Goal: Task Accomplishment & Management: Complete application form

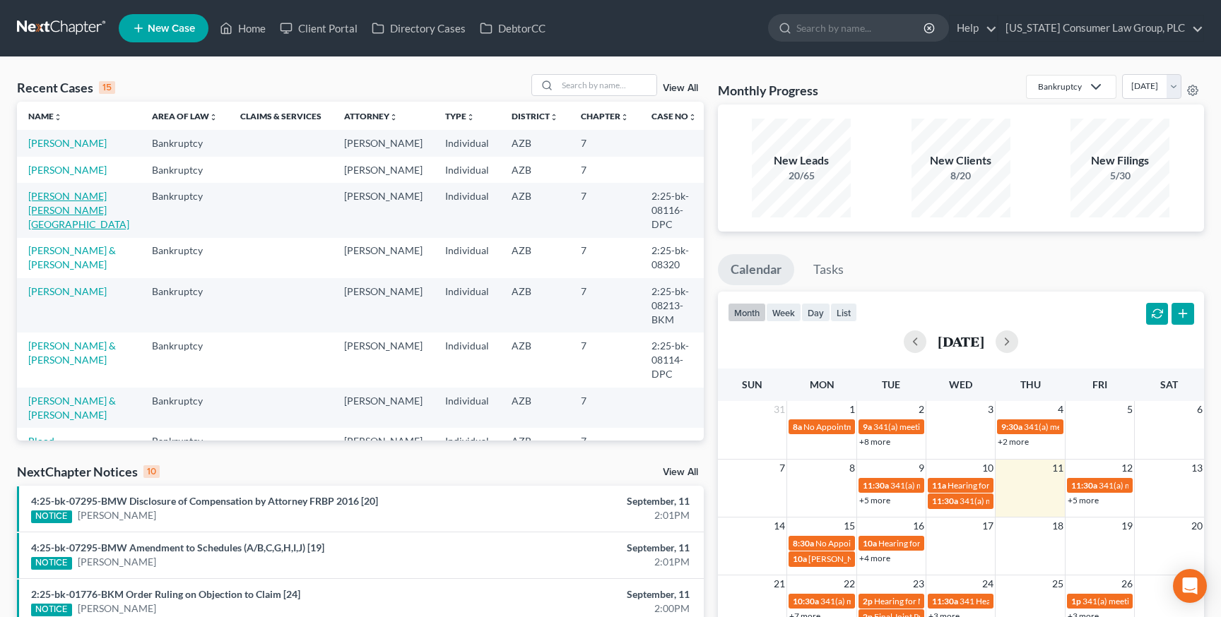
click at [70, 194] on link "[PERSON_NAME] [PERSON_NAME][GEOGRAPHIC_DATA]" at bounding box center [78, 210] width 101 height 40
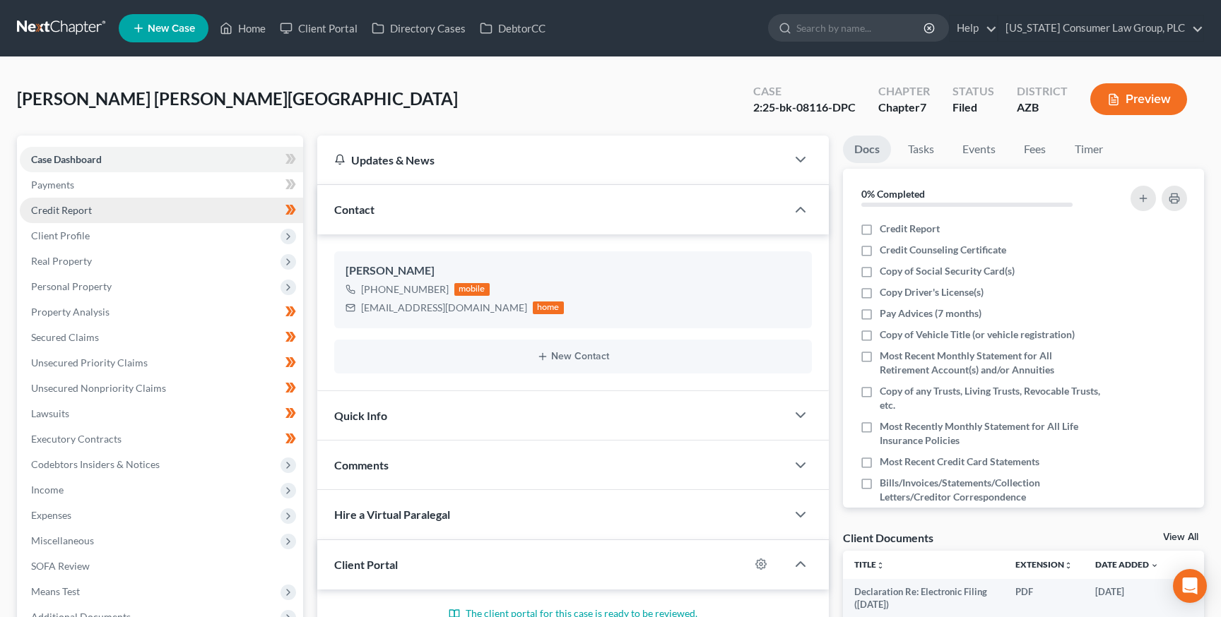
click at [80, 203] on link "Credit Report" at bounding box center [161, 210] width 283 height 25
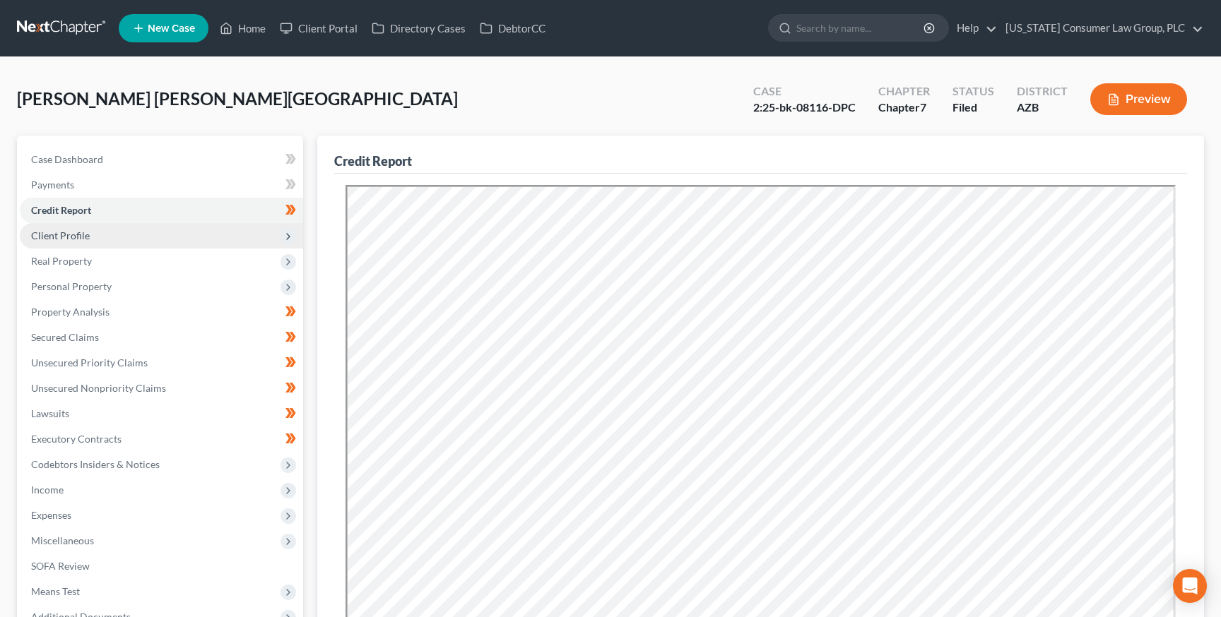
click at [77, 233] on span "Client Profile" at bounding box center [60, 236] width 59 height 12
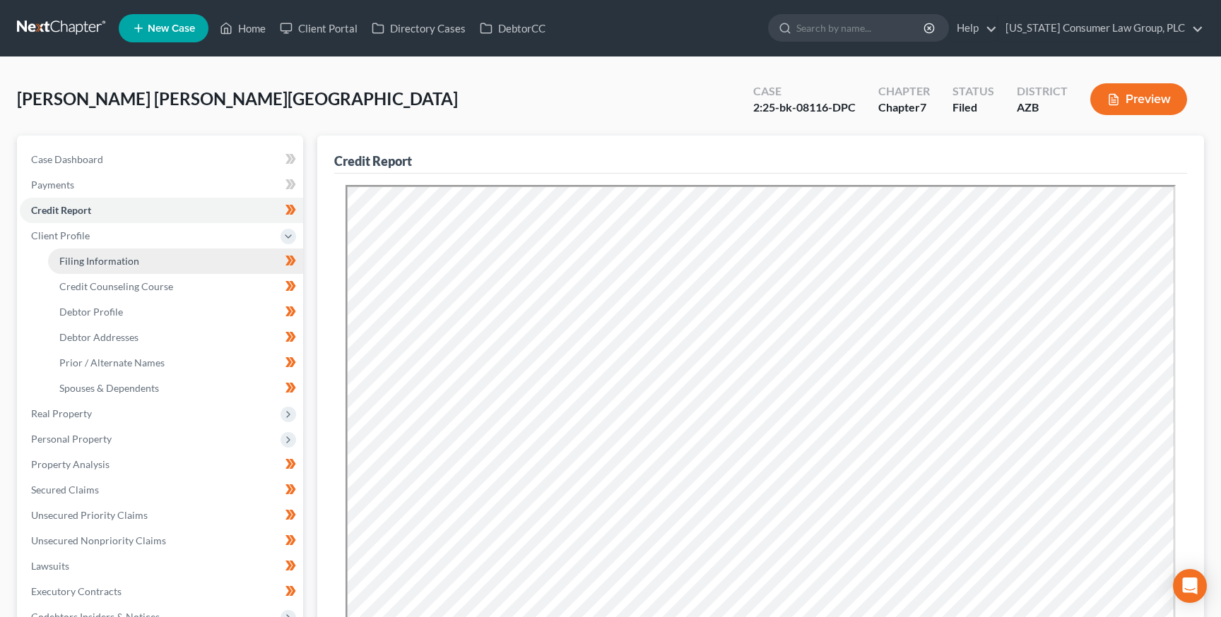
click at [82, 260] on span "Filing Information" at bounding box center [99, 261] width 80 height 12
select select "1"
select select "0"
select select "3"
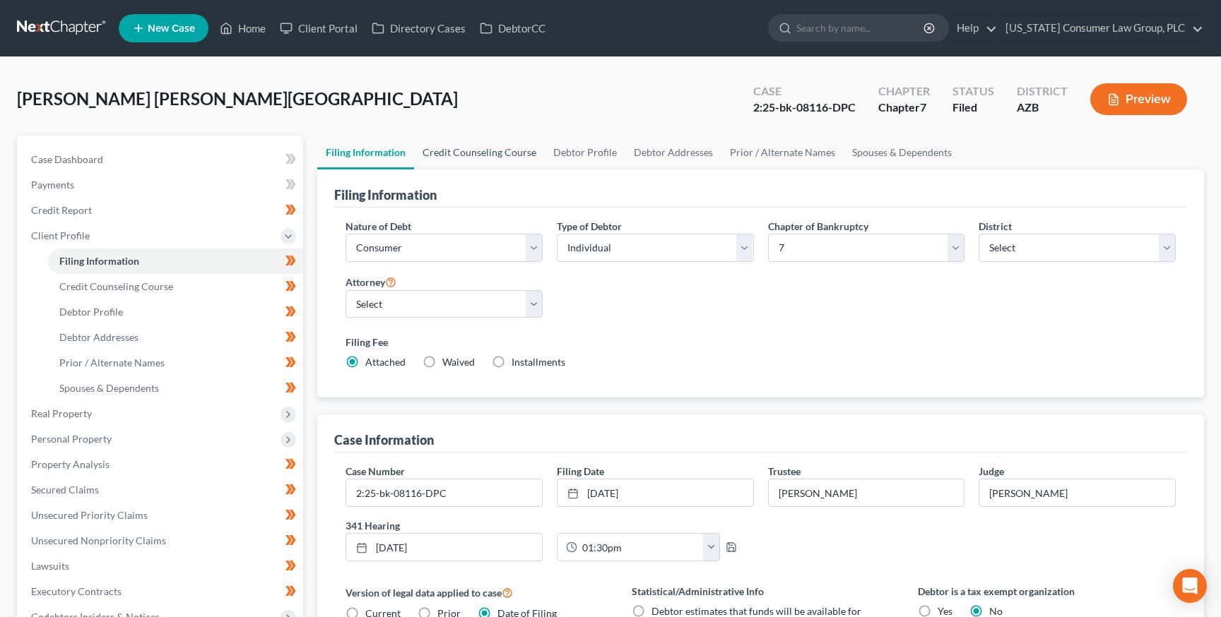
click at [444, 161] on link "Credit Counseling Course" at bounding box center [479, 153] width 131 height 34
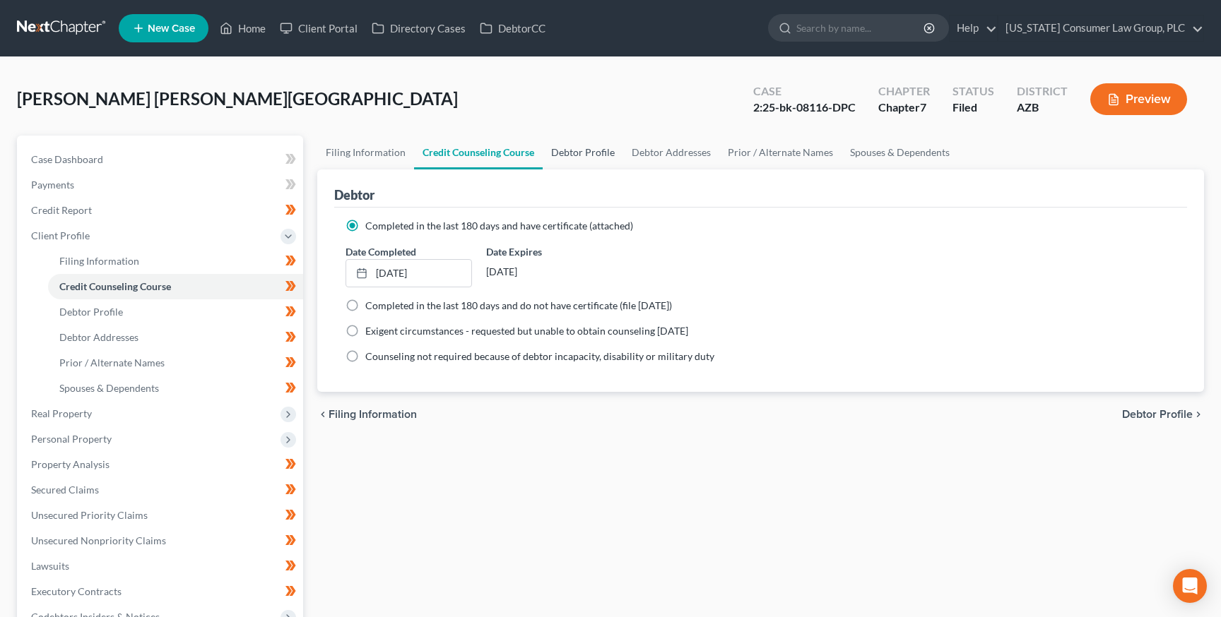
click at [592, 146] on link "Debtor Profile" at bounding box center [583, 153] width 81 height 34
select select "0"
select select "4"
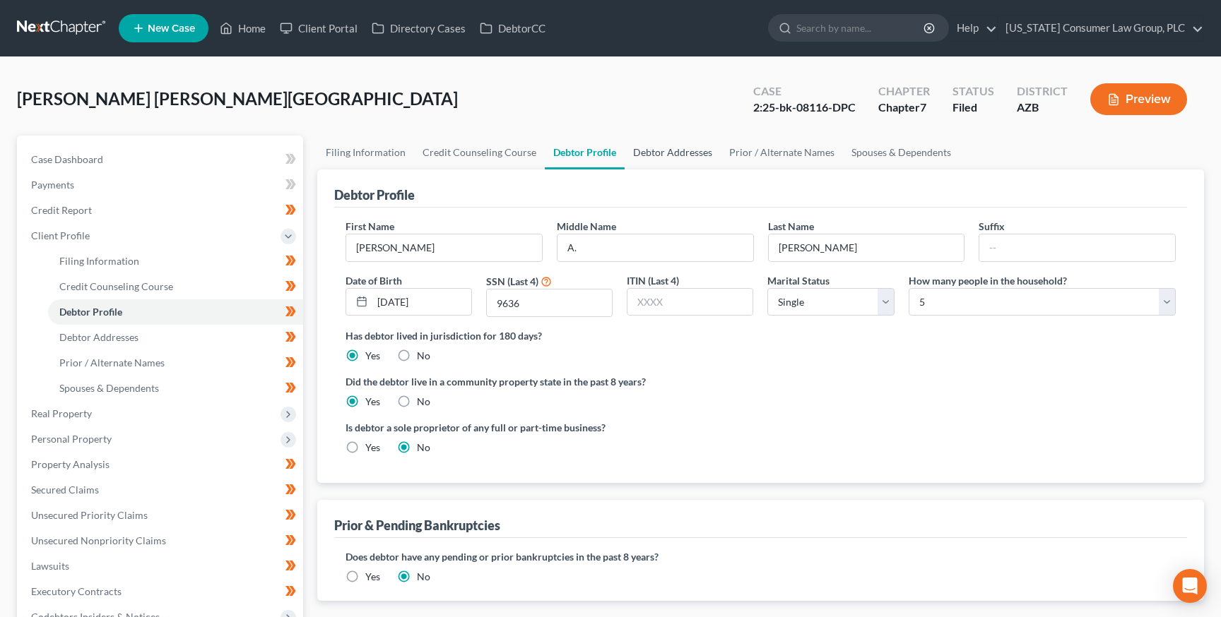
click at [677, 155] on link "Debtor Addresses" at bounding box center [672, 153] width 96 height 34
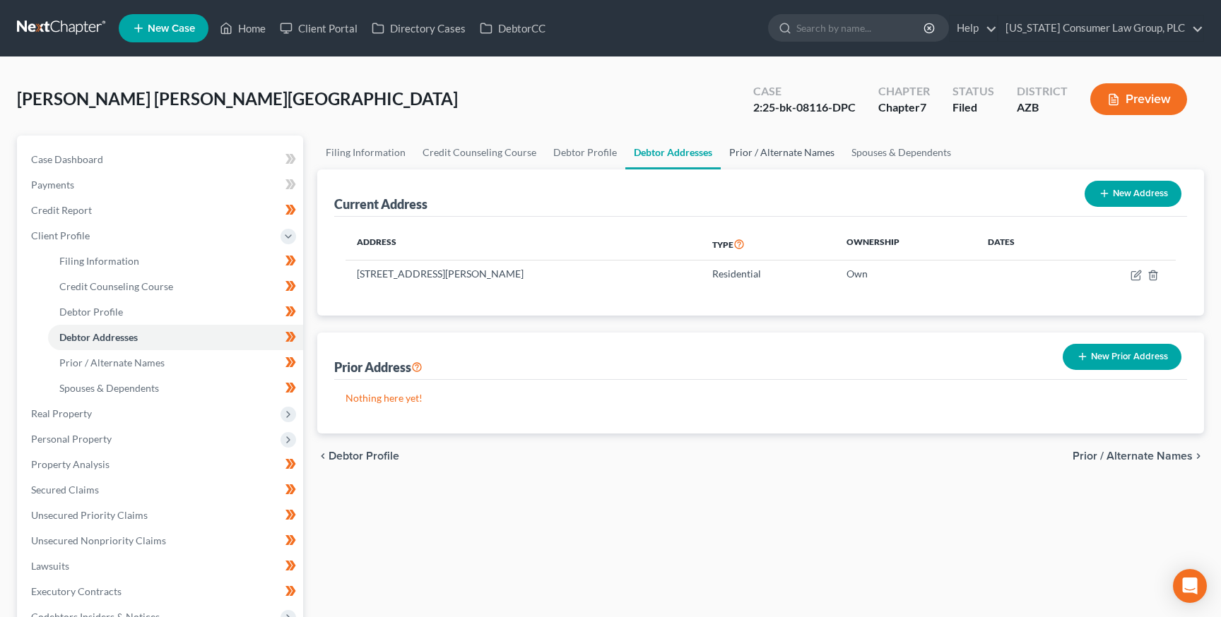
click at [761, 144] on link "Prior / Alternate Names" at bounding box center [782, 153] width 122 height 34
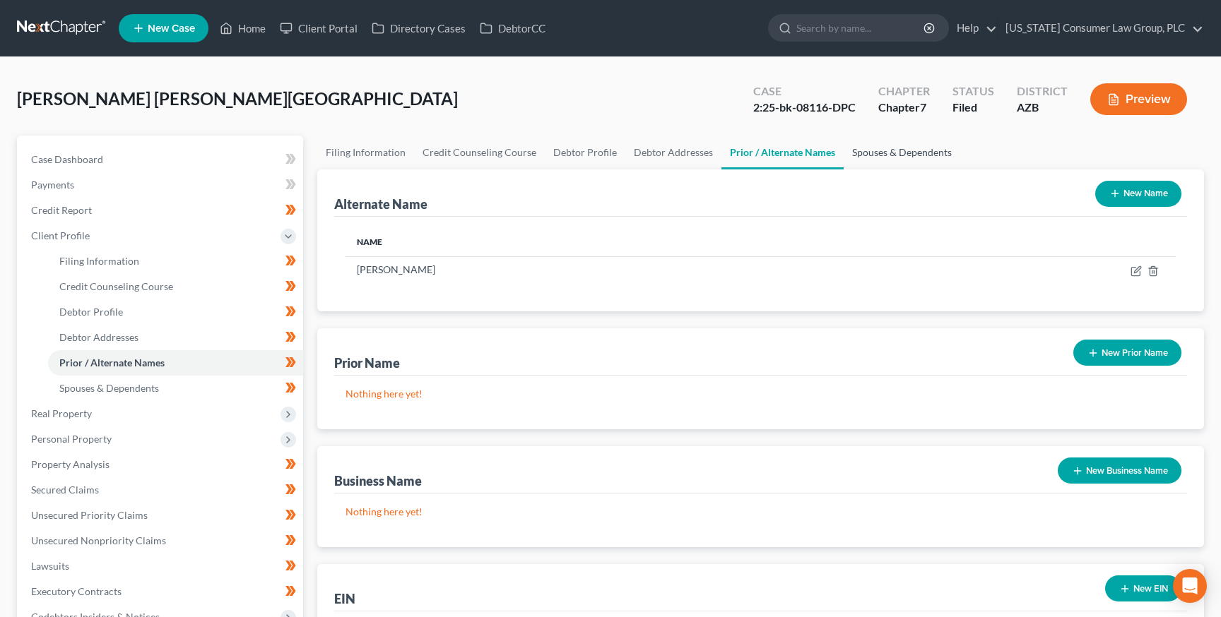
click at [883, 156] on link "Spouses & Dependents" at bounding box center [901, 153] width 117 height 34
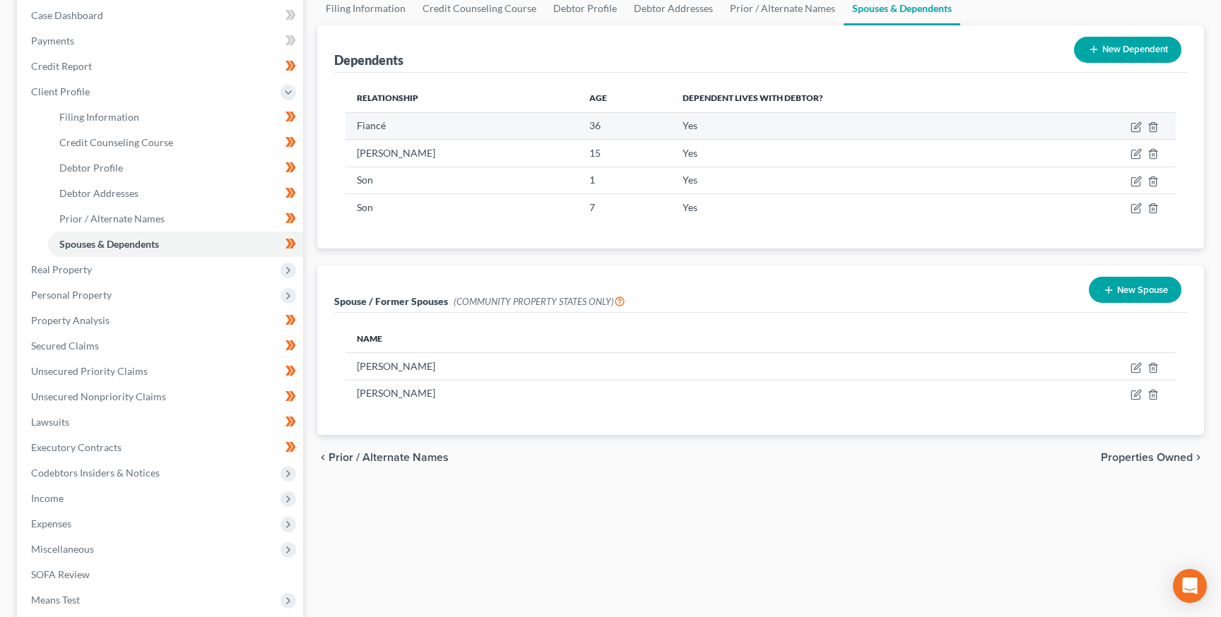
scroll to position [310, 0]
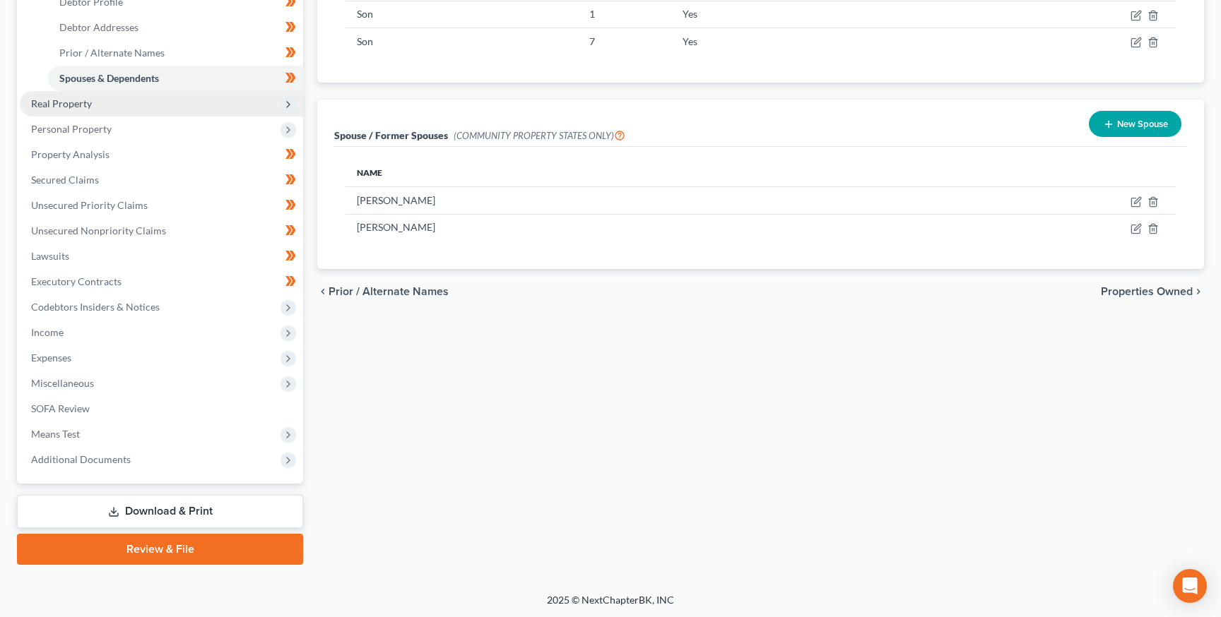
click at [46, 100] on span "Real Property" at bounding box center [61, 103] width 61 height 12
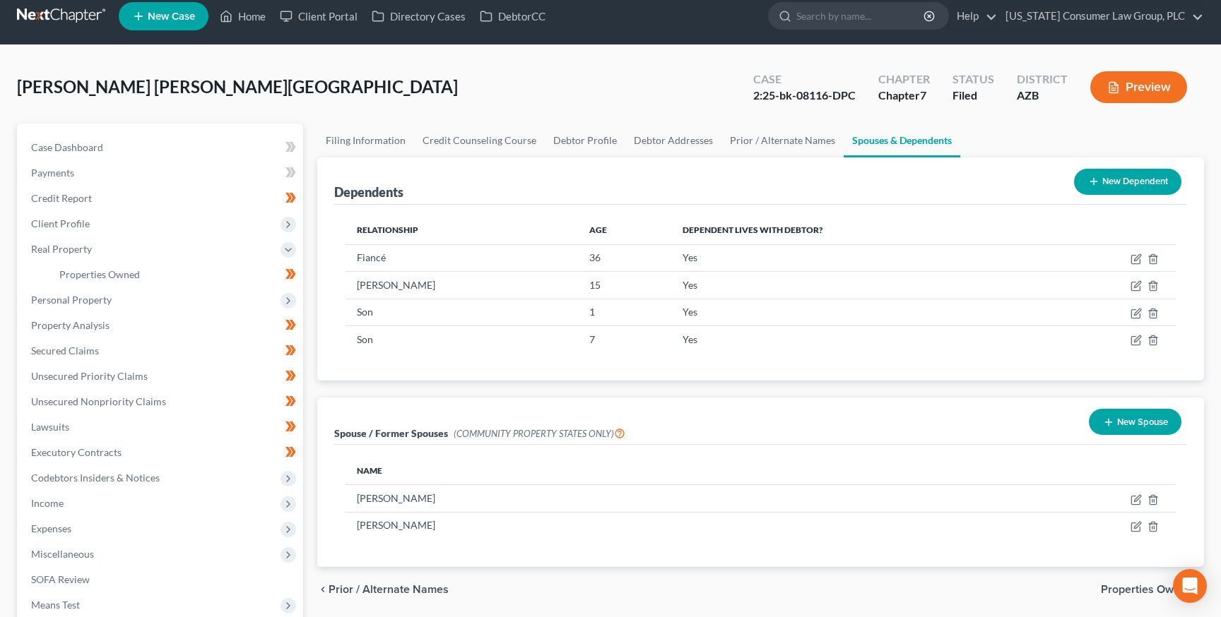
scroll to position [13, 0]
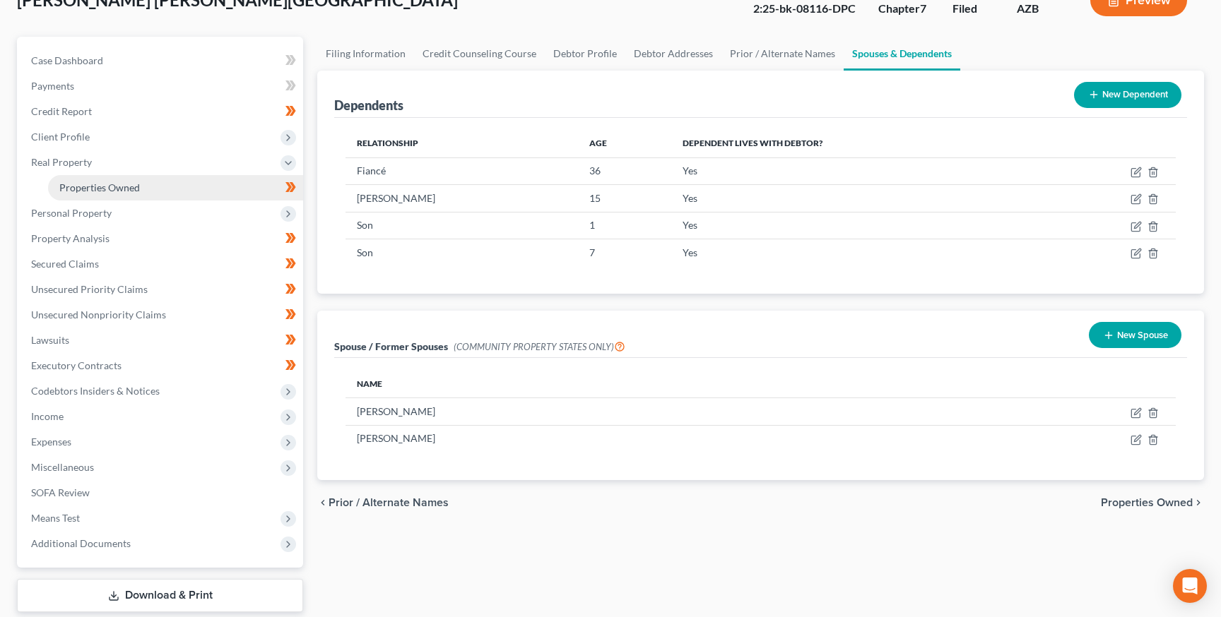
click at [113, 179] on link "Properties Owned" at bounding box center [175, 187] width 255 height 25
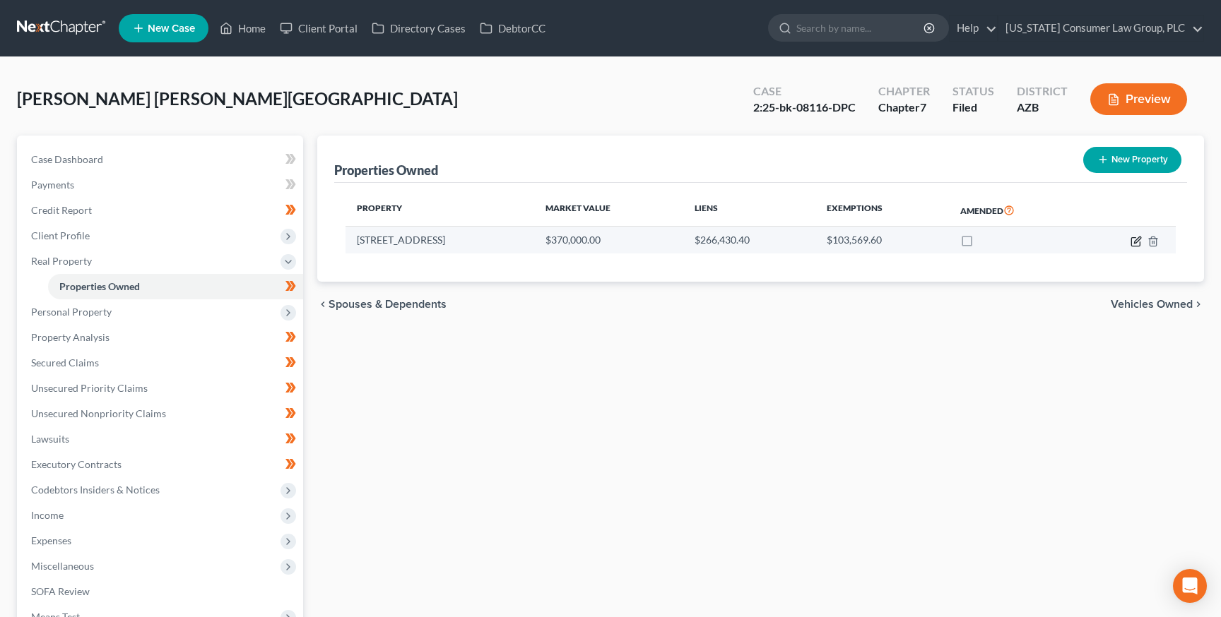
click at [1139, 243] on icon "button" at bounding box center [1135, 241] width 8 height 8
select select "3"
select select "0"
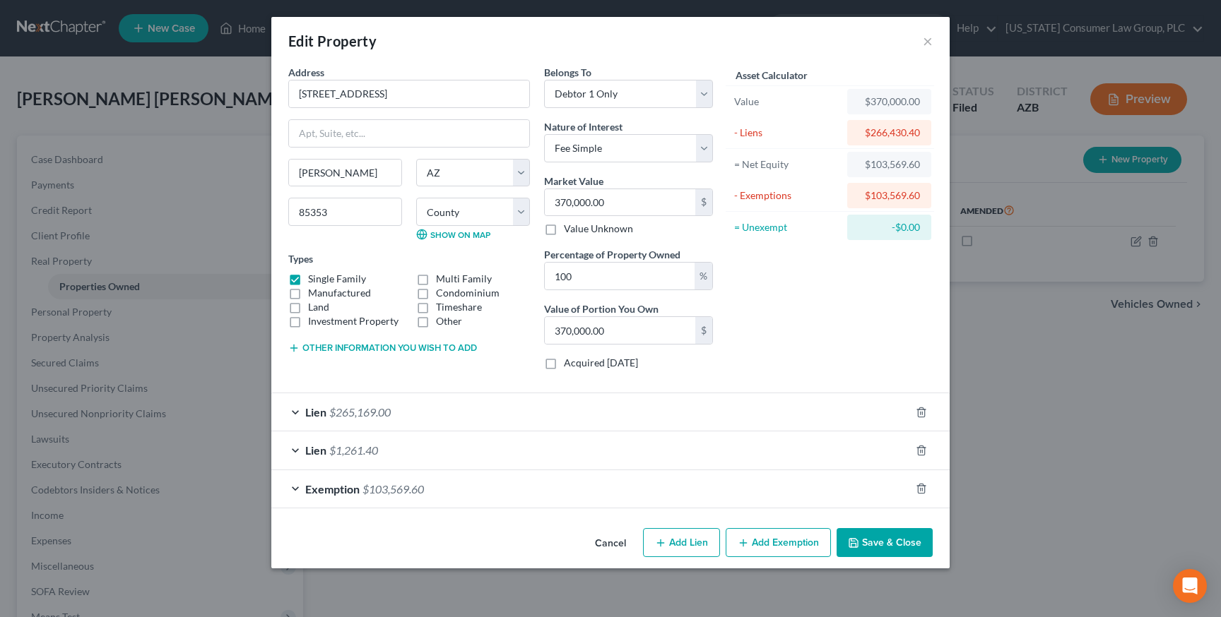
click at [894, 545] on button "Save & Close" at bounding box center [884, 543] width 96 height 30
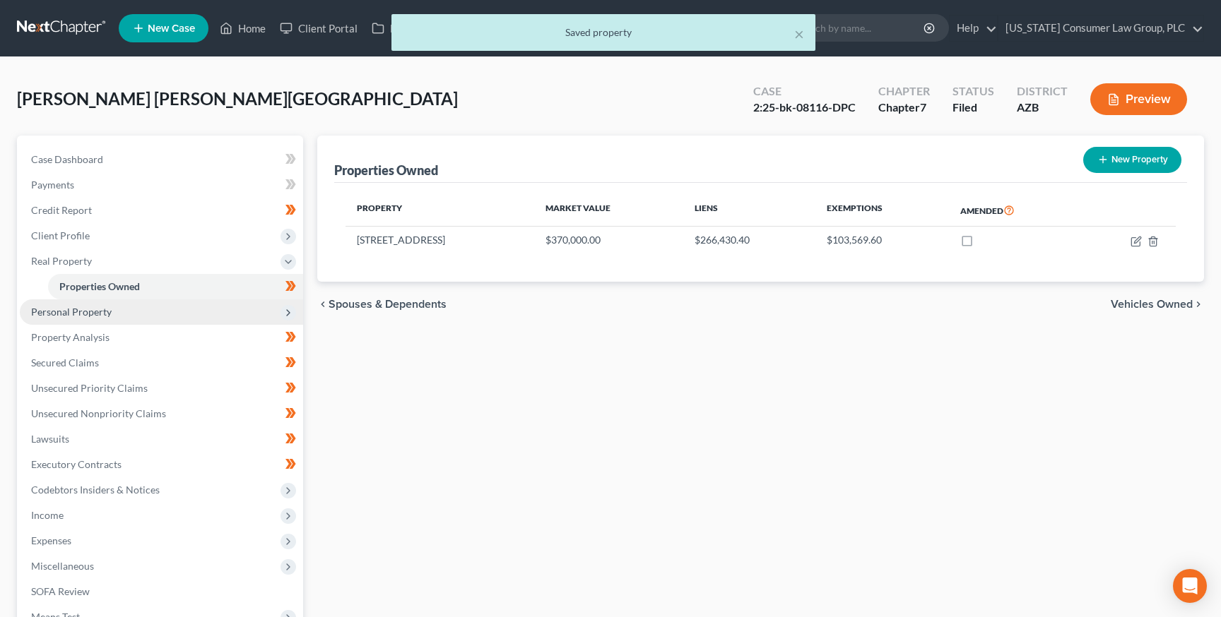
click at [43, 307] on span "Personal Property" at bounding box center [71, 312] width 81 height 12
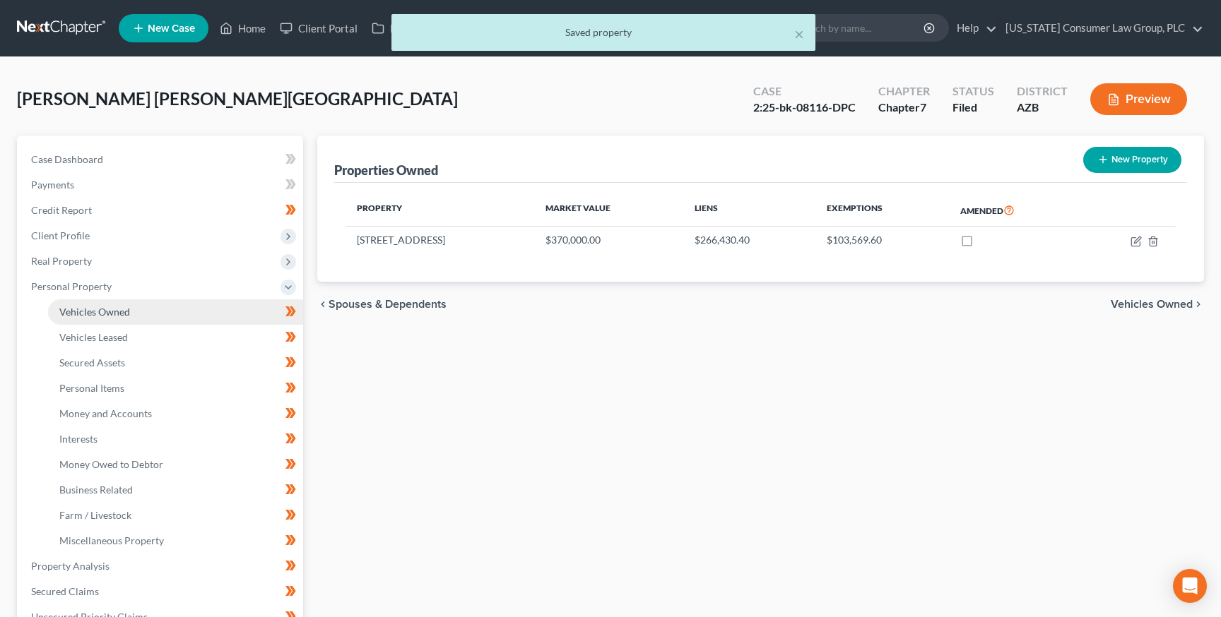
click at [90, 312] on span "Vehicles Owned" at bounding box center [94, 312] width 71 height 12
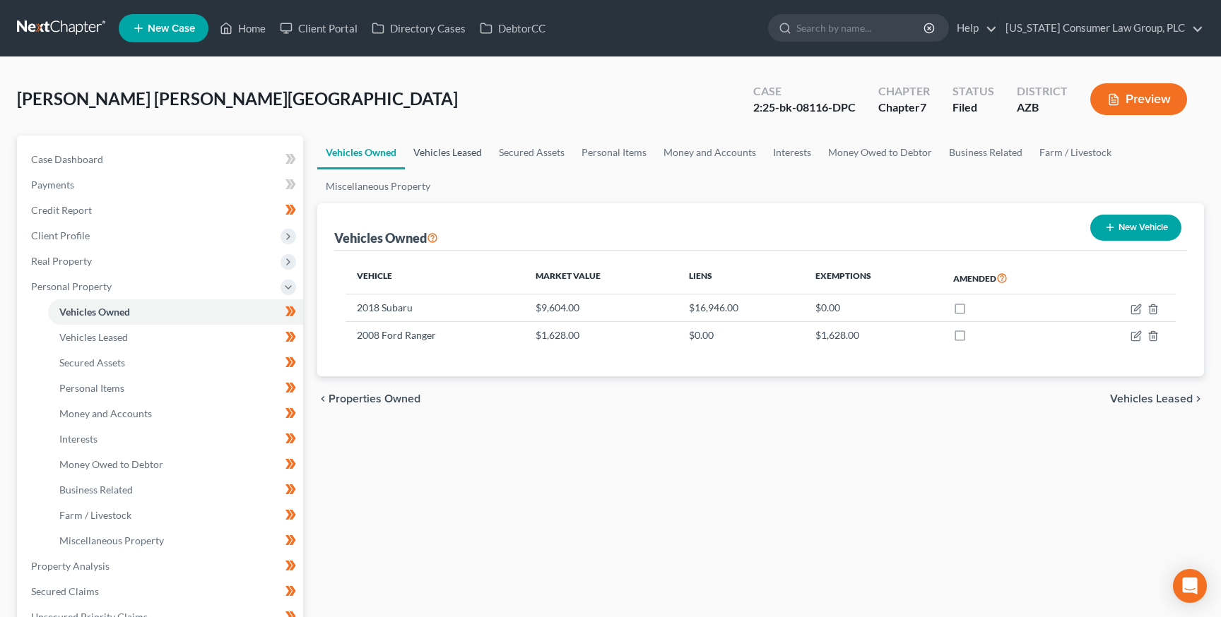
click at [455, 151] on link "Vehicles Leased" at bounding box center [447, 153] width 85 height 34
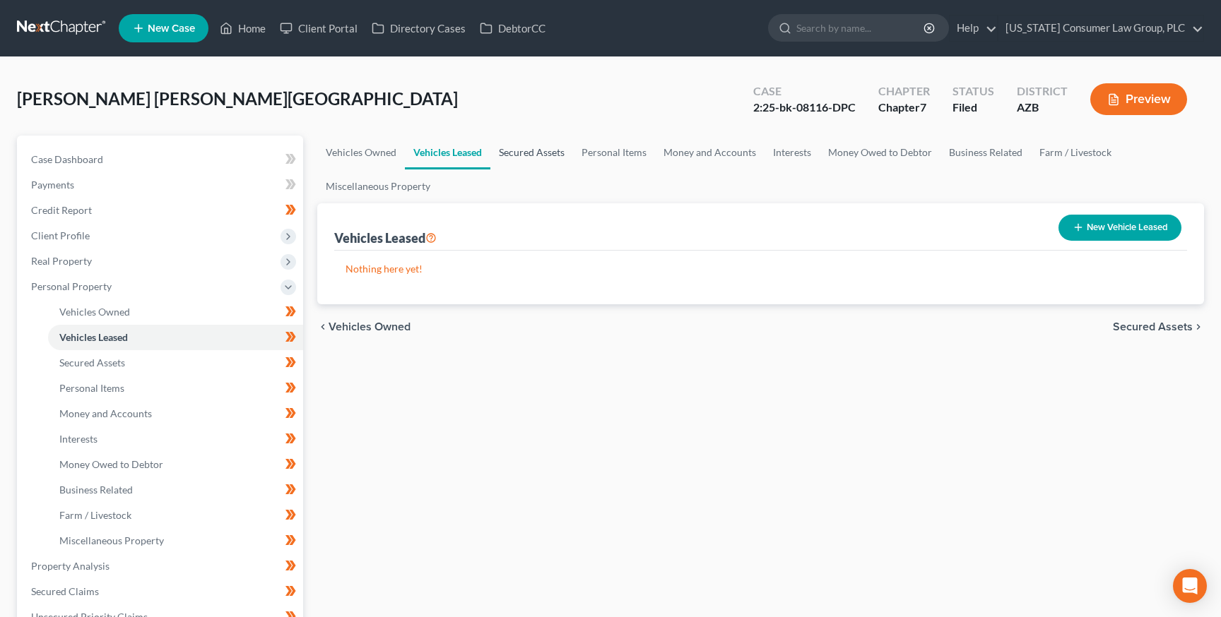
click at [521, 155] on link "Secured Assets" at bounding box center [531, 153] width 83 height 34
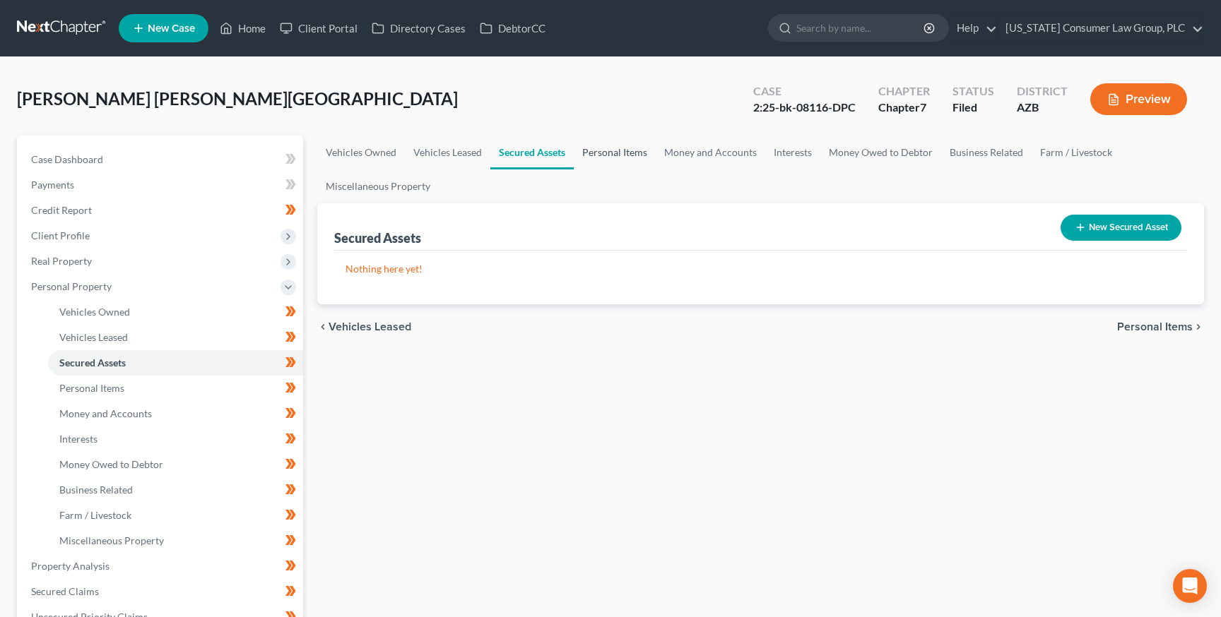
click at [621, 150] on link "Personal Items" at bounding box center [615, 153] width 82 height 34
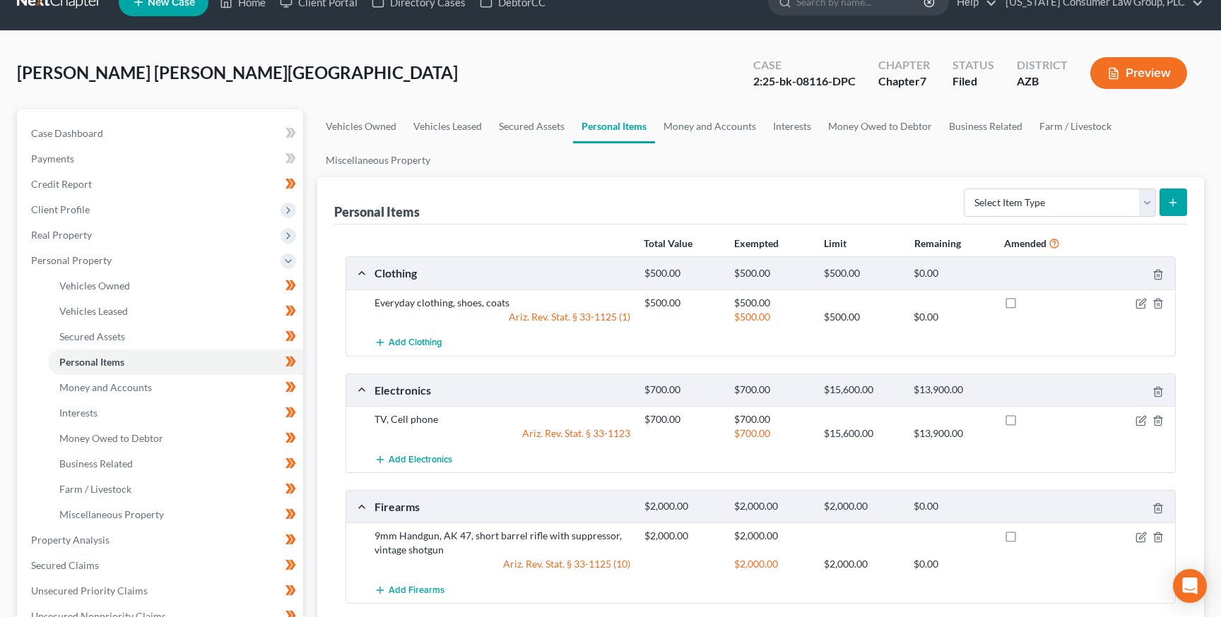
scroll to position [3, 0]
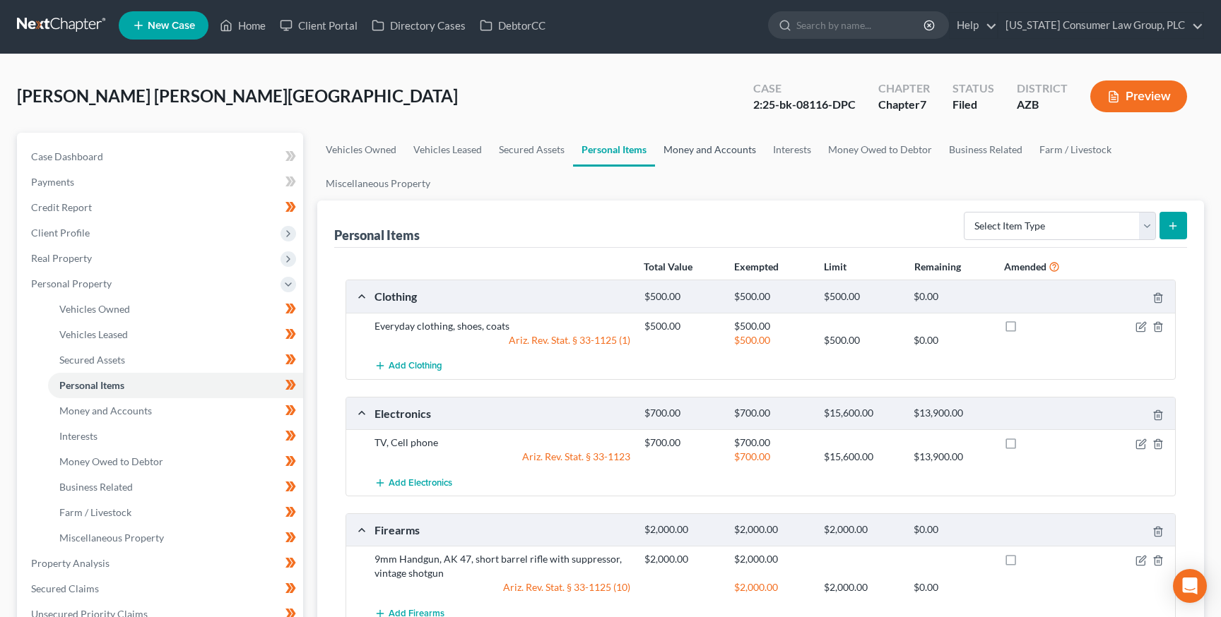
click at [723, 149] on link "Money and Accounts" at bounding box center [709, 150] width 109 height 34
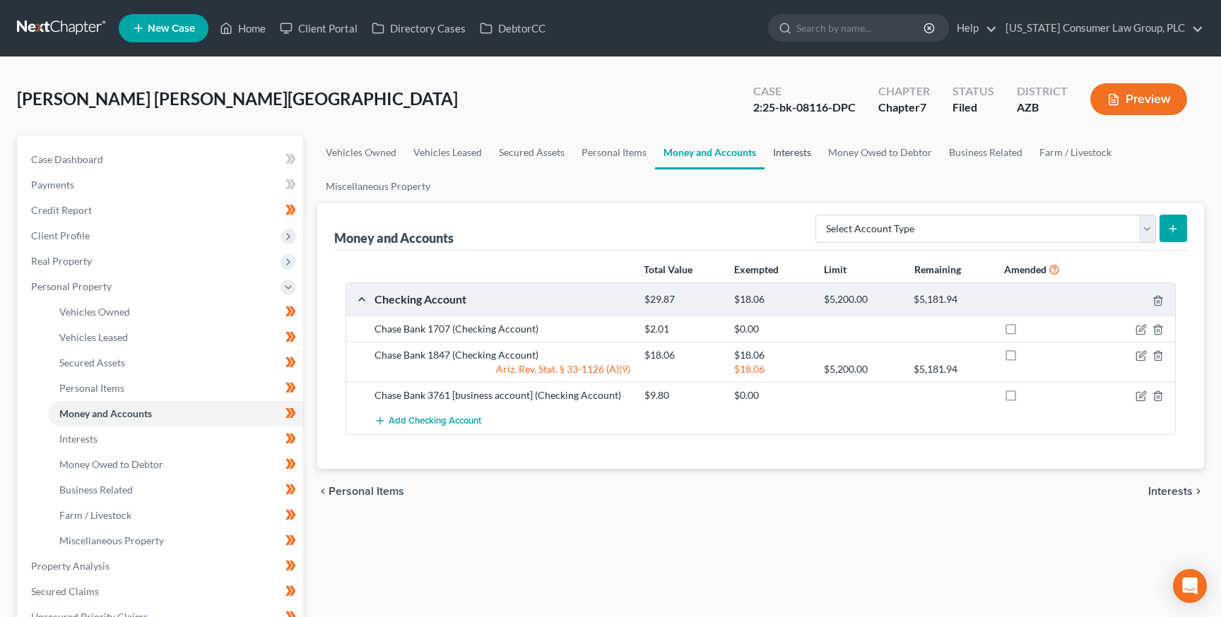
click at [787, 155] on link "Interests" at bounding box center [791, 153] width 55 height 34
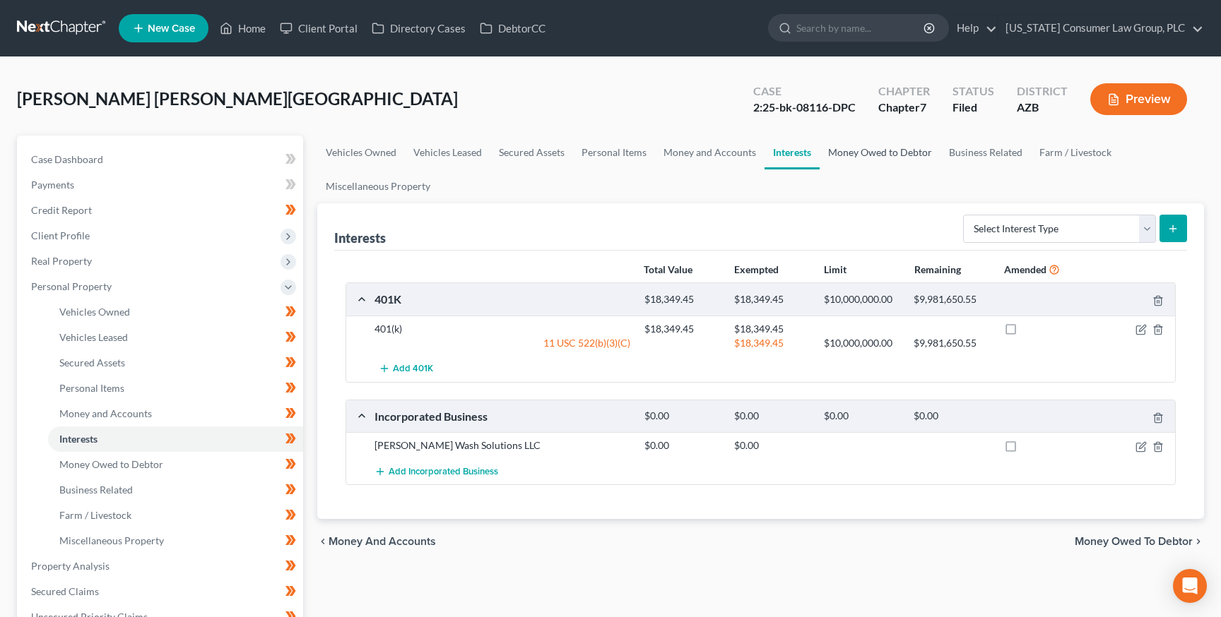
click at [872, 155] on link "Money Owed to Debtor" at bounding box center [879, 153] width 121 height 34
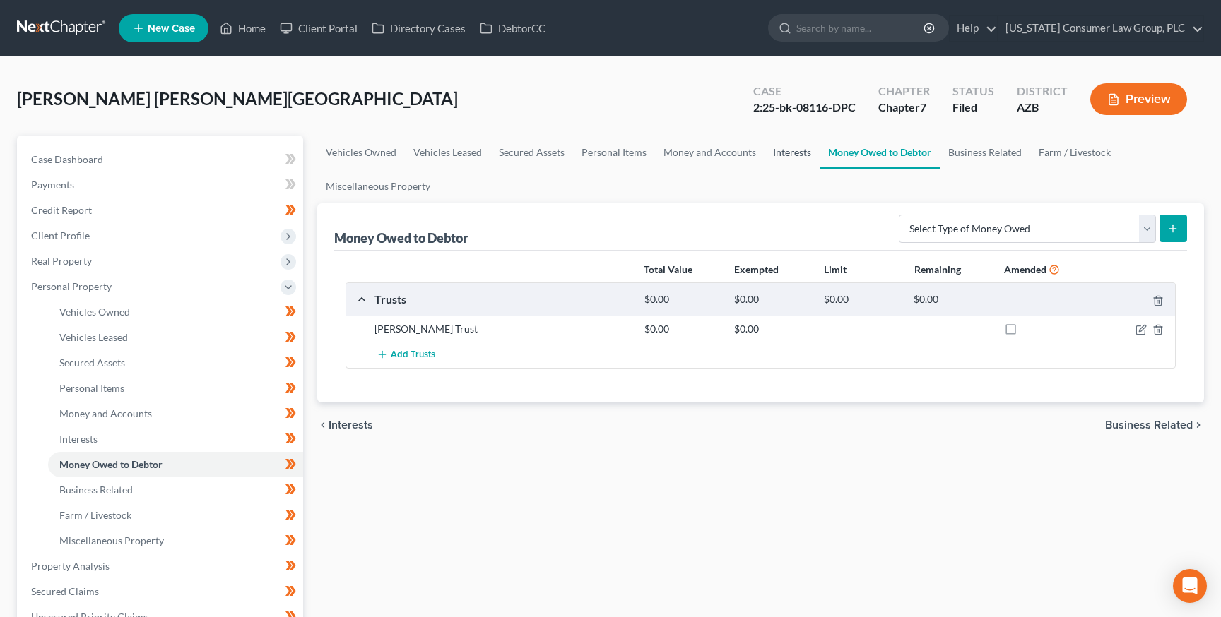
click at [791, 147] on link "Interests" at bounding box center [791, 153] width 55 height 34
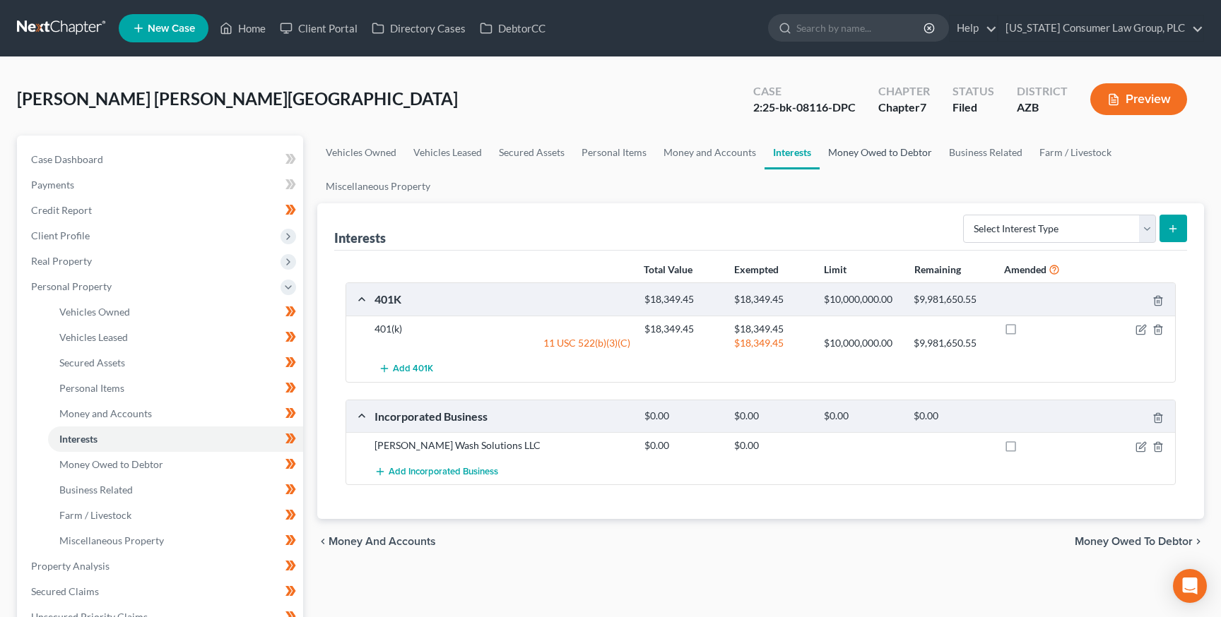
click at [865, 149] on link "Money Owed to Debtor" at bounding box center [879, 153] width 121 height 34
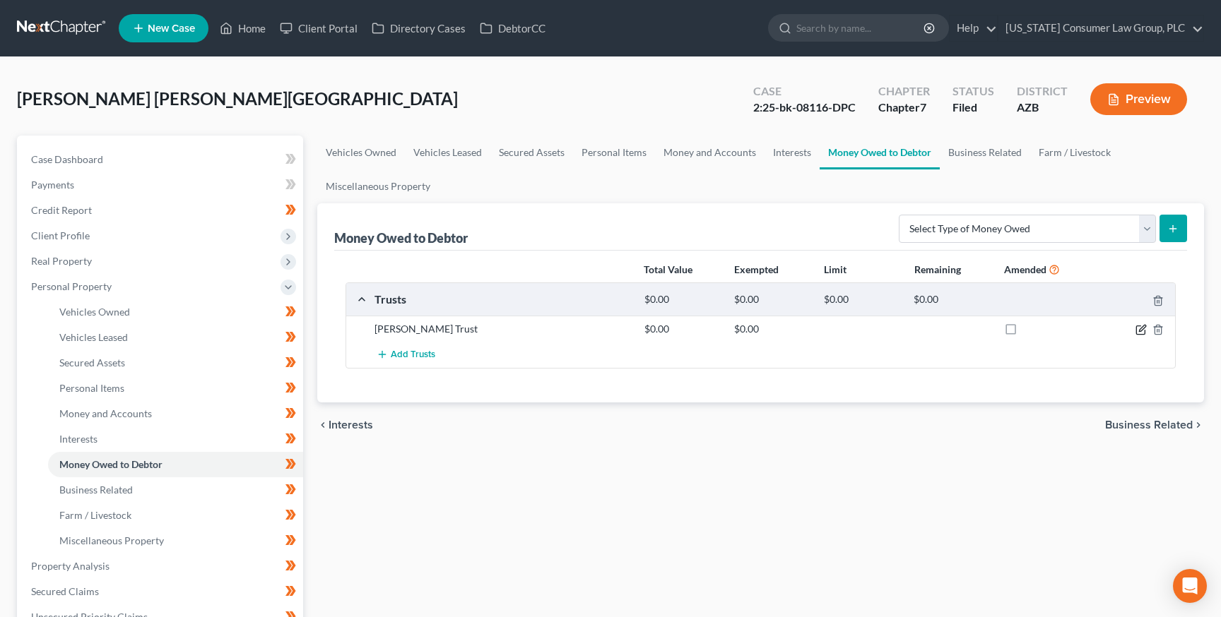
click at [1138, 332] on icon "button" at bounding box center [1140, 329] width 11 height 11
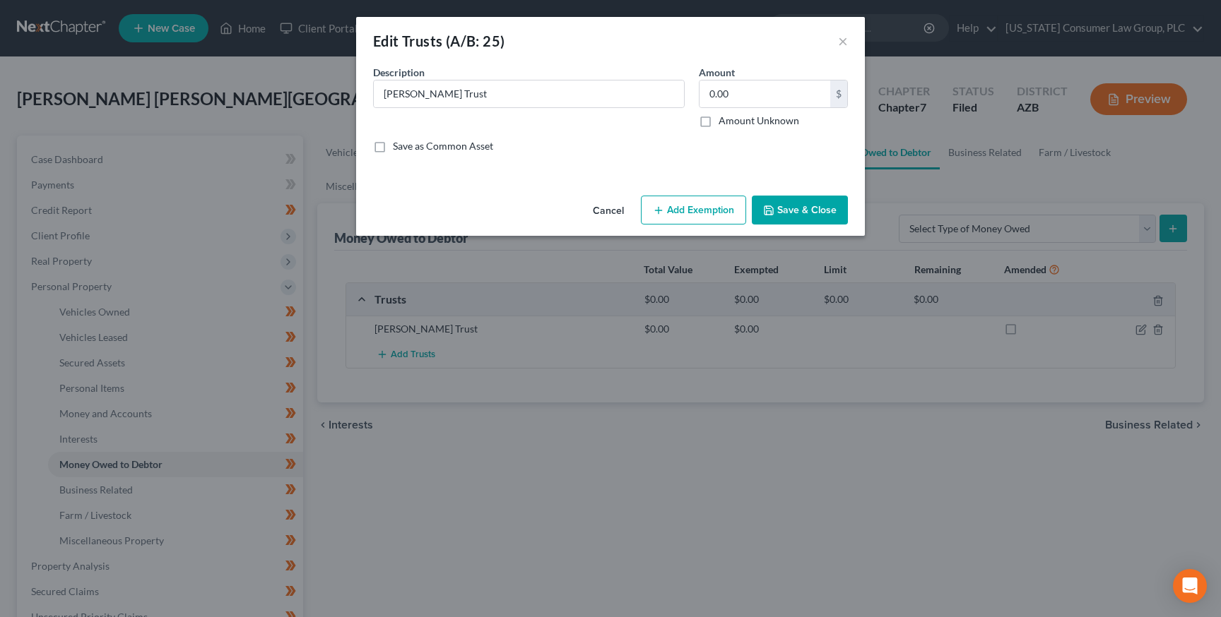
click at [595, 210] on button "Cancel" at bounding box center [608, 211] width 54 height 28
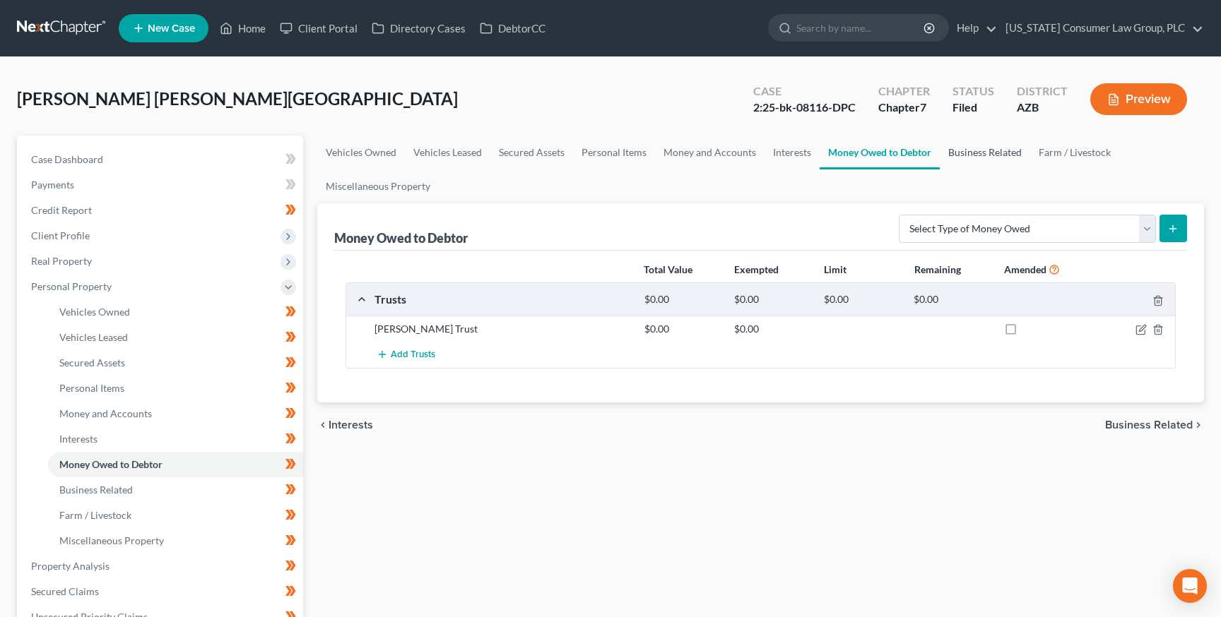
click at [973, 155] on link "Business Related" at bounding box center [985, 153] width 90 height 34
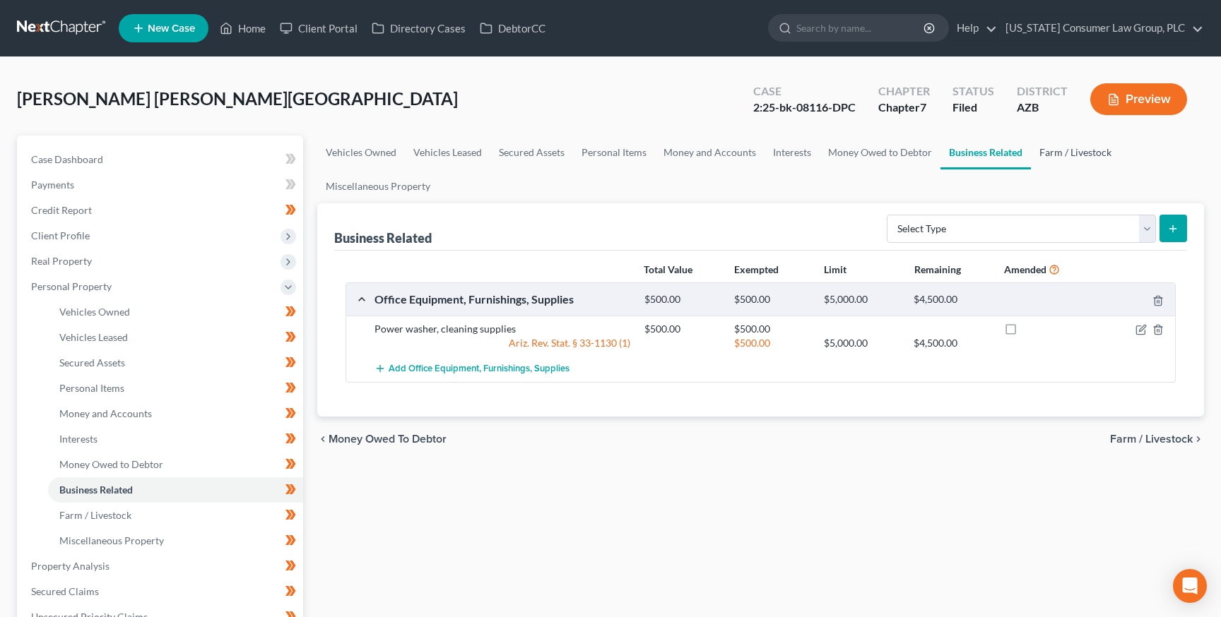
click at [1059, 146] on link "Farm / Livestock" at bounding box center [1075, 153] width 89 height 34
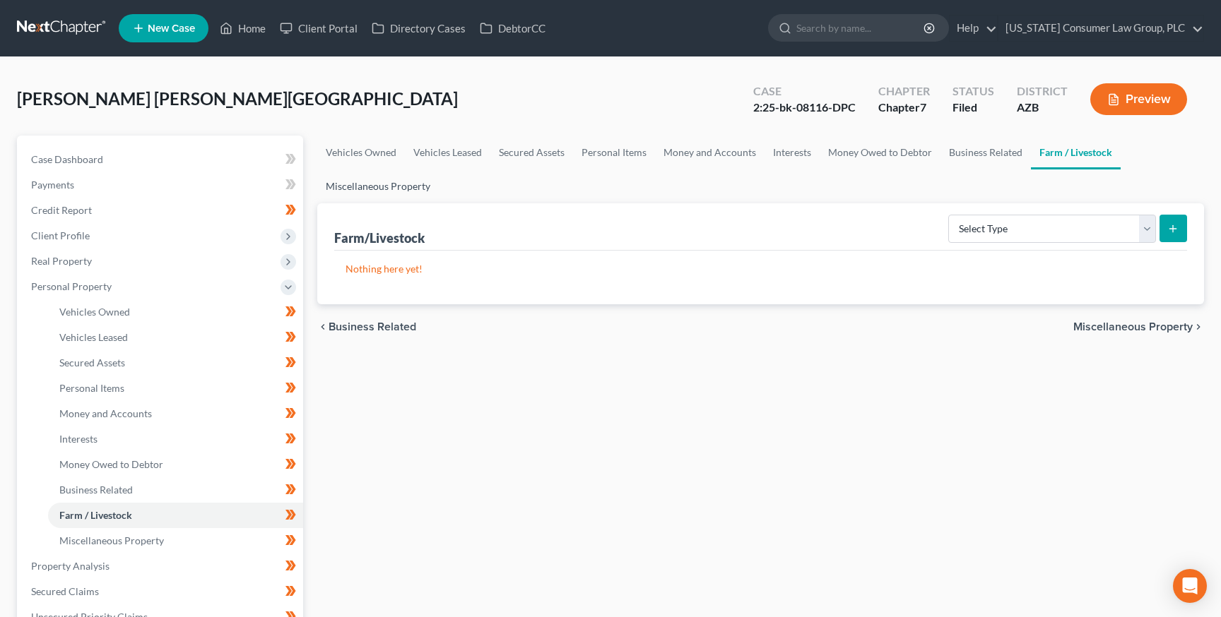
click at [381, 191] on link "Miscellaneous Property" at bounding box center [378, 187] width 122 height 34
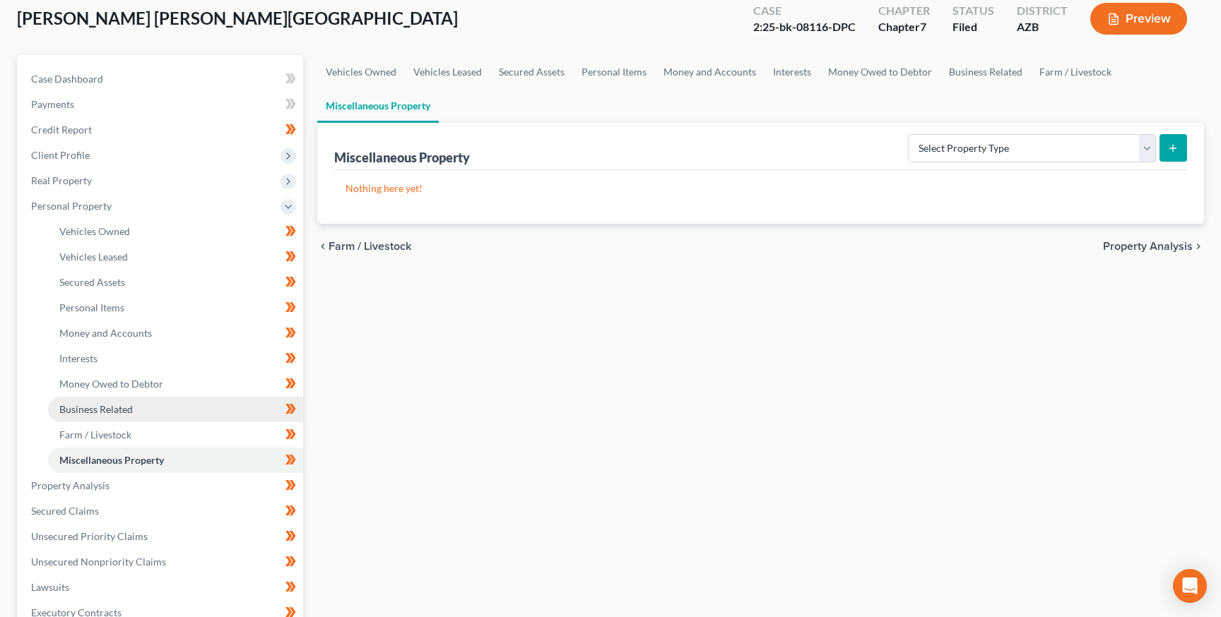
scroll to position [95, 0]
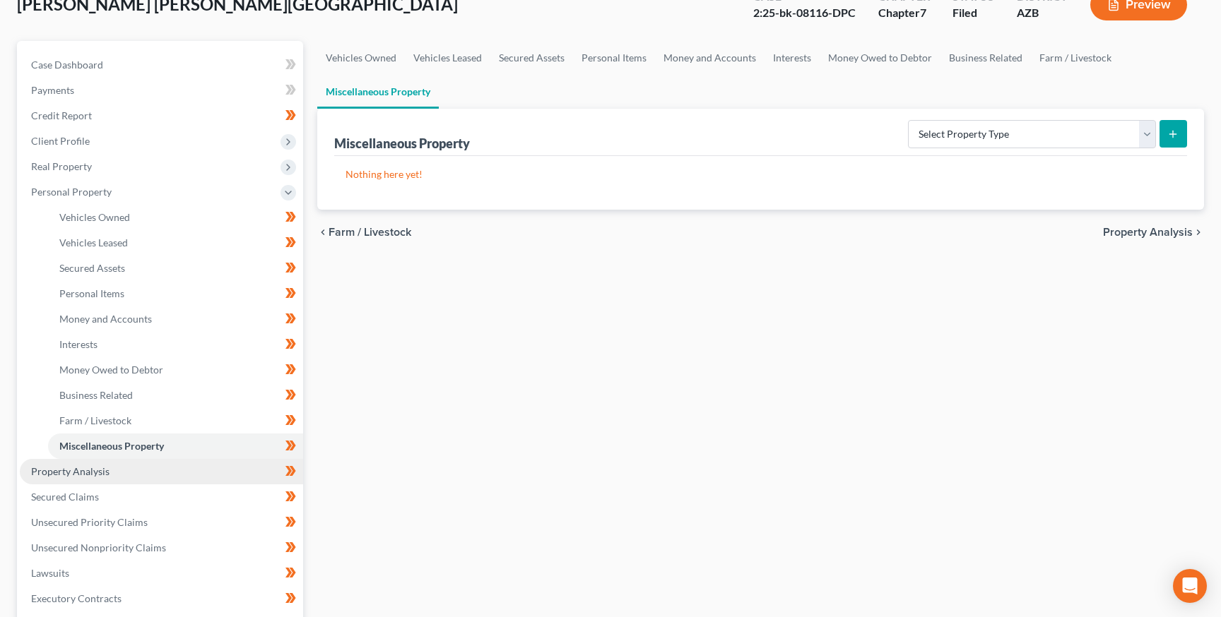
click at [106, 475] on span "Property Analysis" at bounding box center [70, 472] width 78 height 12
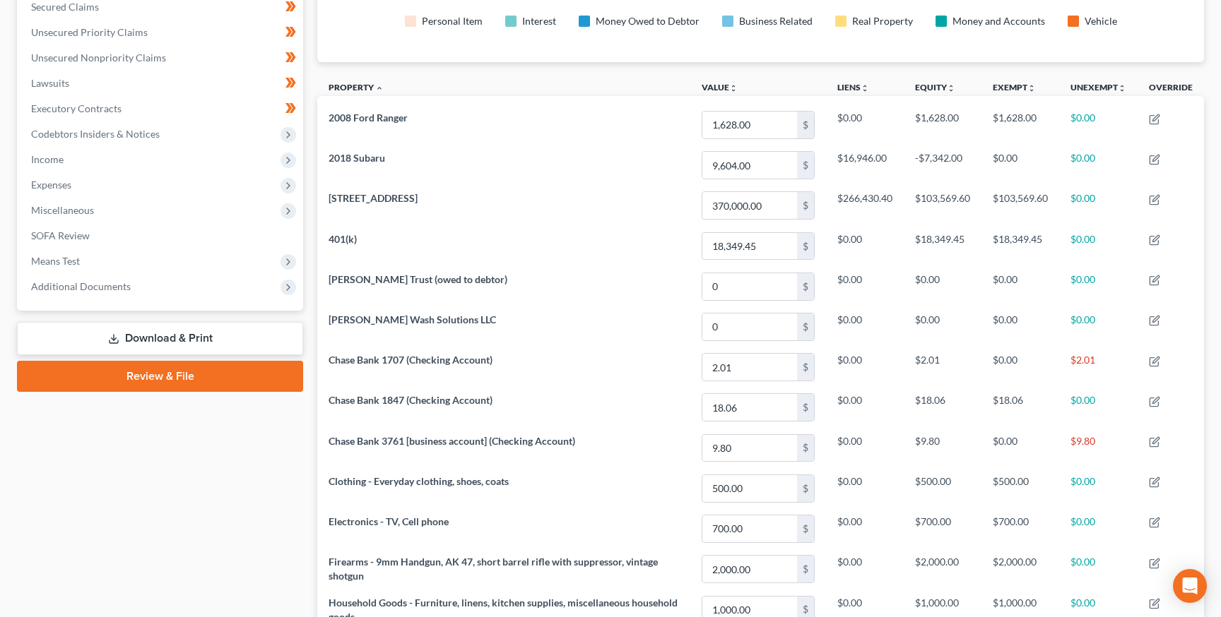
scroll to position [95, 0]
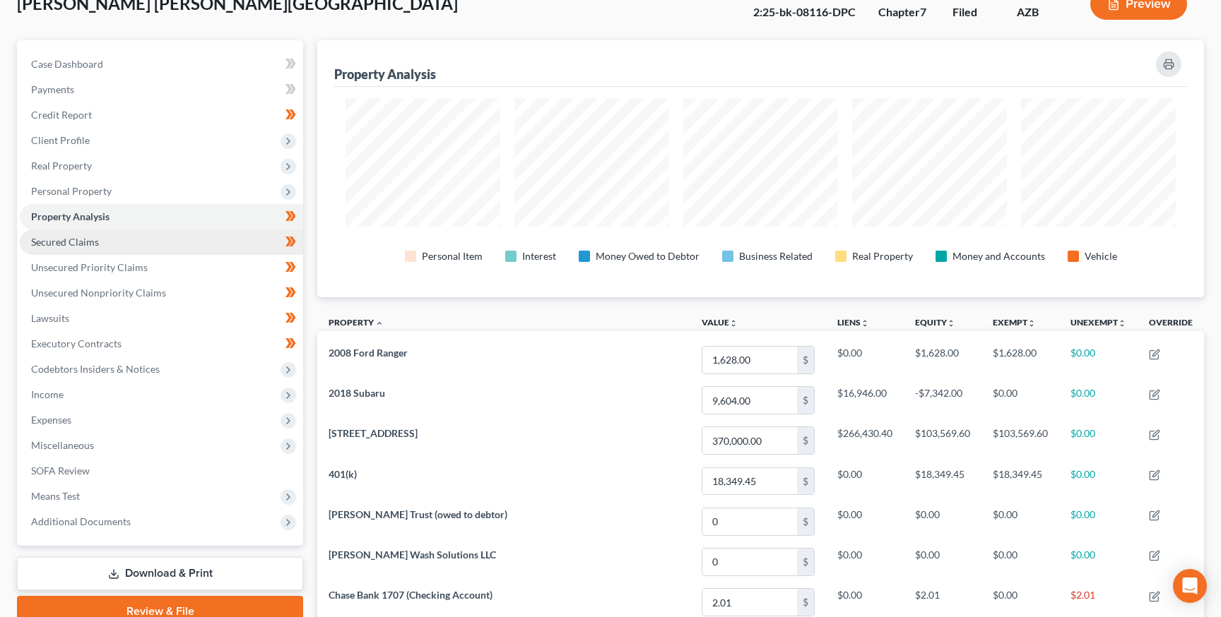
click at [66, 244] on span "Secured Claims" at bounding box center [65, 242] width 68 height 12
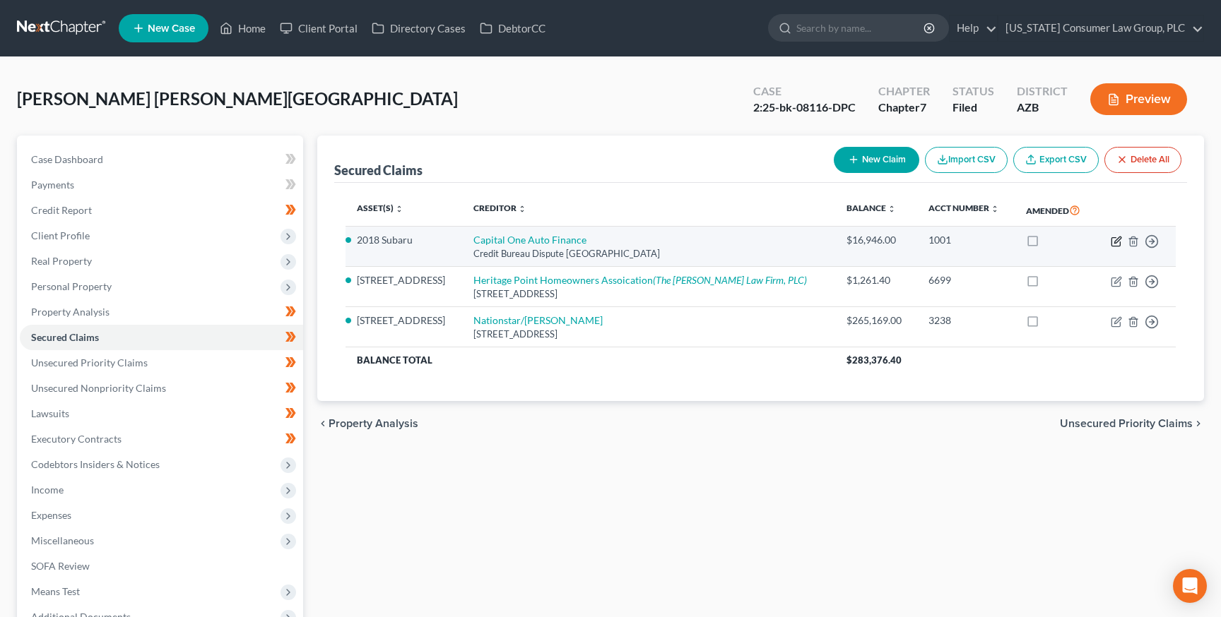
click at [1115, 240] on icon "button" at bounding box center [1117, 240] width 6 height 6
select select "45"
select select "0"
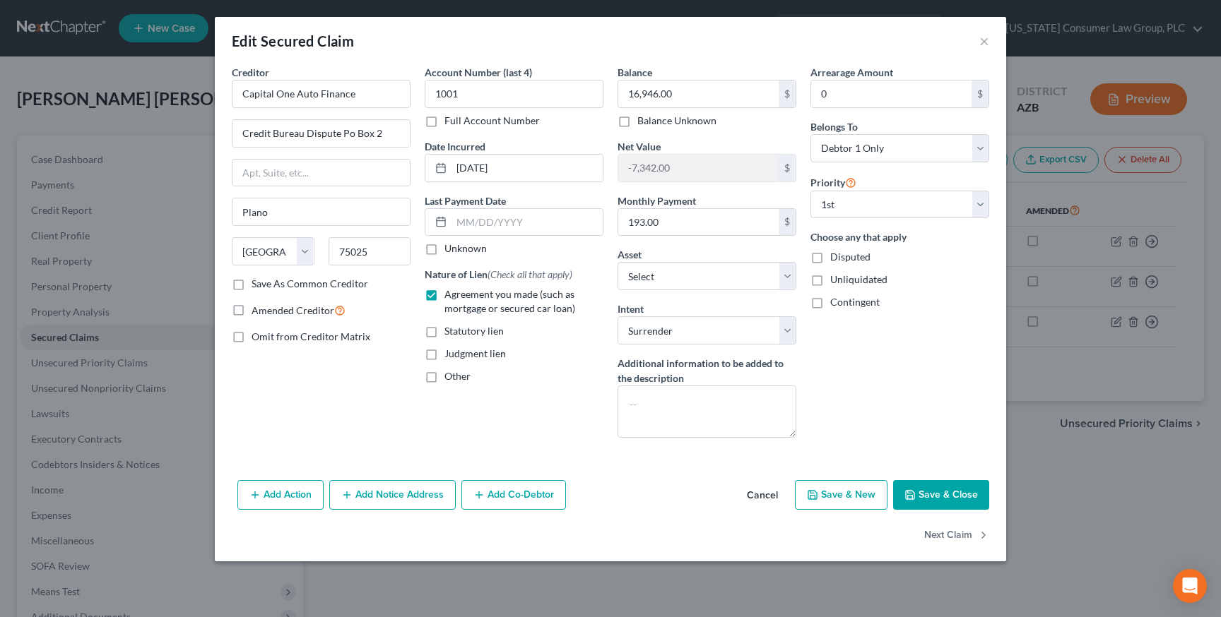
click at [948, 490] on button "Save & Close" at bounding box center [941, 495] width 96 height 30
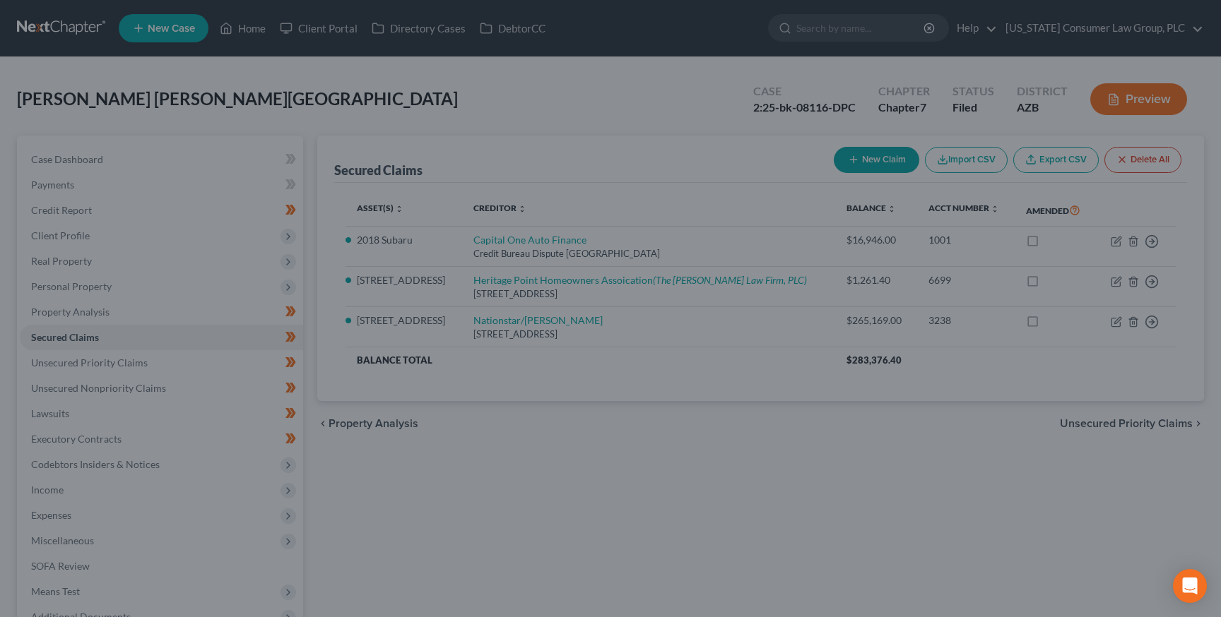
select select "15"
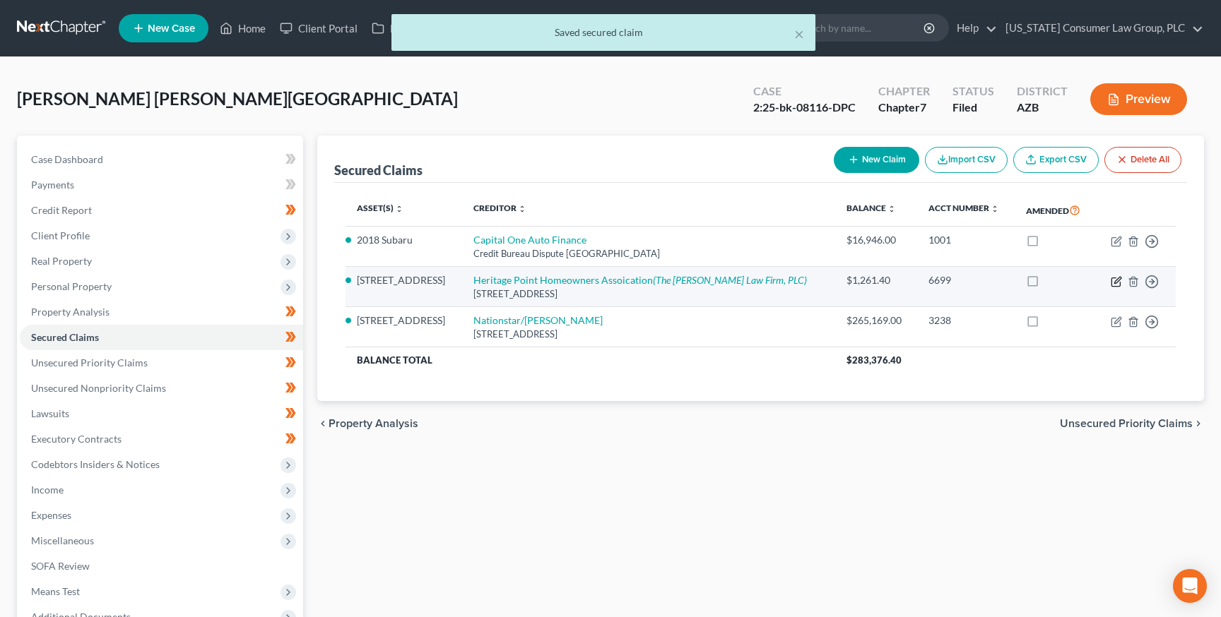
click at [1114, 282] on icon "button" at bounding box center [1117, 280] width 6 height 6
select select "2"
select select "0"
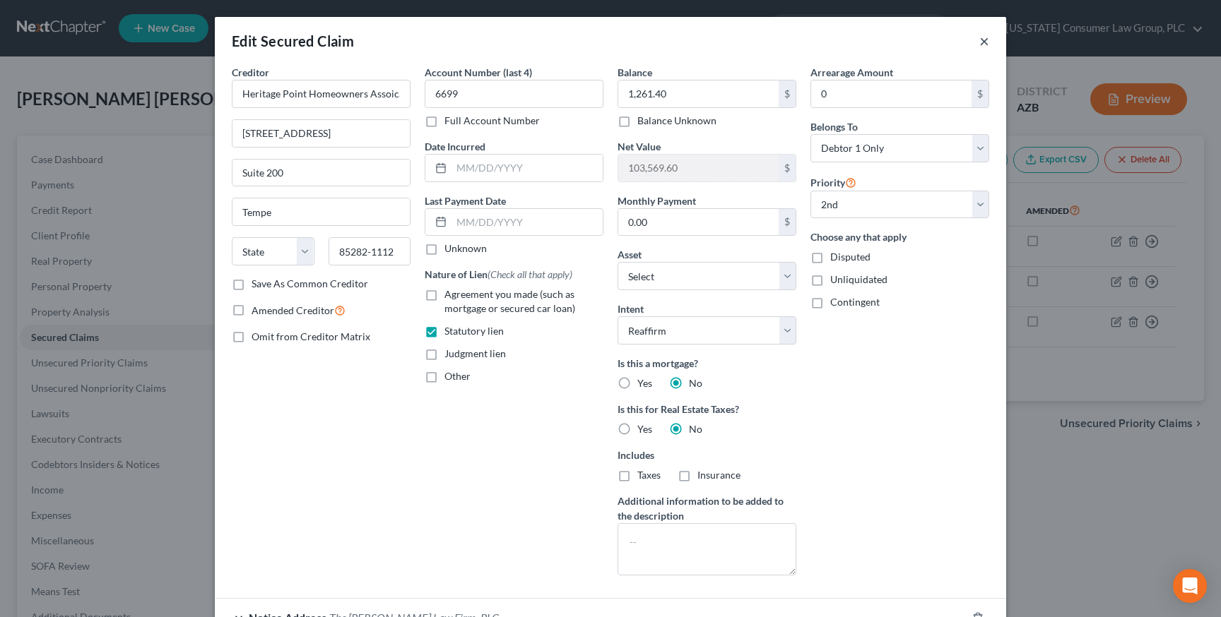
click at [985, 41] on button "×" at bounding box center [984, 40] width 10 height 17
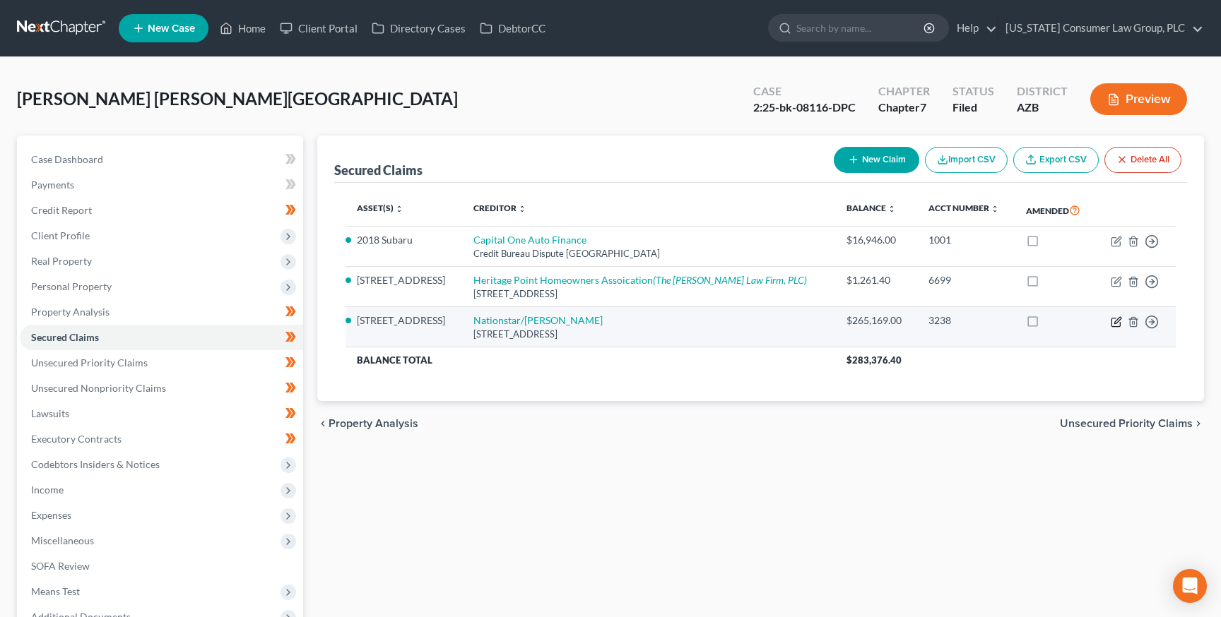
click at [1113, 321] on icon "button" at bounding box center [1115, 321] width 11 height 11
select select "45"
select select "3"
select select "12"
select select "0"
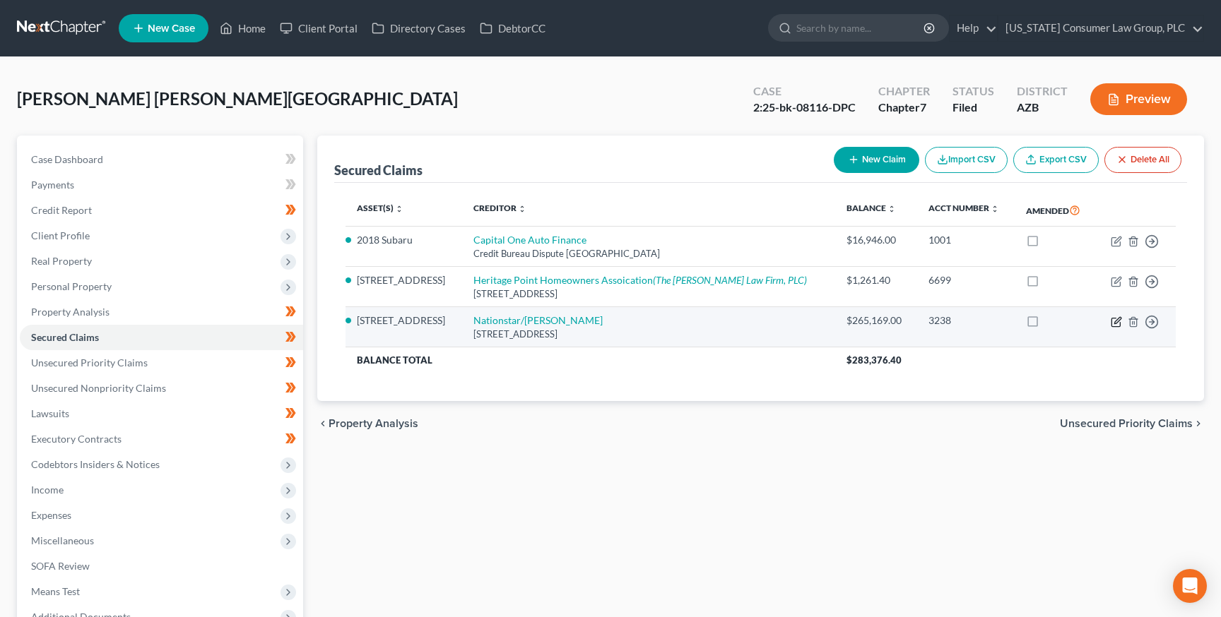
select select "0"
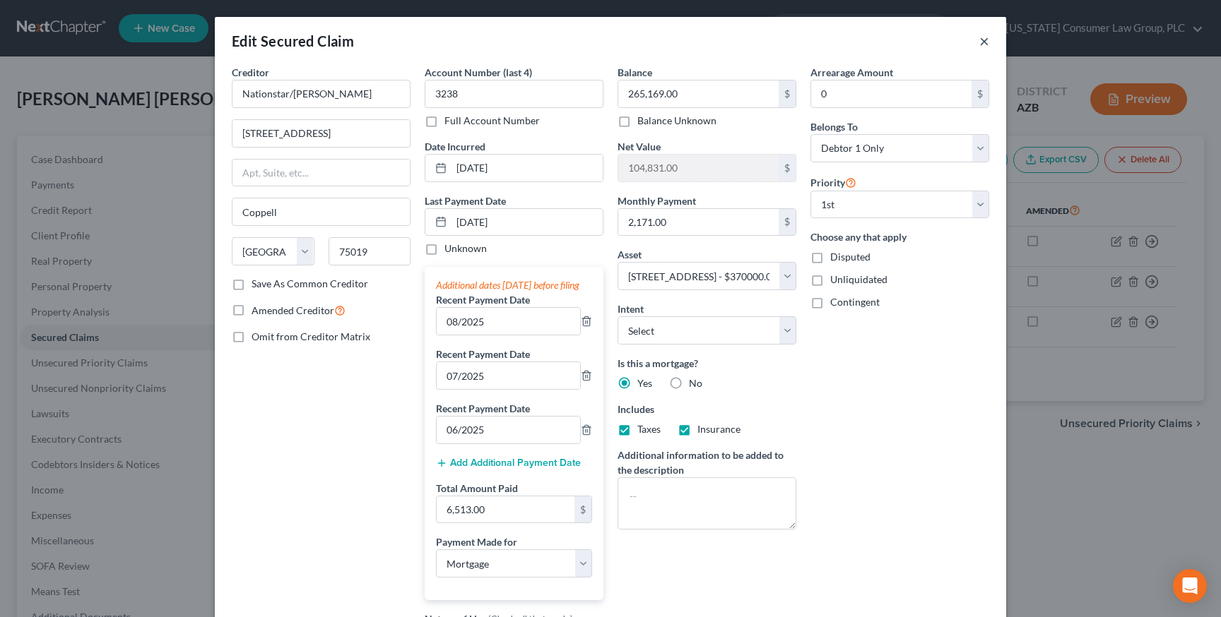
click at [979, 37] on button "×" at bounding box center [984, 40] width 10 height 17
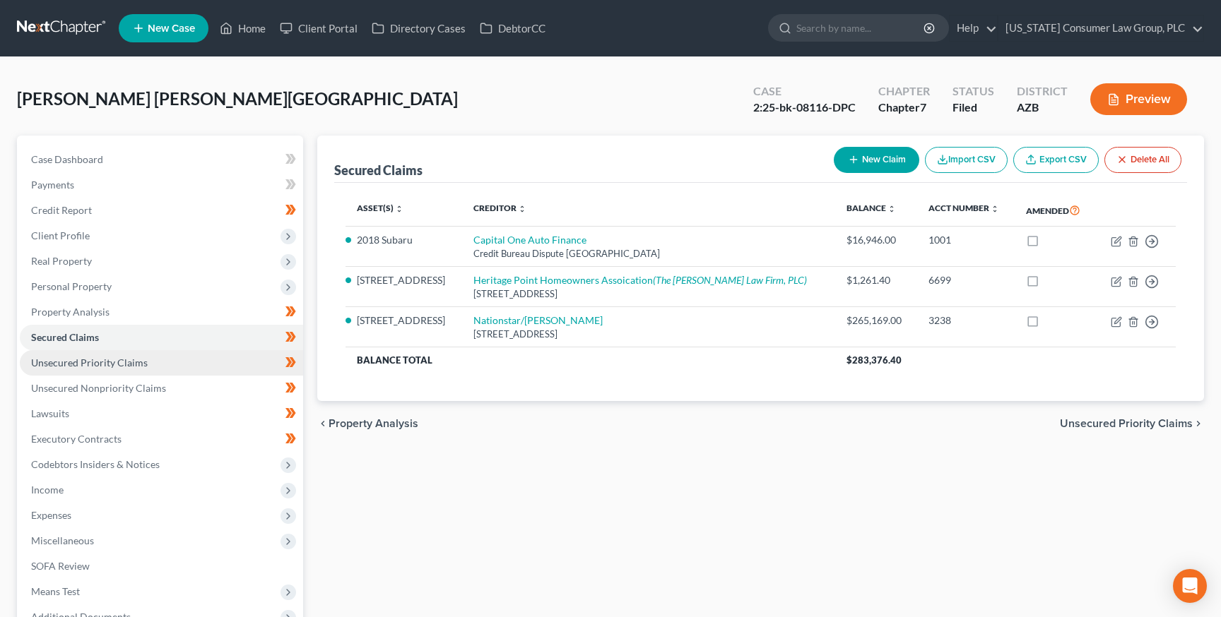
click at [54, 368] on span "Unsecured Priority Claims" at bounding box center [89, 363] width 117 height 12
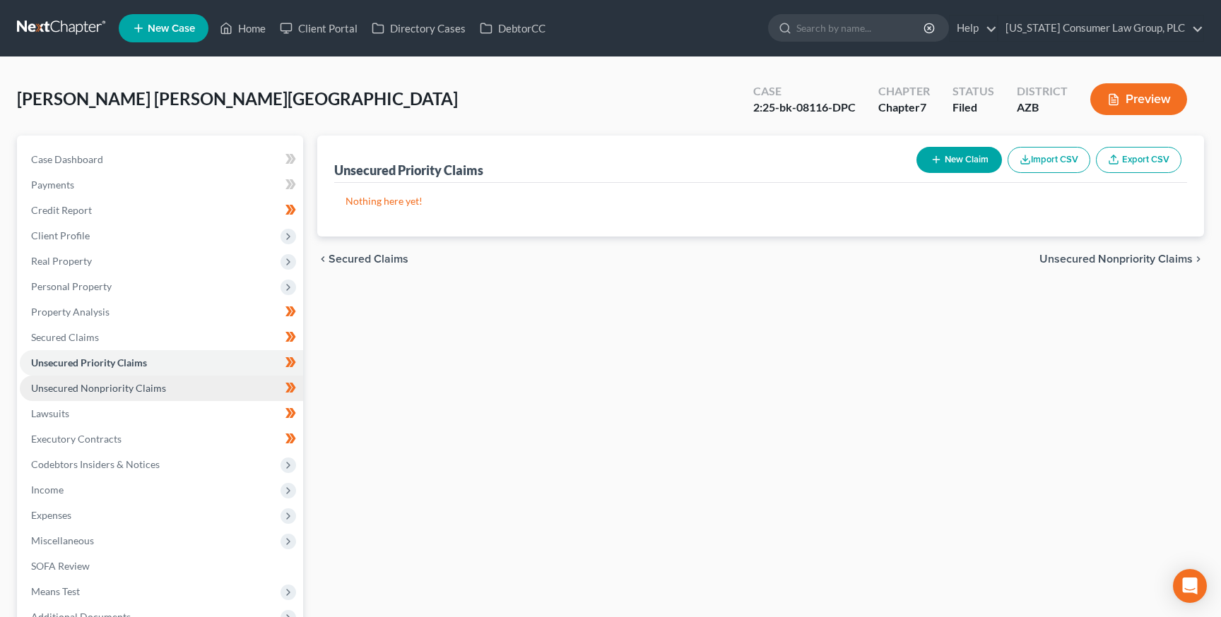
click at [54, 385] on span "Unsecured Nonpriority Claims" at bounding box center [98, 388] width 135 height 12
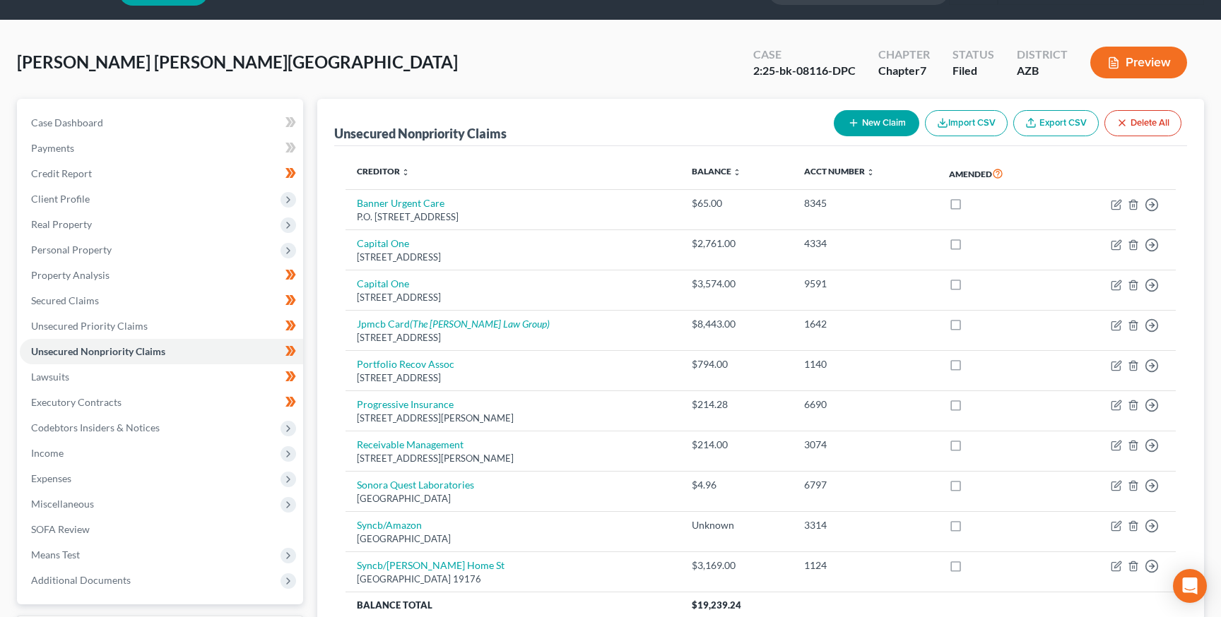
scroll to position [40, 0]
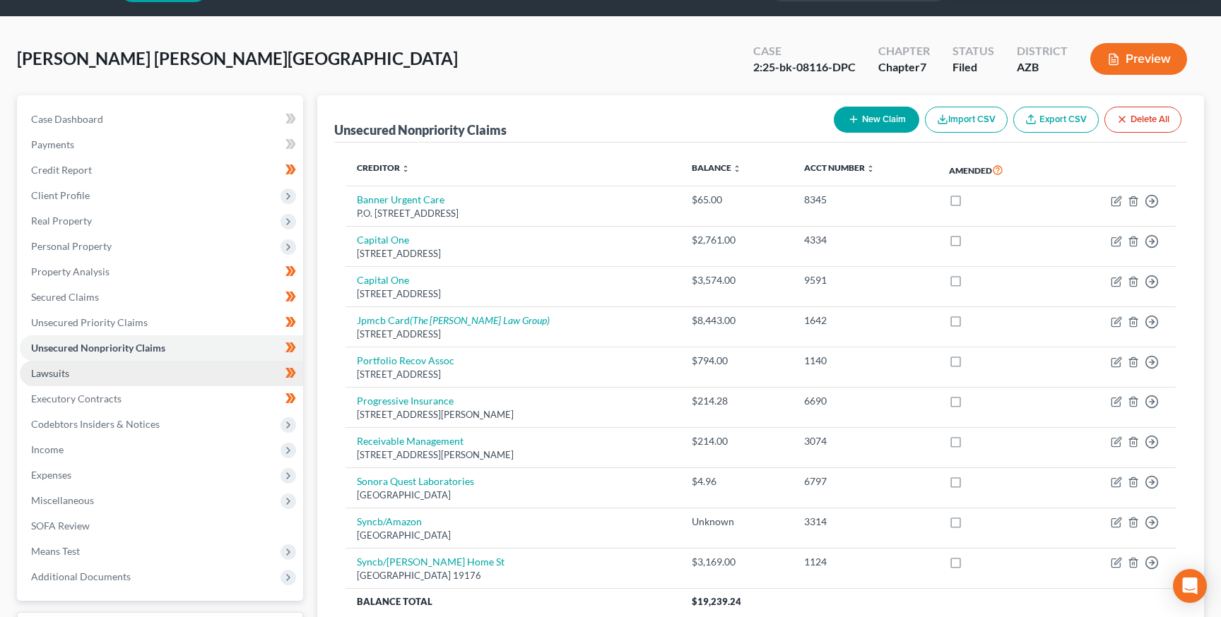
click at [55, 375] on span "Lawsuits" at bounding box center [50, 373] width 38 height 12
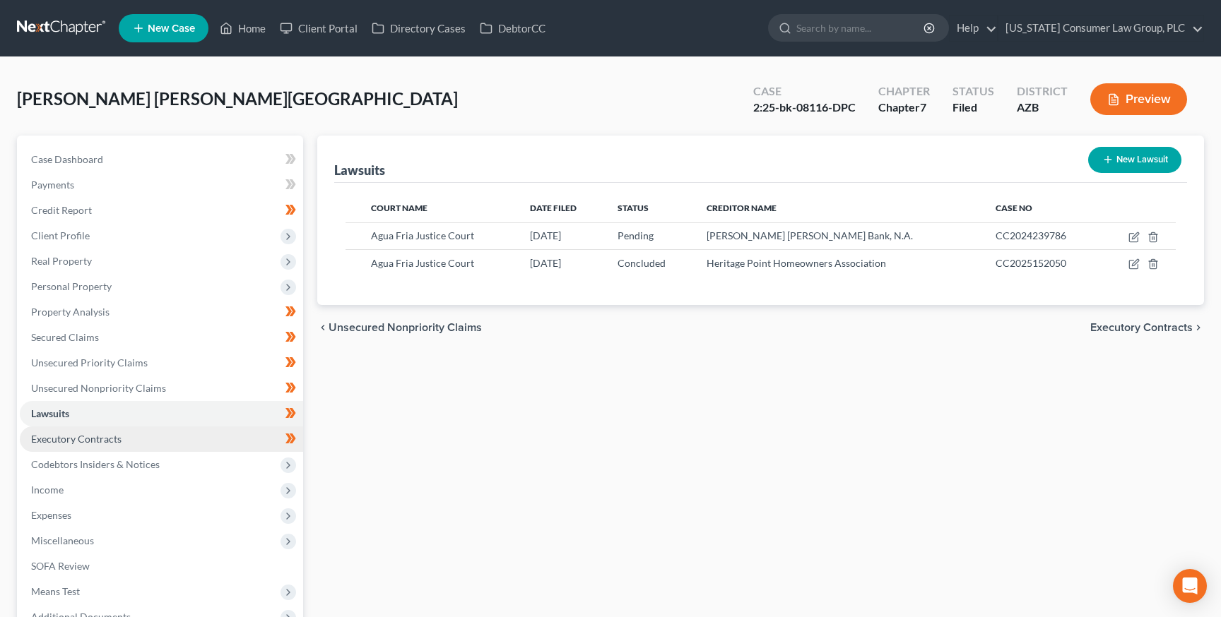
click at [87, 434] on span "Executory Contracts" at bounding box center [76, 439] width 90 height 12
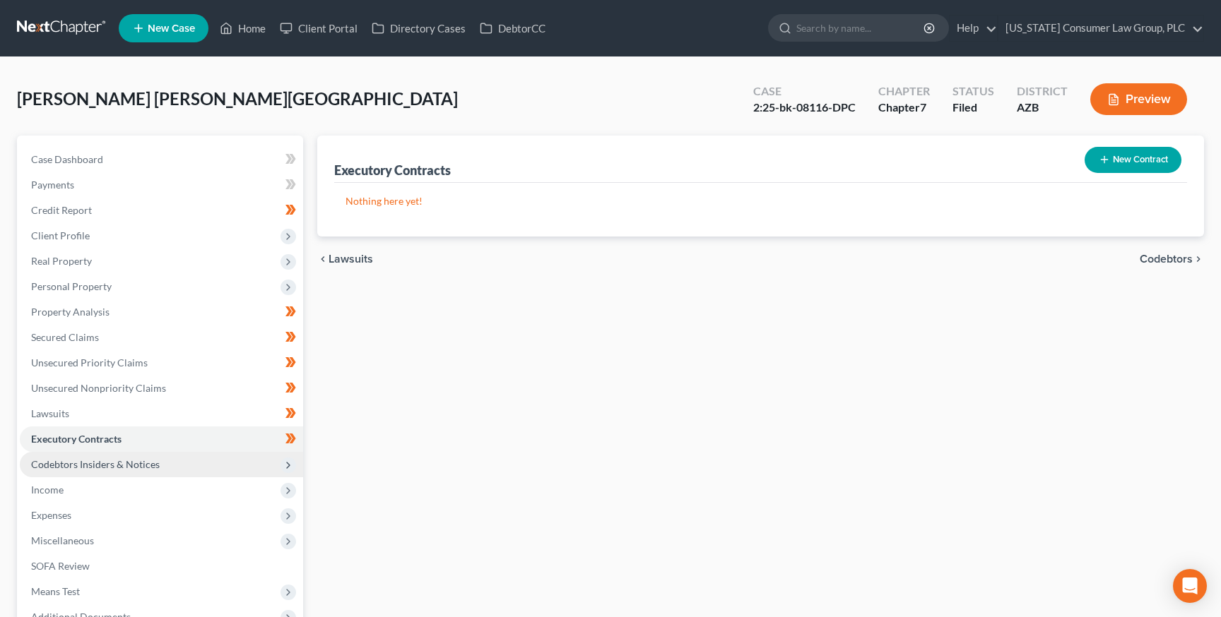
click at [84, 459] on span "Codebtors Insiders & Notices" at bounding box center [95, 464] width 129 height 12
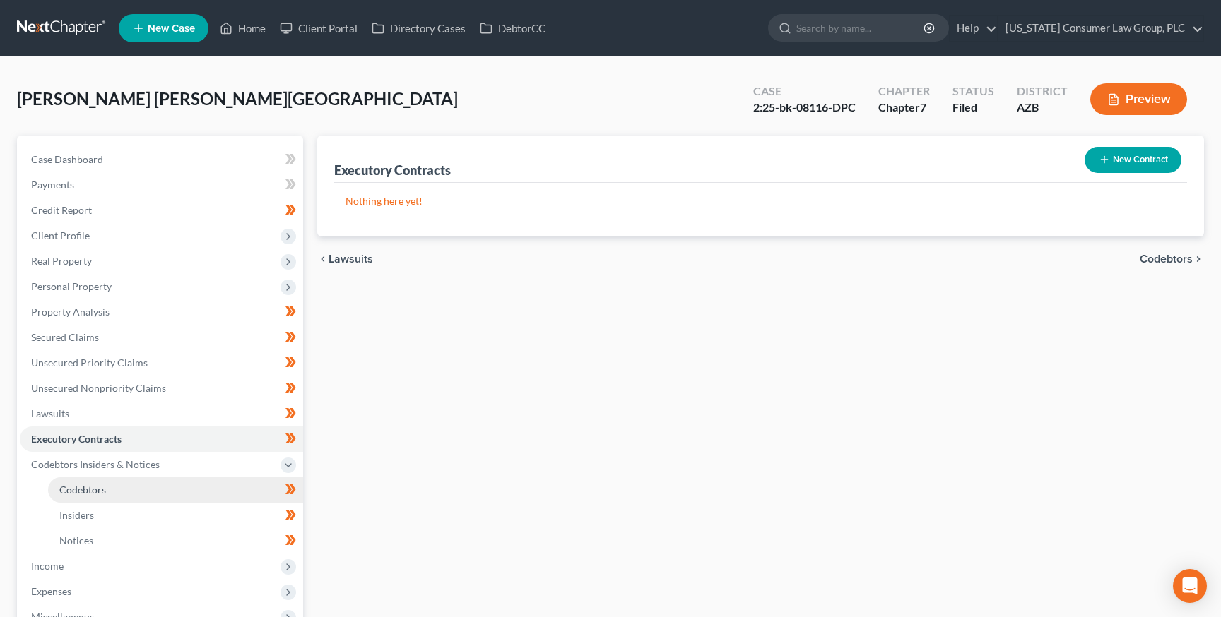
click at [87, 480] on link "Codebtors" at bounding box center [175, 490] width 255 height 25
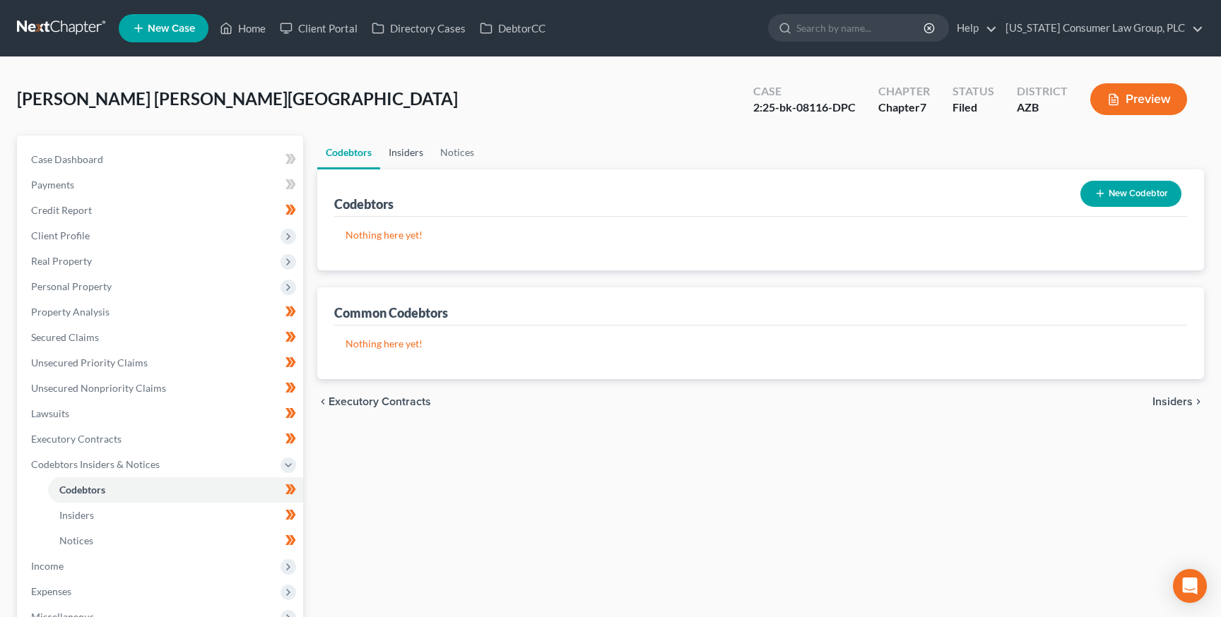
click at [415, 148] on link "Insiders" at bounding box center [406, 153] width 52 height 34
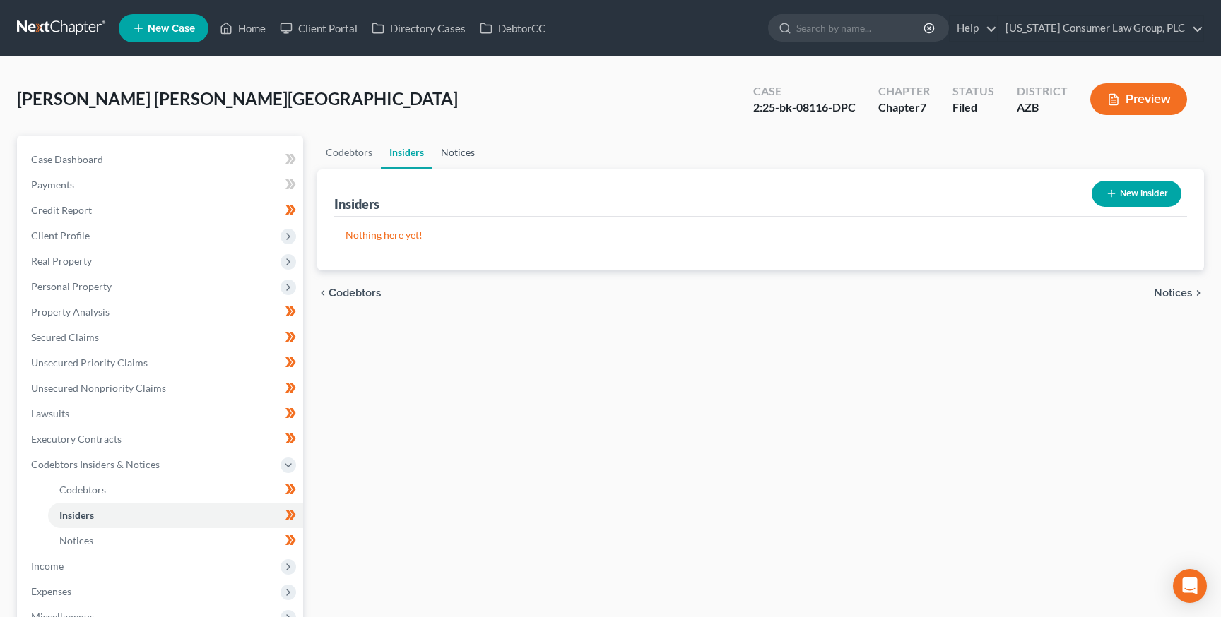
click at [452, 148] on link "Notices" at bounding box center [457, 153] width 51 height 34
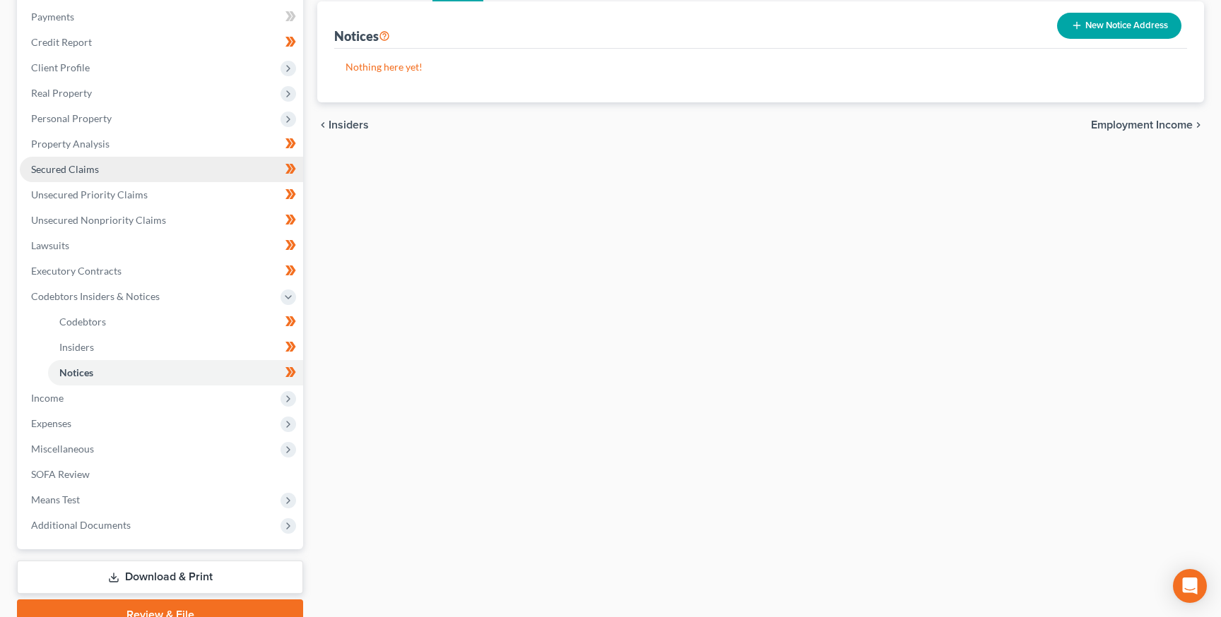
scroll to position [234, 0]
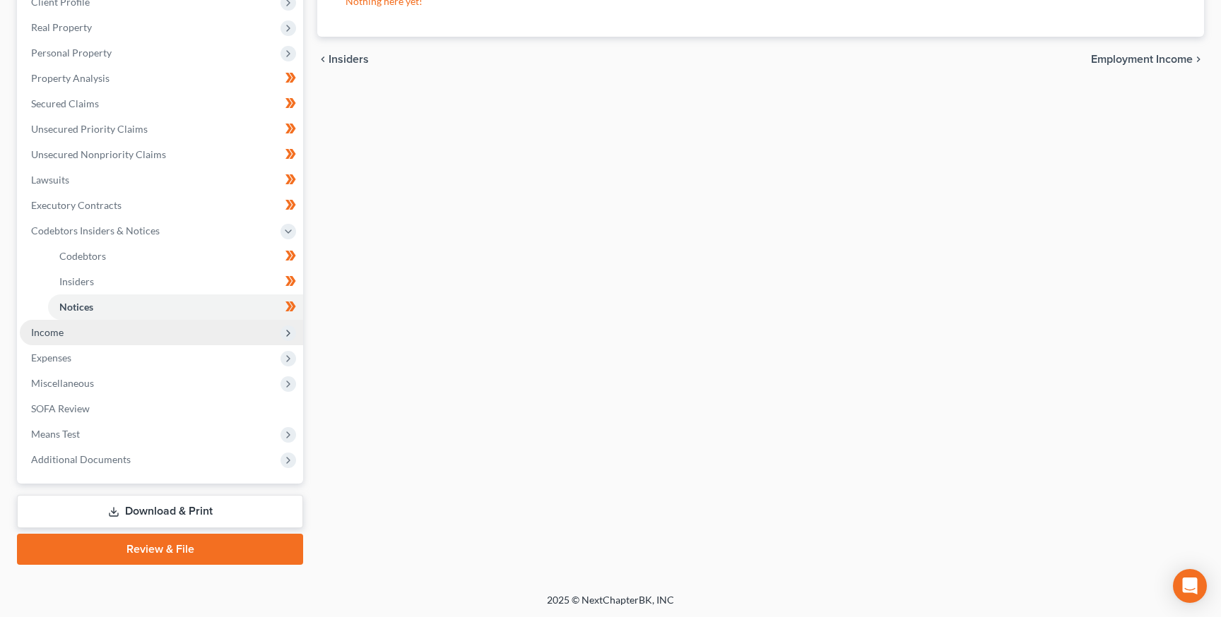
click at [38, 324] on span "Income" at bounding box center [161, 332] width 283 height 25
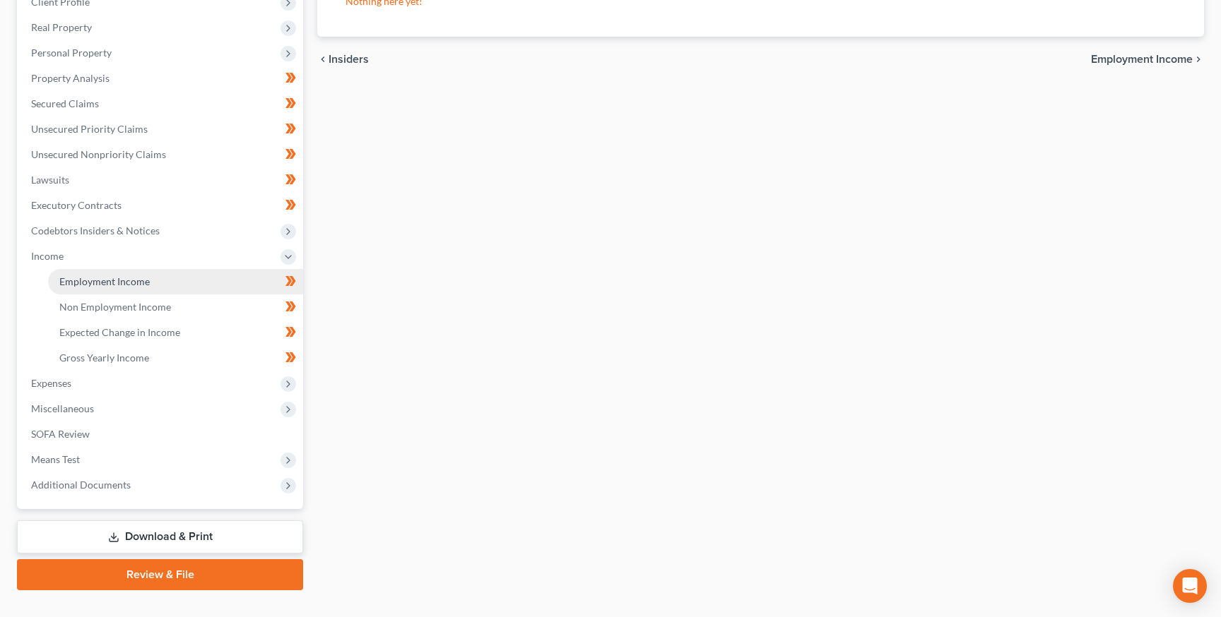
click at [126, 277] on span "Employment Income" at bounding box center [104, 281] width 90 height 12
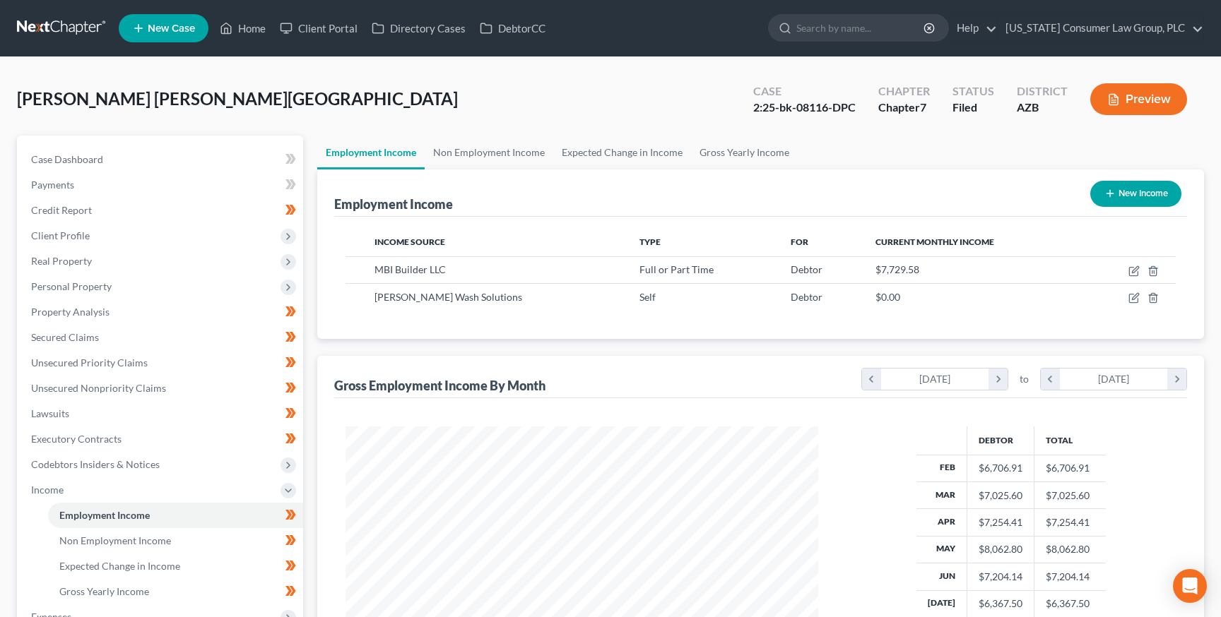
scroll to position [253, 500]
click at [1132, 274] on icon "button" at bounding box center [1133, 271] width 11 height 11
select select "0"
select select "3"
select select "2"
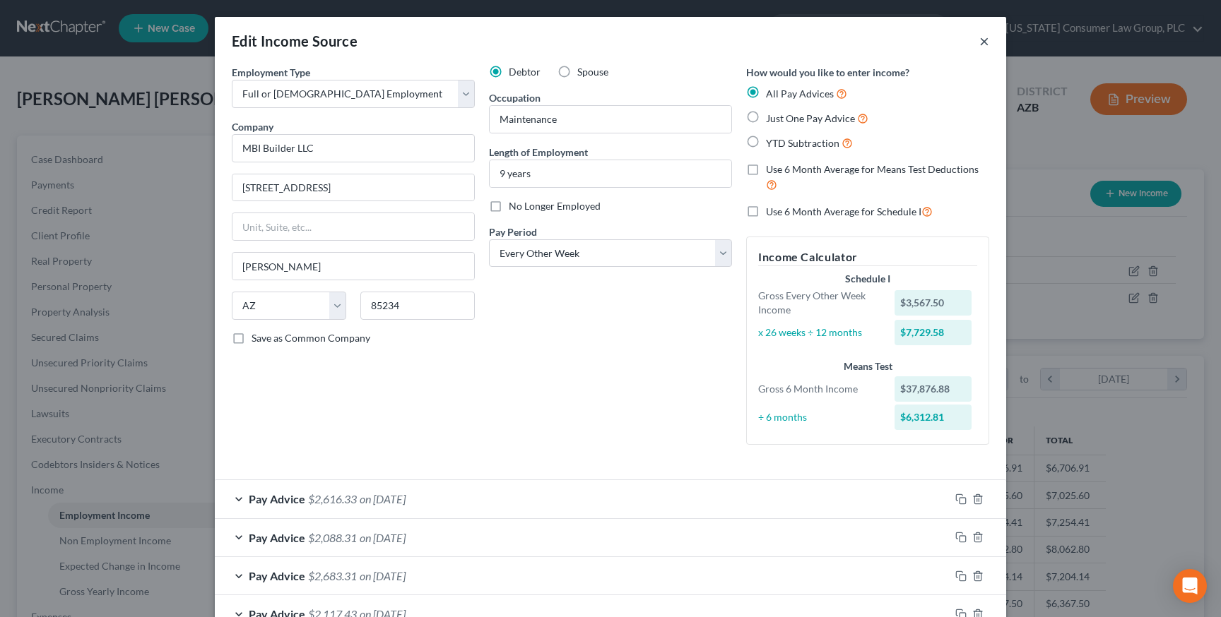
click at [984, 43] on button "×" at bounding box center [984, 40] width 10 height 17
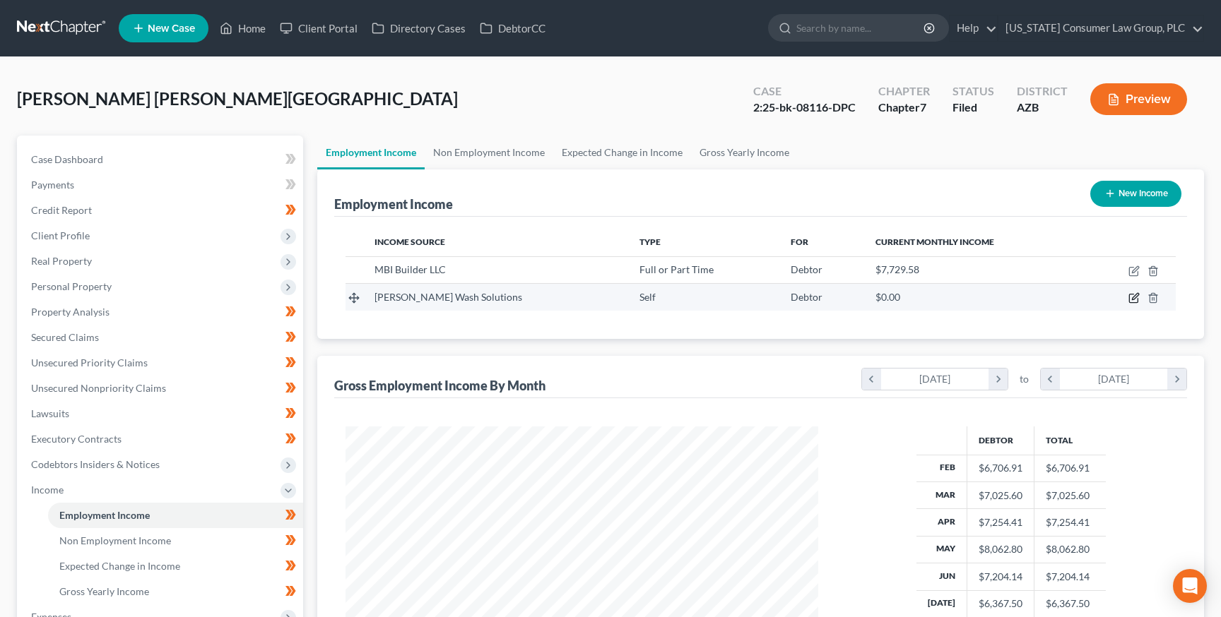
click at [1137, 297] on icon "button" at bounding box center [1133, 297] width 11 height 11
select select "1"
select select "3"
select select "0"
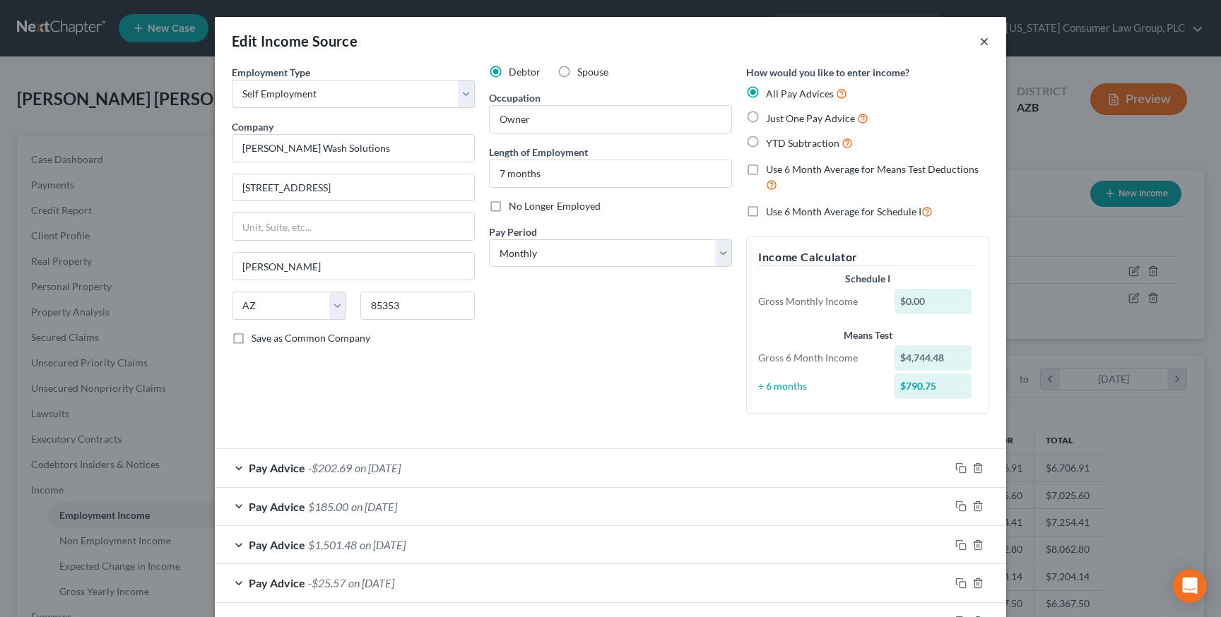
click at [988, 39] on button "×" at bounding box center [984, 40] width 10 height 17
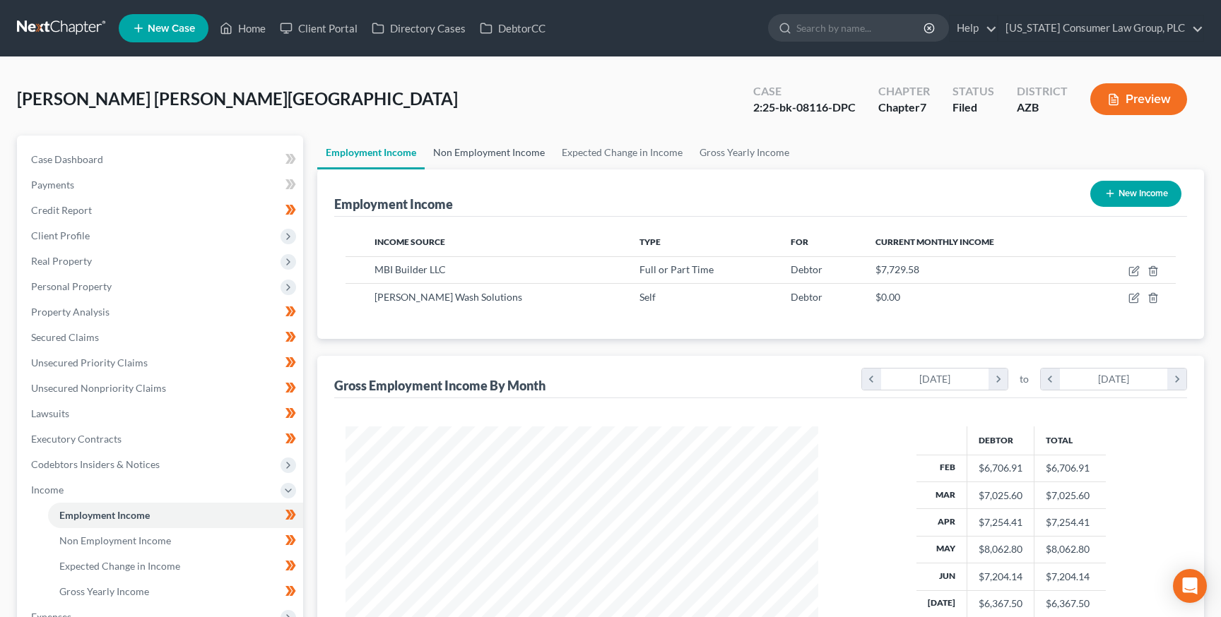
click at [468, 148] on link "Non Employment Income" at bounding box center [489, 153] width 129 height 34
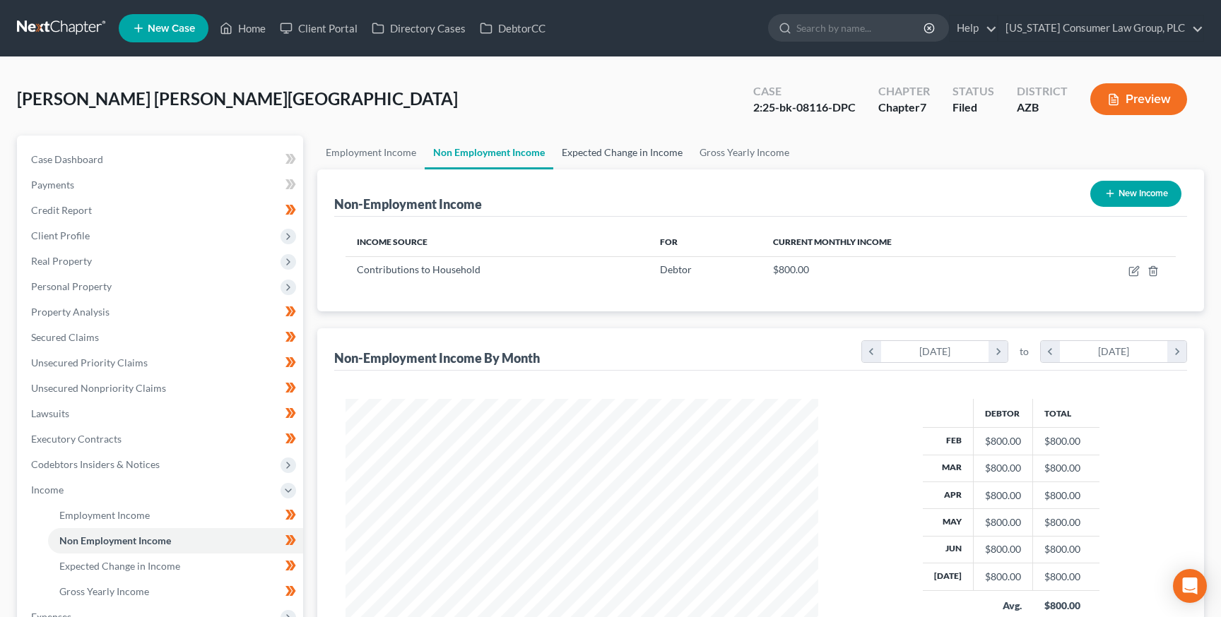
scroll to position [253, 500]
click at [612, 159] on link "Expected Change in Income" at bounding box center [622, 153] width 138 height 34
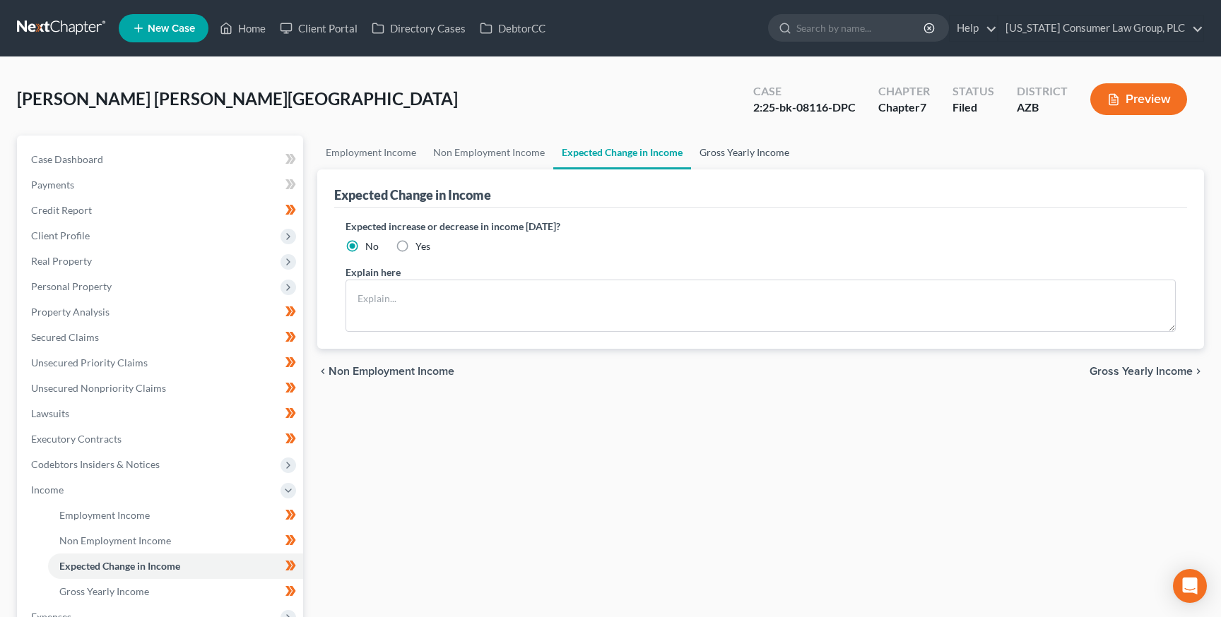
click at [708, 151] on link "Gross Yearly Income" at bounding box center [744, 153] width 107 height 34
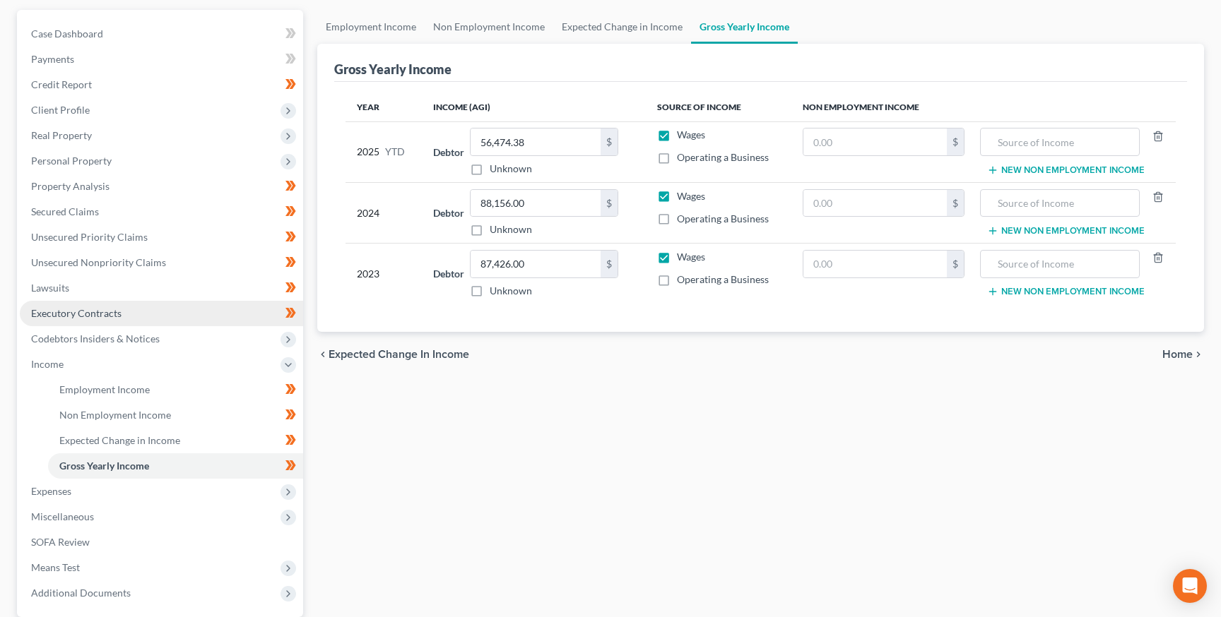
scroll to position [259, 0]
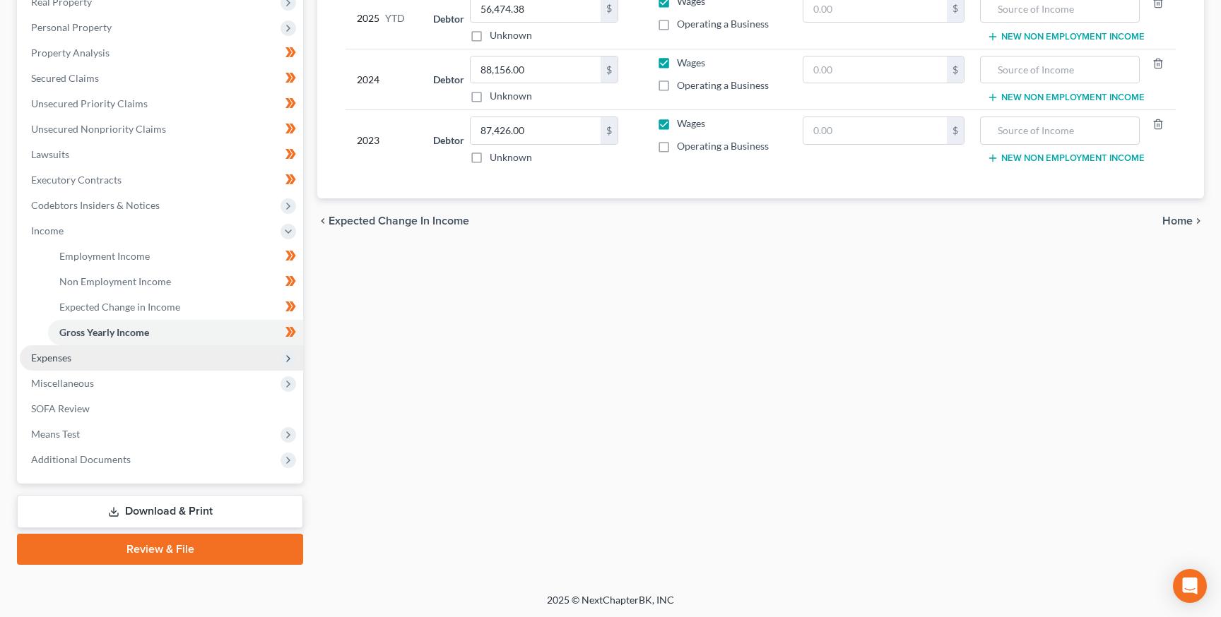
click at [61, 355] on span "Expenses" at bounding box center [51, 358] width 40 height 12
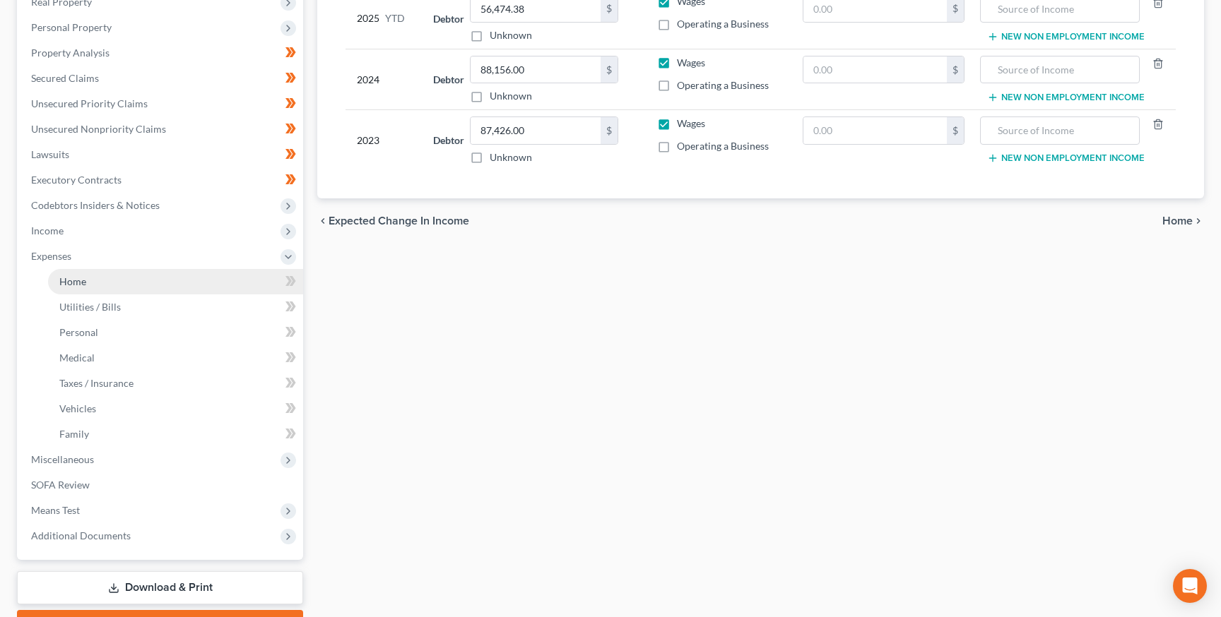
click at [83, 286] on span "Home" at bounding box center [72, 281] width 27 height 12
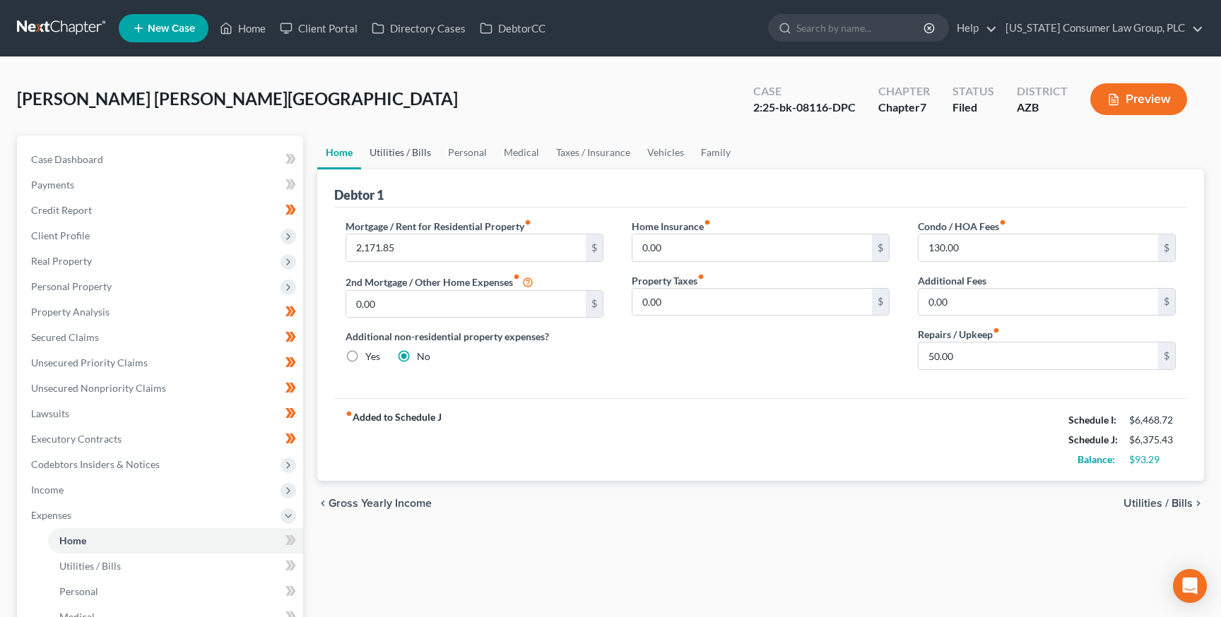
click at [394, 158] on link "Utilities / Bills" at bounding box center [400, 153] width 78 height 34
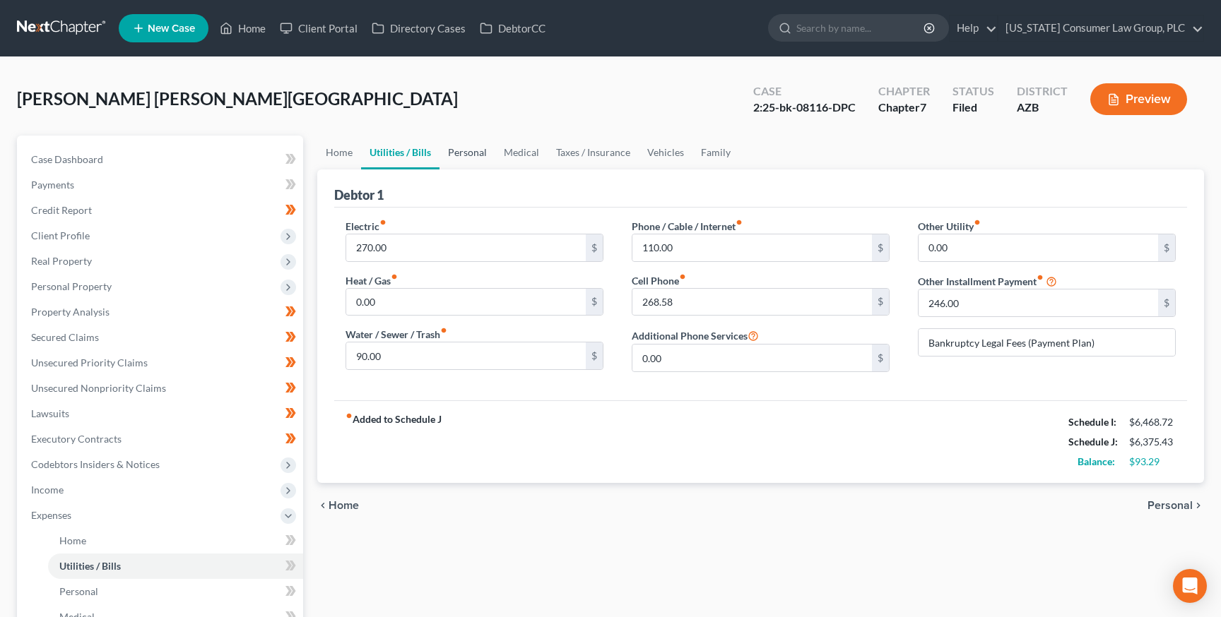
click at [472, 151] on link "Personal" at bounding box center [467, 153] width 56 height 34
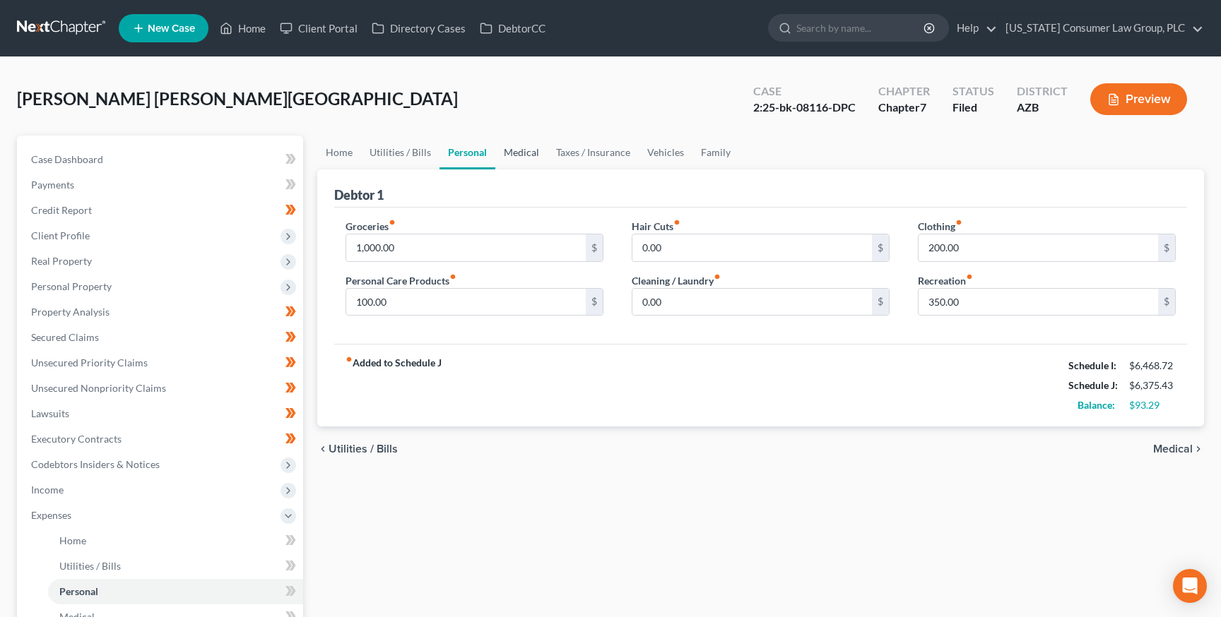
click at [521, 150] on link "Medical" at bounding box center [521, 153] width 52 height 34
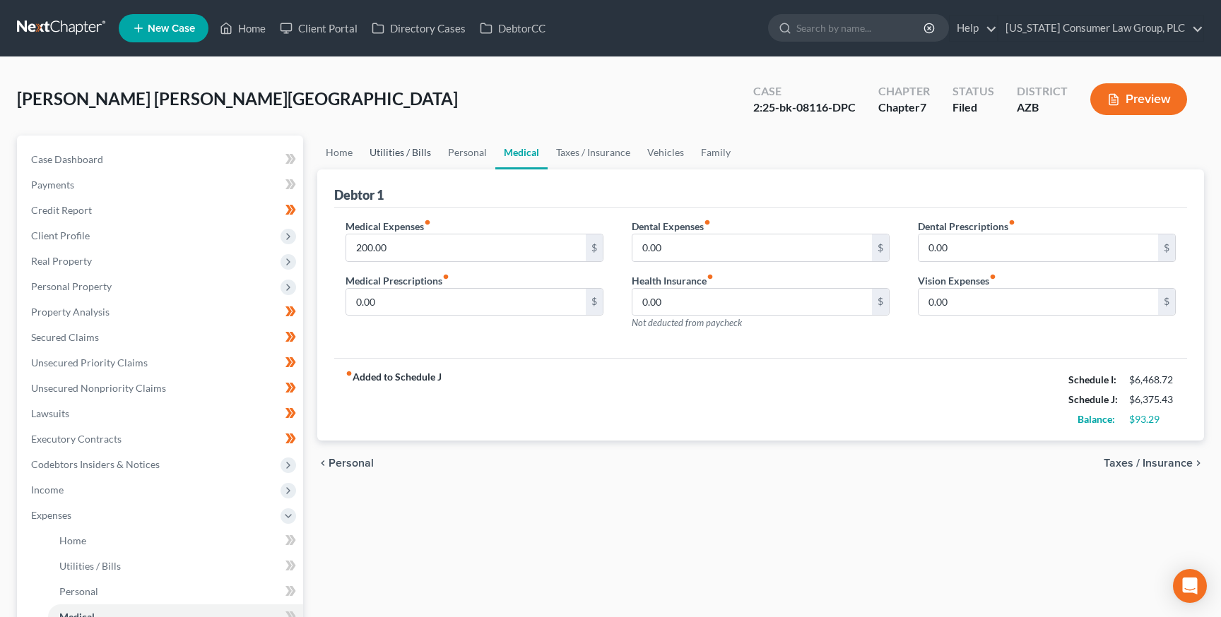
click at [409, 148] on link "Utilities / Bills" at bounding box center [400, 153] width 78 height 34
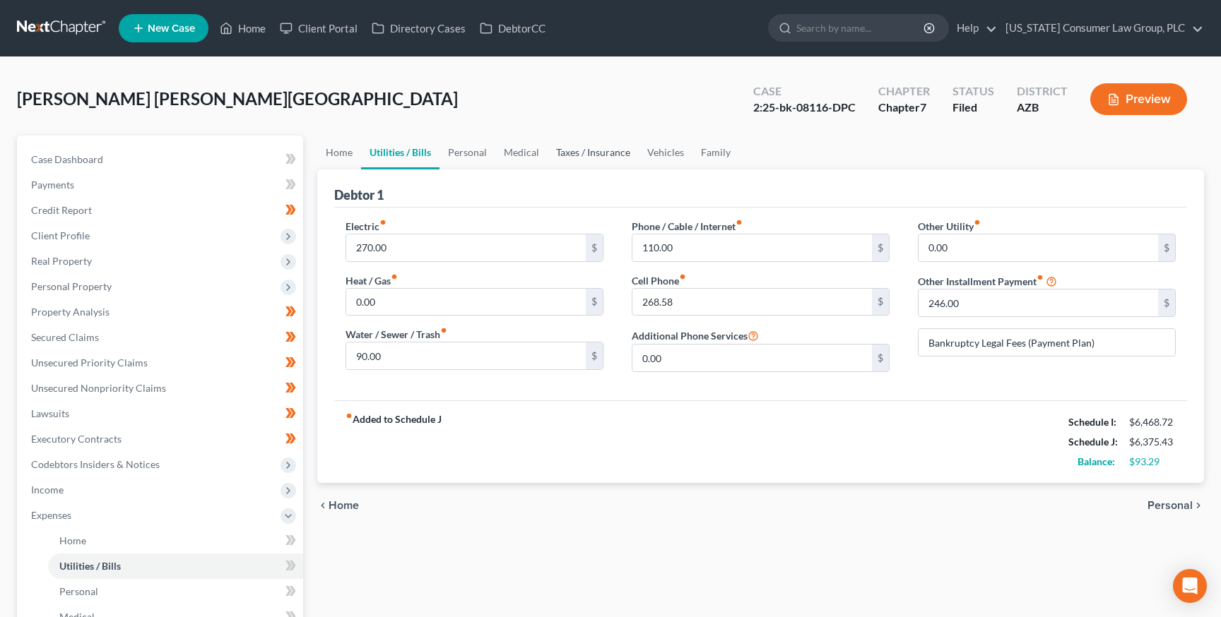
click at [581, 154] on link "Taxes / Insurance" at bounding box center [592, 153] width 91 height 34
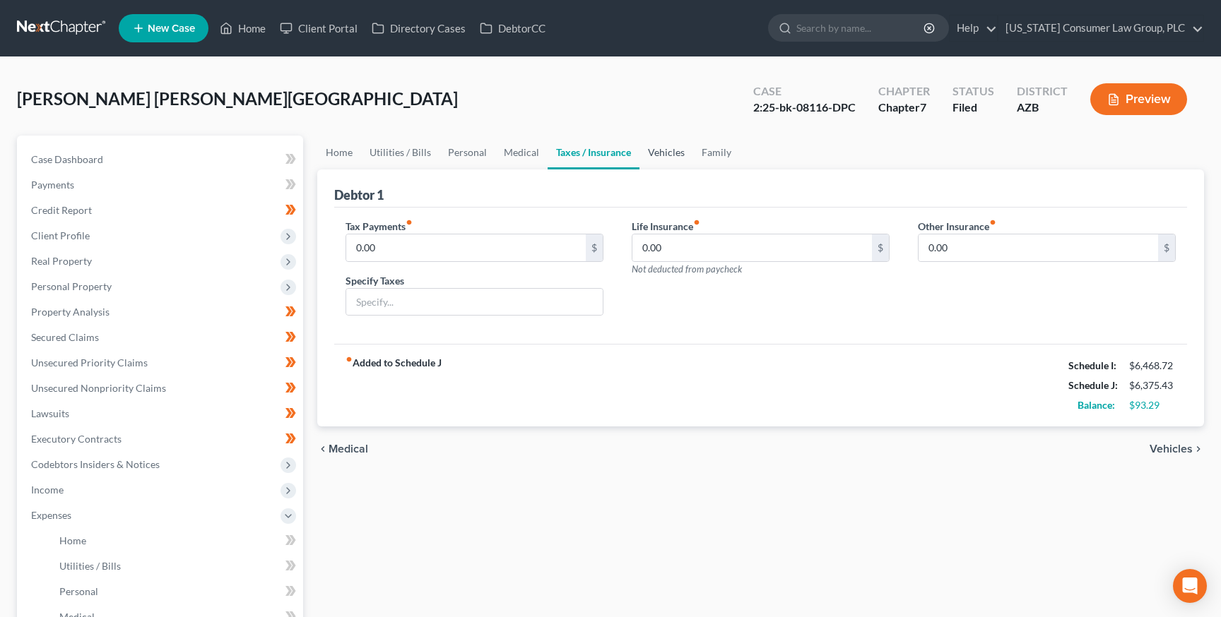
click at [664, 153] on link "Vehicles" at bounding box center [666, 153] width 54 height 34
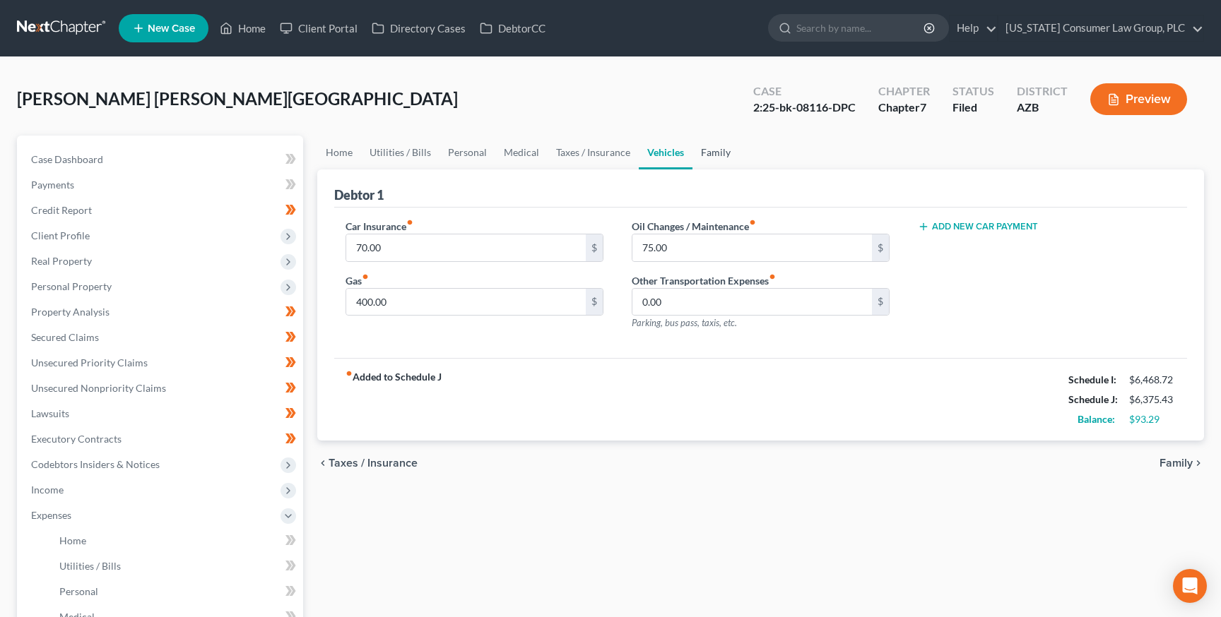
click at [711, 150] on link "Family" at bounding box center [715, 153] width 47 height 34
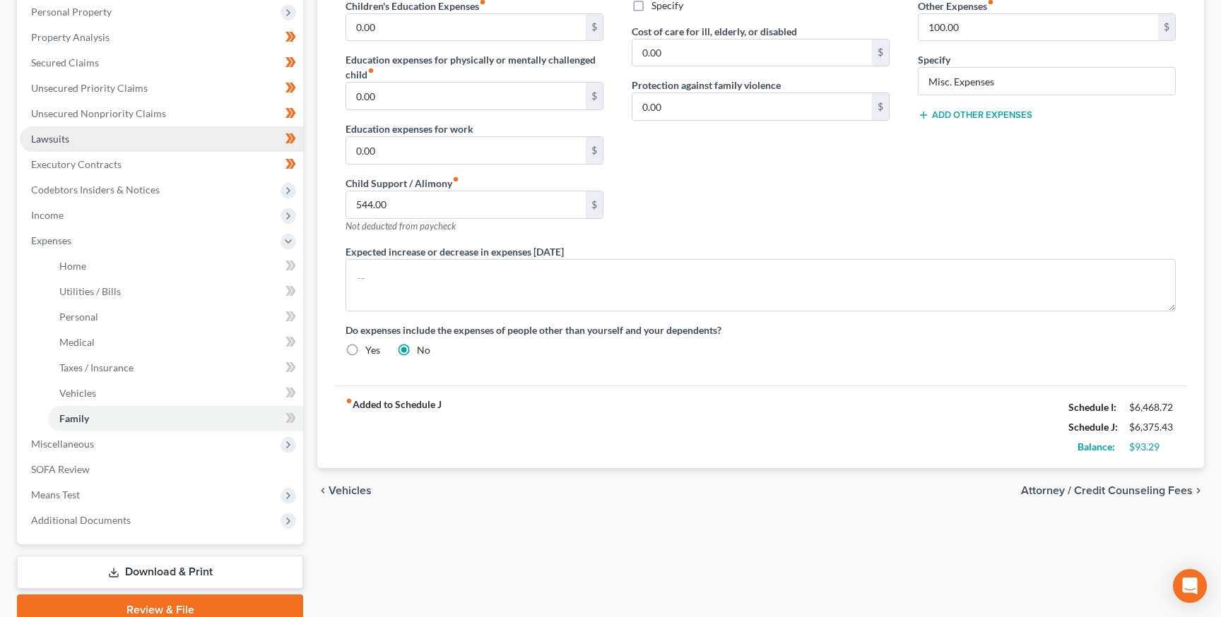
scroll to position [280, 0]
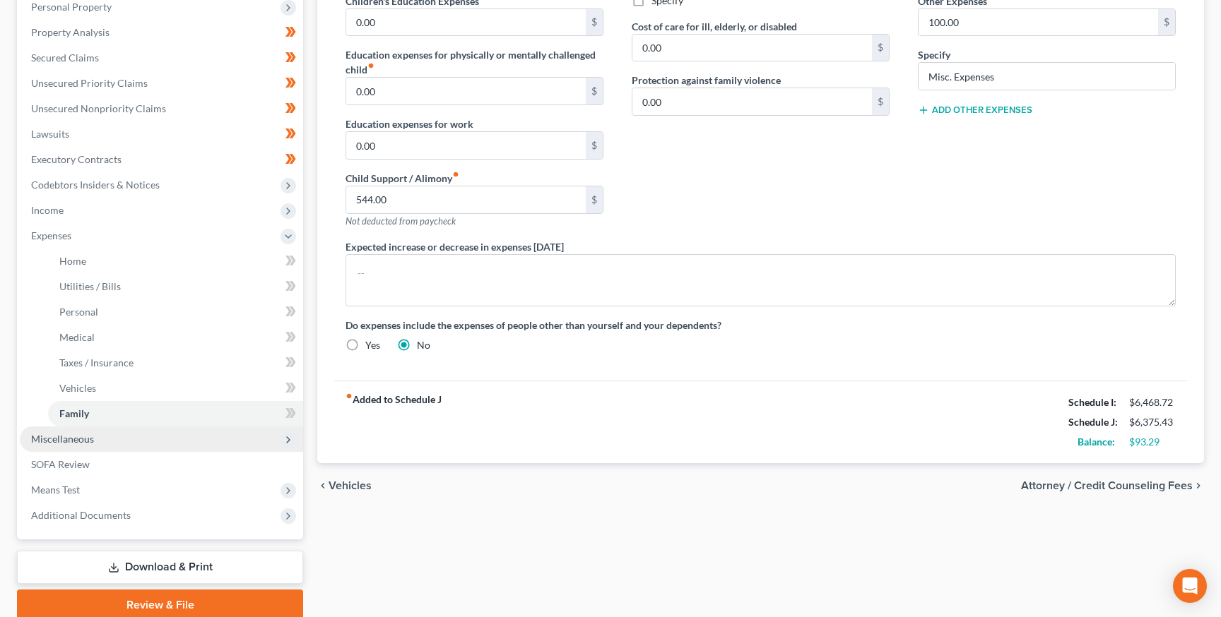
click at [86, 435] on span "Miscellaneous" at bounding box center [62, 439] width 63 height 12
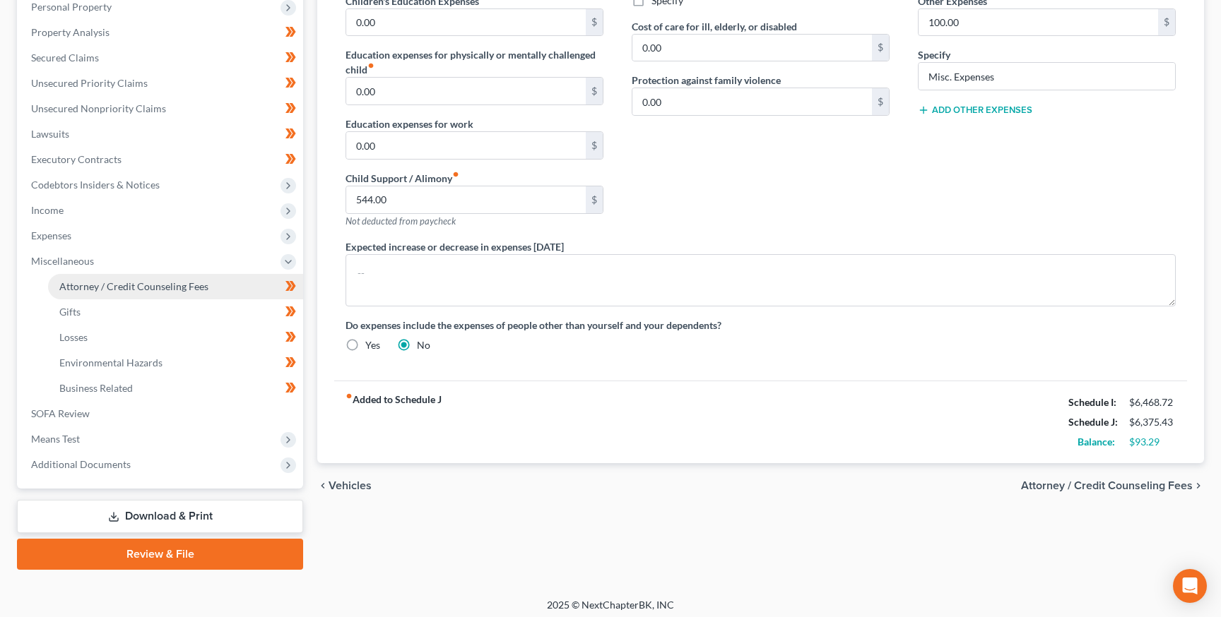
click at [150, 291] on span "Attorney / Credit Counseling Fees" at bounding box center [133, 286] width 149 height 12
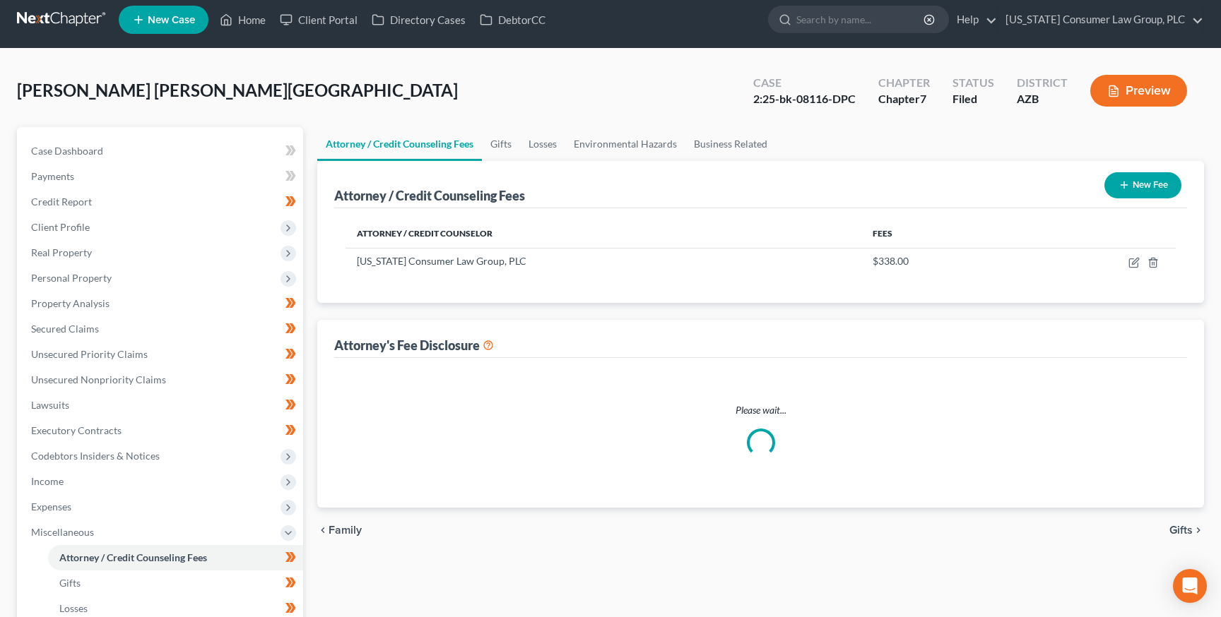
scroll to position [1, 0]
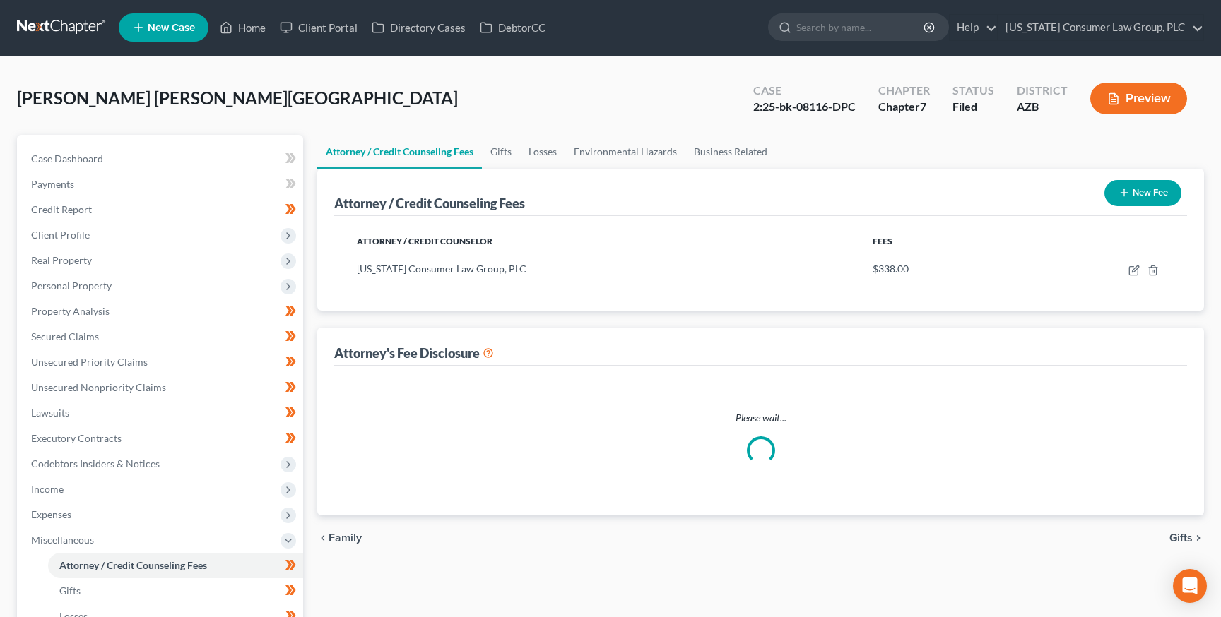
select select "5"
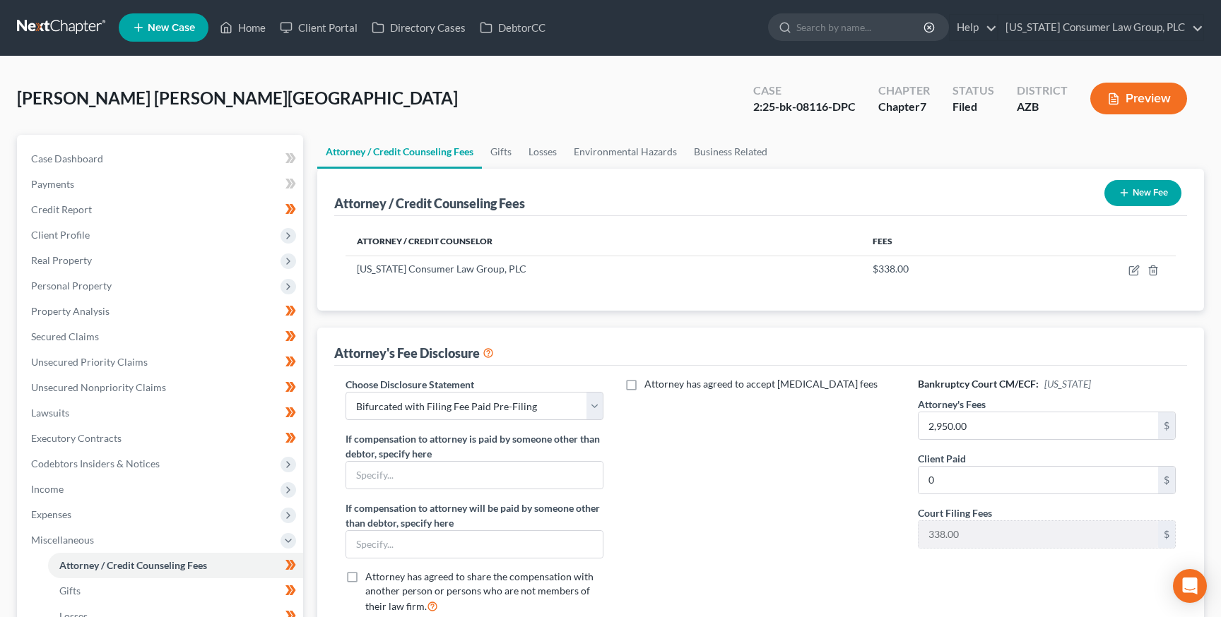
scroll to position [0, 0]
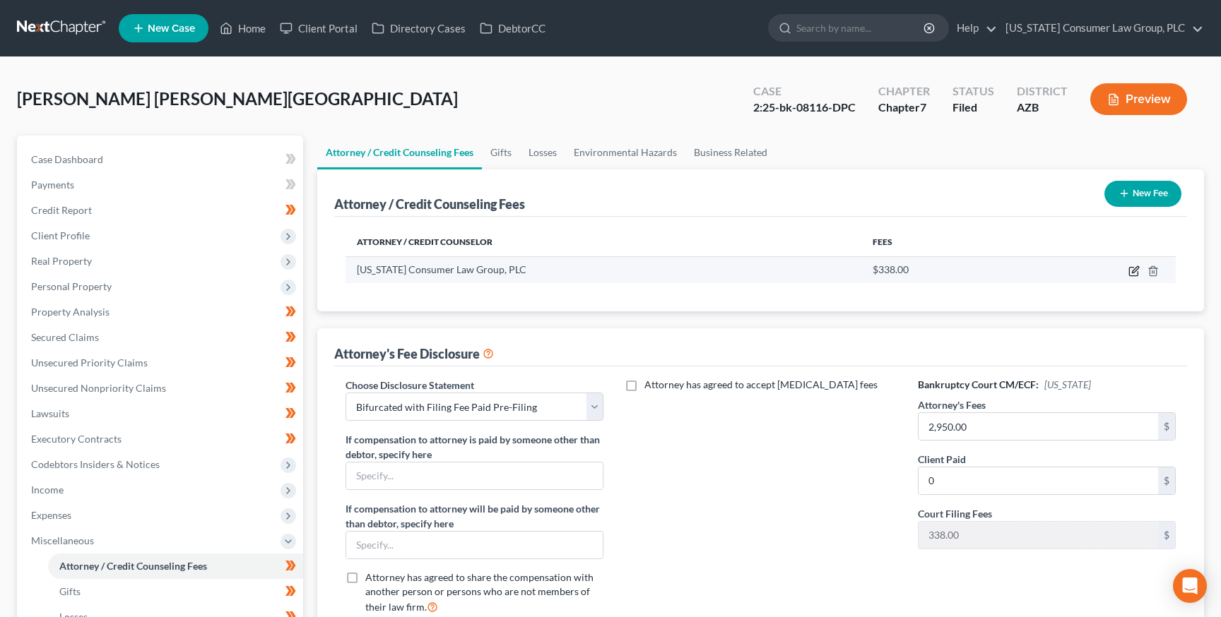
click at [1133, 269] on icon "button" at bounding box center [1135, 269] width 6 height 6
select select "3"
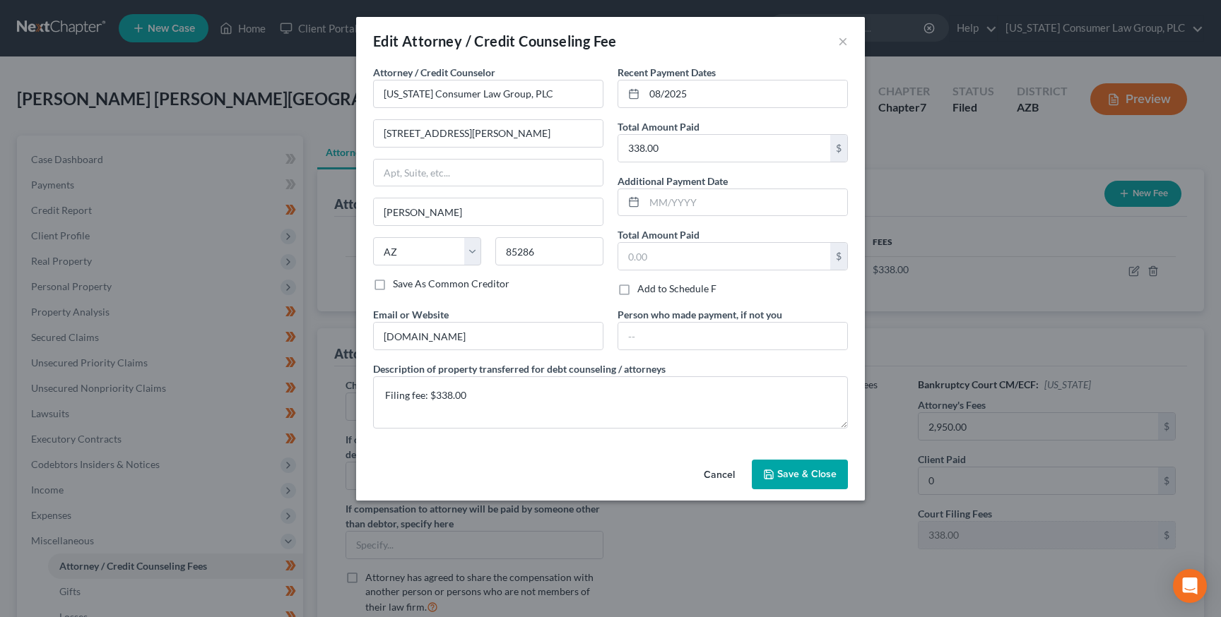
click at [806, 472] on span "Save & Close" at bounding box center [806, 474] width 59 height 12
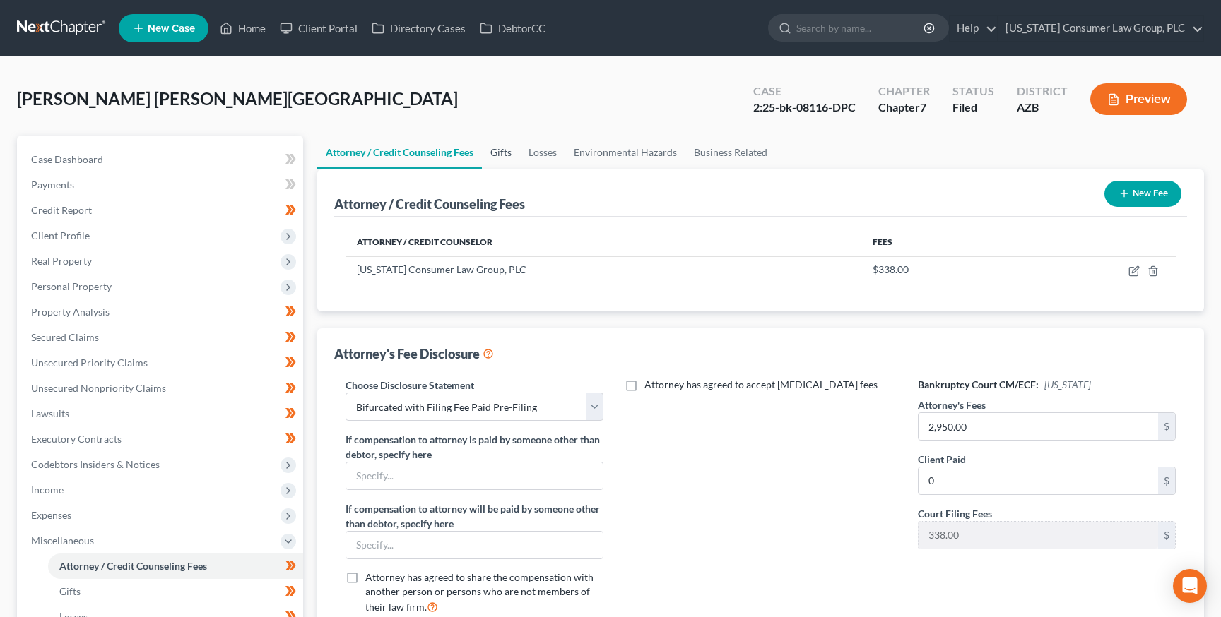
click at [498, 149] on link "Gifts" at bounding box center [501, 153] width 38 height 34
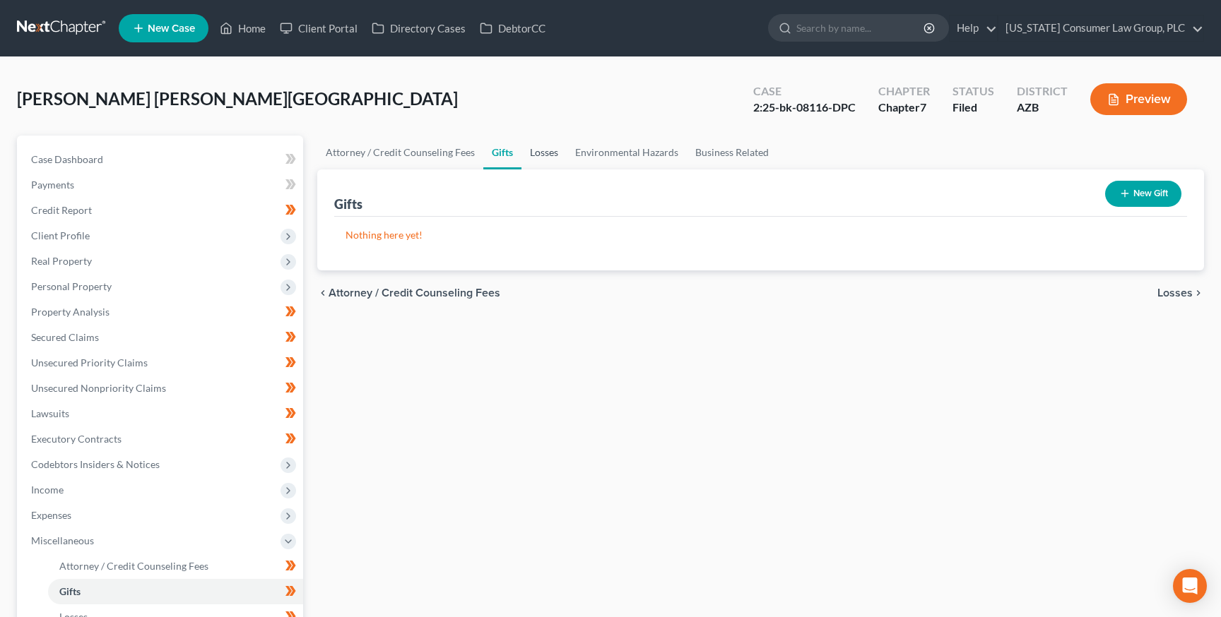
click at [535, 147] on link "Losses" at bounding box center [543, 153] width 45 height 34
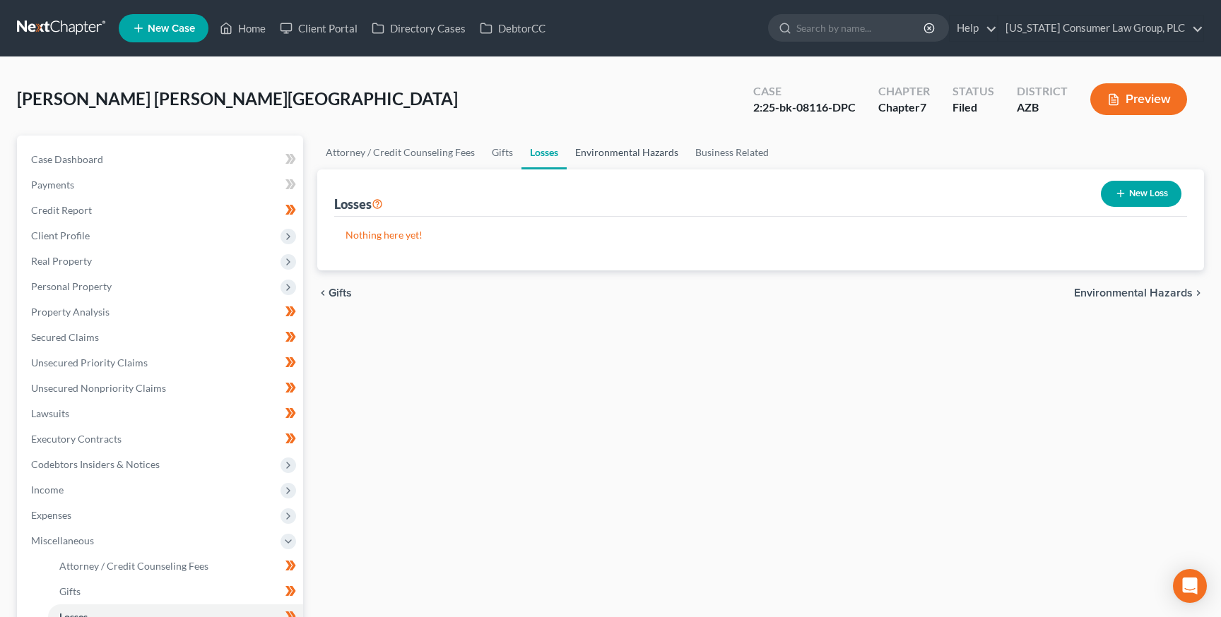
click at [605, 143] on link "Environmental Hazards" at bounding box center [627, 153] width 120 height 34
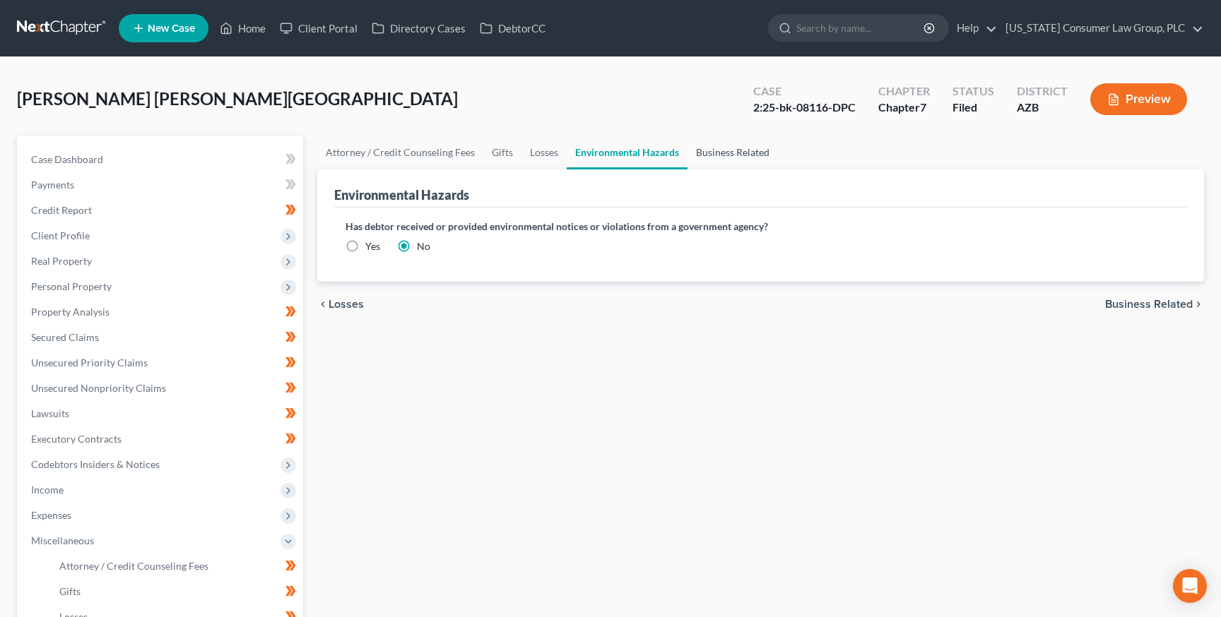
click at [735, 159] on link "Business Related" at bounding box center [732, 153] width 90 height 34
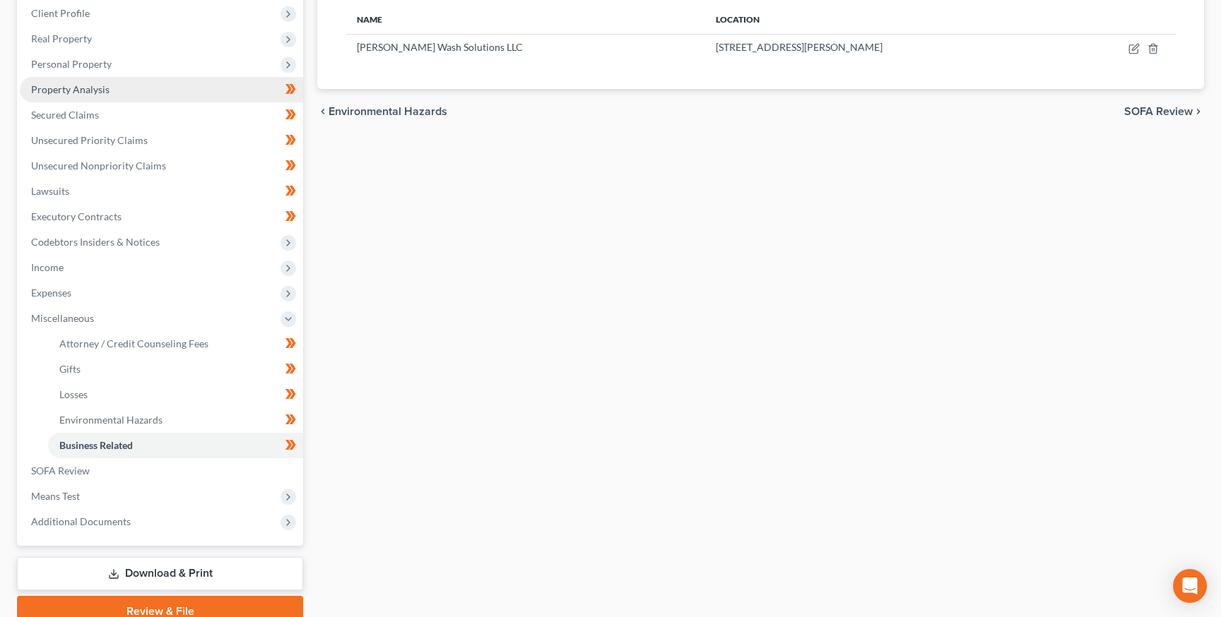
scroll to position [285, 0]
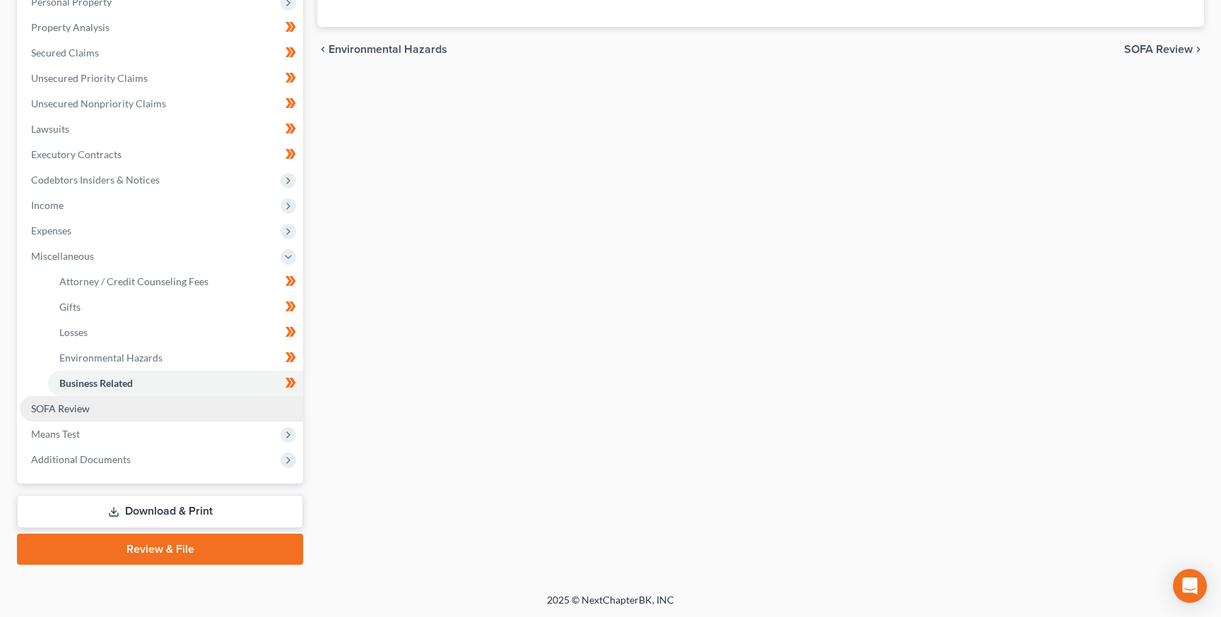
click at [81, 403] on span "SOFA Review" at bounding box center [60, 409] width 59 height 12
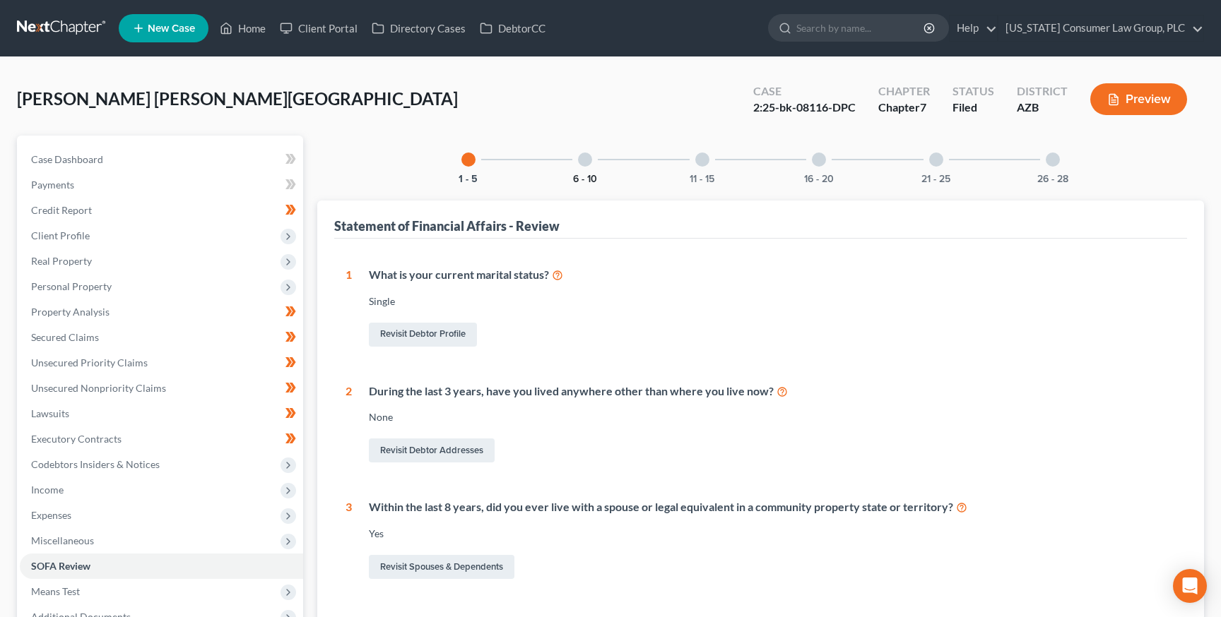
click at [581, 174] on button "6 - 10" at bounding box center [585, 179] width 24 height 10
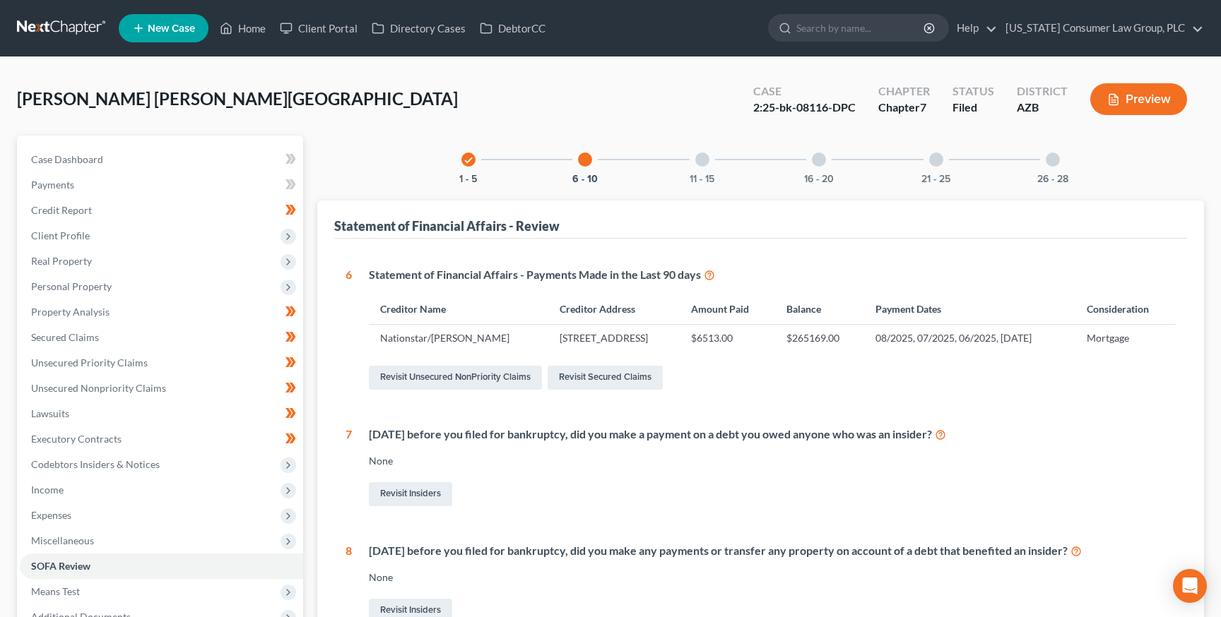
click at [708, 165] on div "11 - 15" at bounding box center [702, 160] width 48 height 48
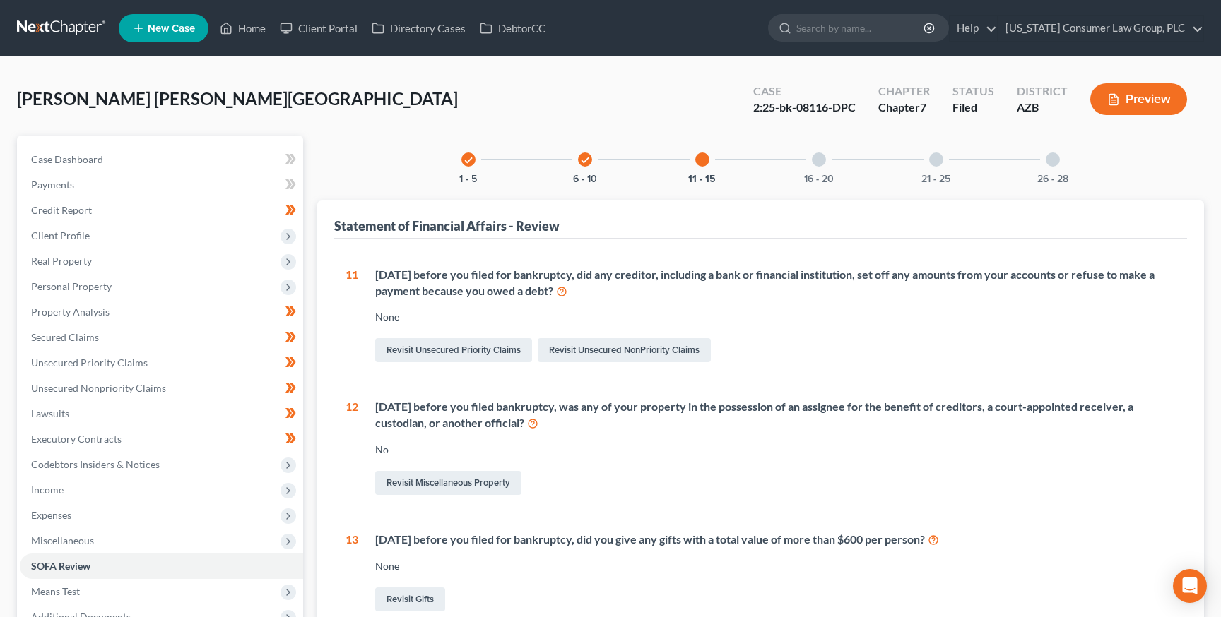
click at [834, 191] on div "check 1 - 5 check 6 - 10 11 - 15 16 - 20 21 - 25 26 - 28 Statement of Financial…" at bounding box center [760, 517] width 887 height 763
click at [822, 166] on div "16 - 20" at bounding box center [819, 160] width 48 height 48
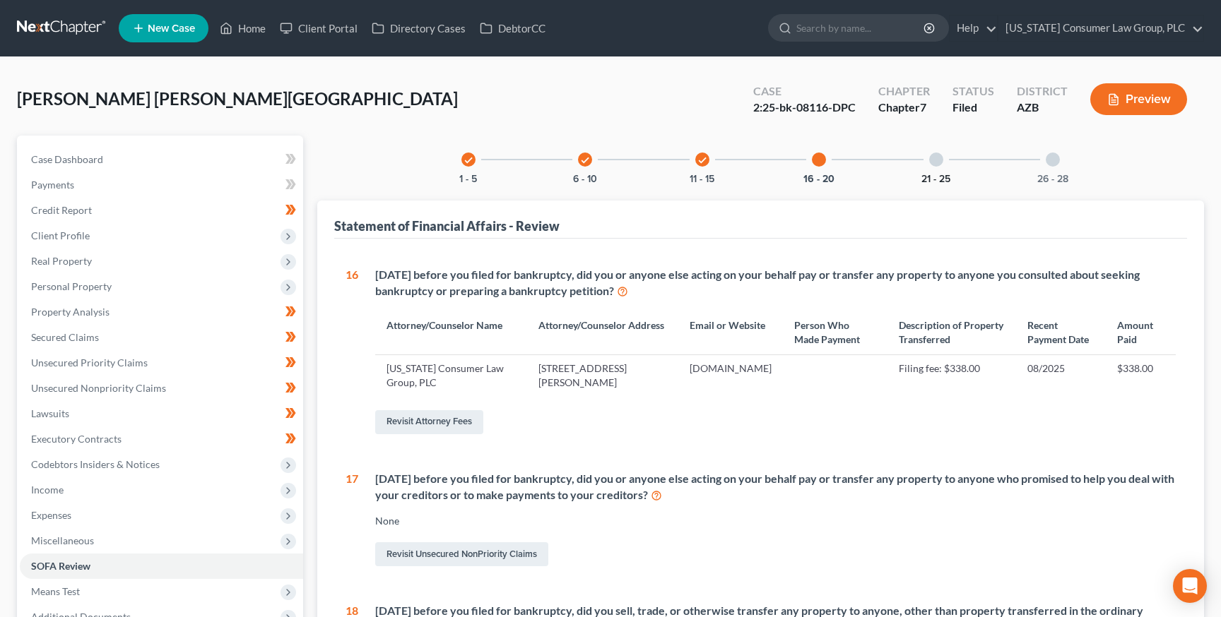
click at [942, 177] on button "21 - 25" at bounding box center [935, 179] width 29 height 10
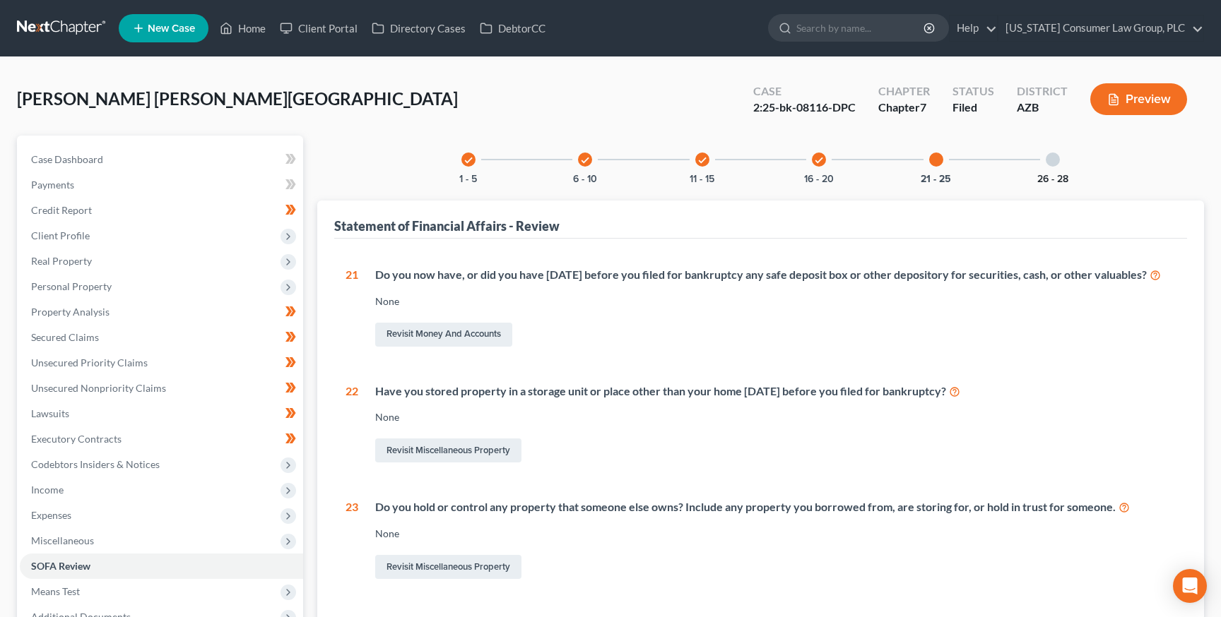
click at [1057, 174] on button "26 - 28" at bounding box center [1052, 179] width 31 height 10
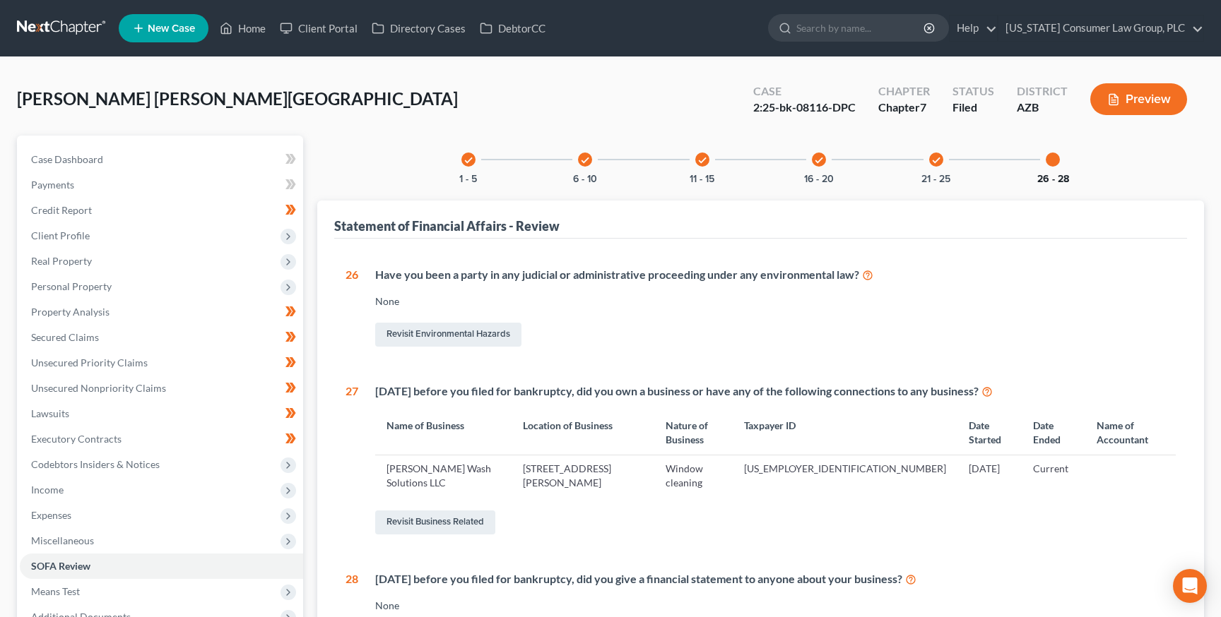
scroll to position [158, 0]
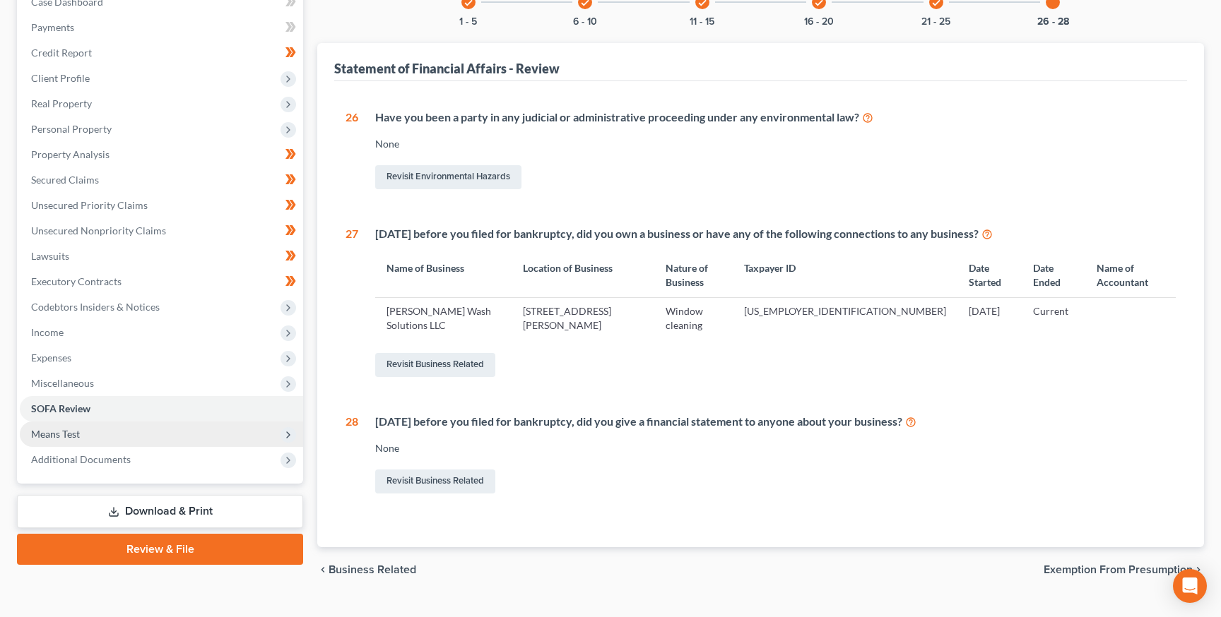
click at [55, 444] on span "Means Test" at bounding box center [161, 434] width 283 height 25
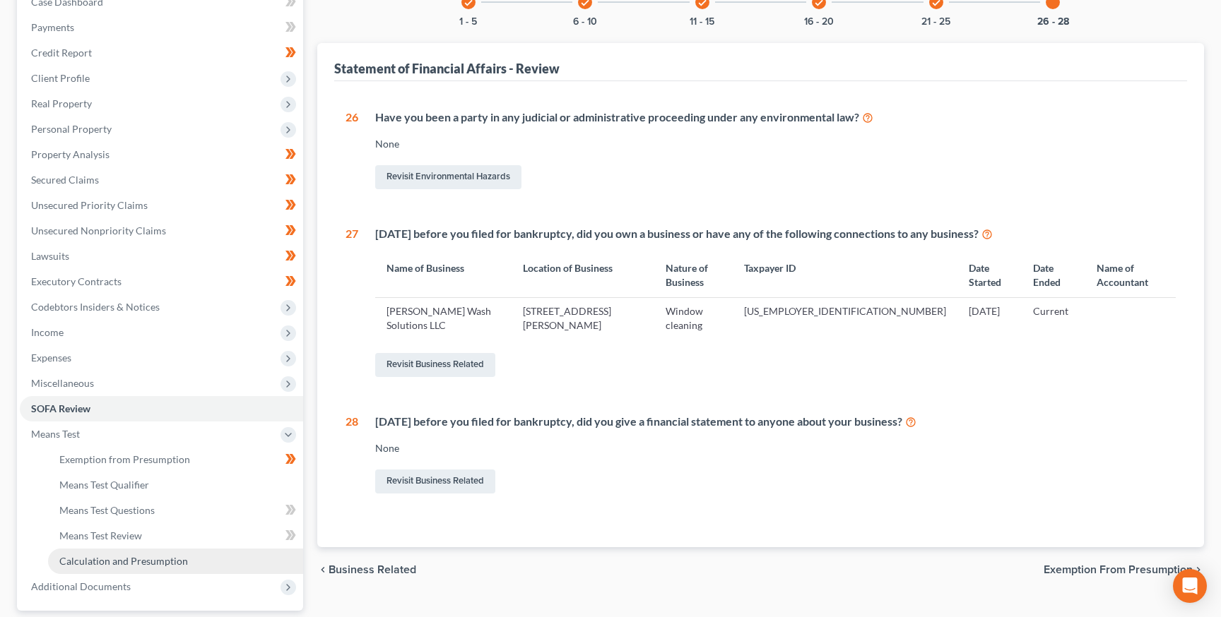
click at [107, 555] on span "Calculation and Presumption" at bounding box center [123, 561] width 129 height 12
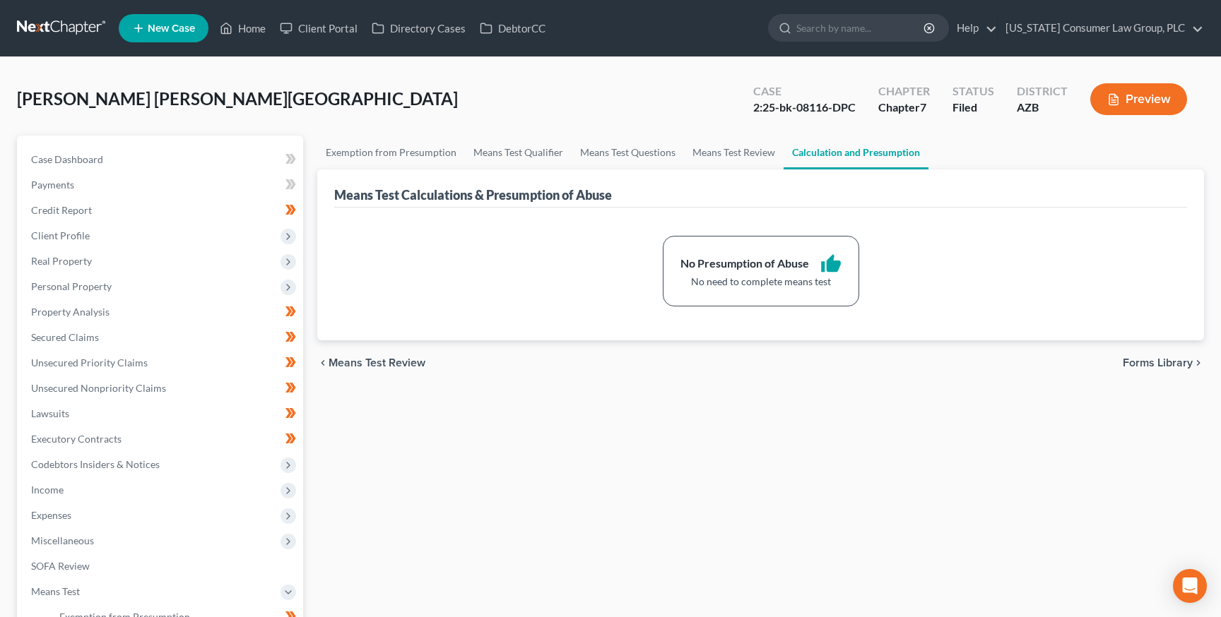
click at [57, 27] on link at bounding box center [62, 28] width 90 height 25
